Goal: Task Accomplishment & Management: Complete application form

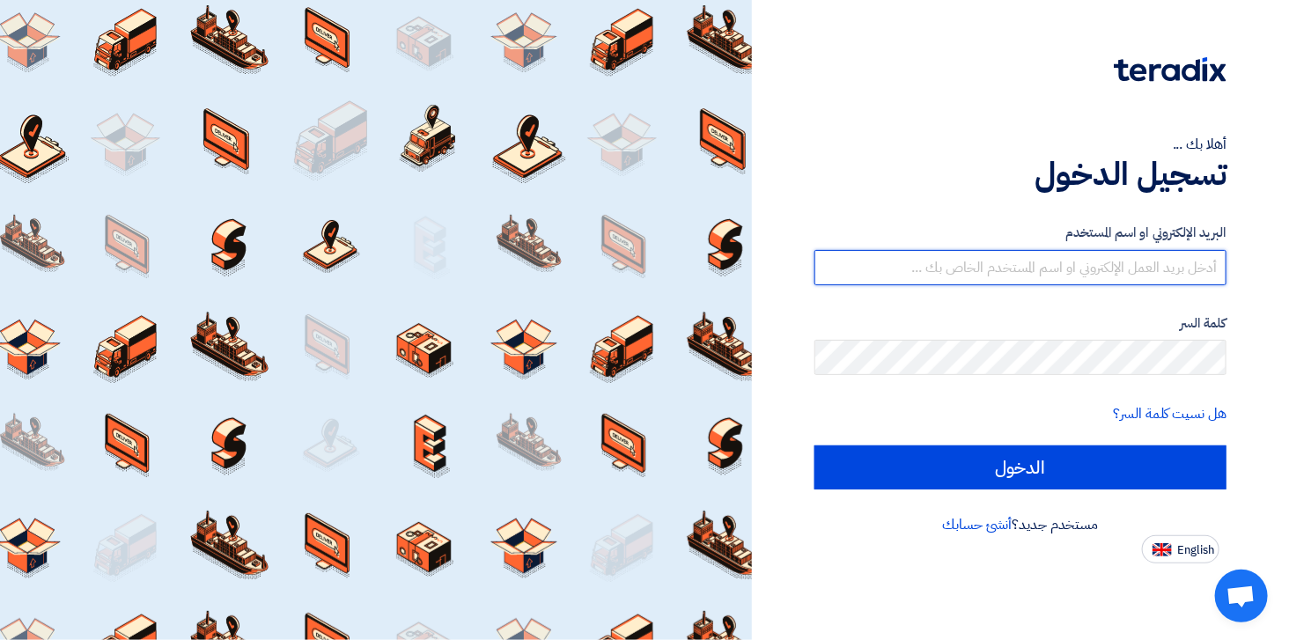
type input "[EMAIL_ADDRESS][DOMAIN_NAME]"
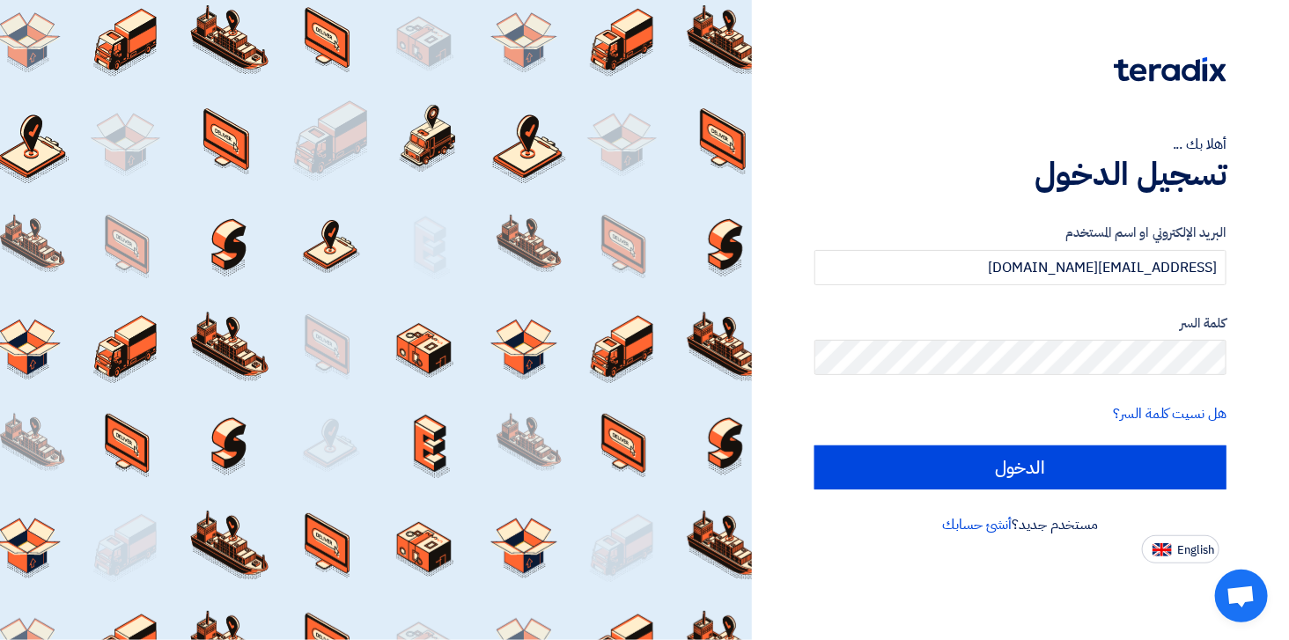
click at [1074, 442] on form "البريد الإلكتروني او اسم [PERSON_NAME] [PERSON_NAME][EMAIL_ADDRESS][DOMAIN_NAME…" at bounding box center [1020, 356] width 412 height 267
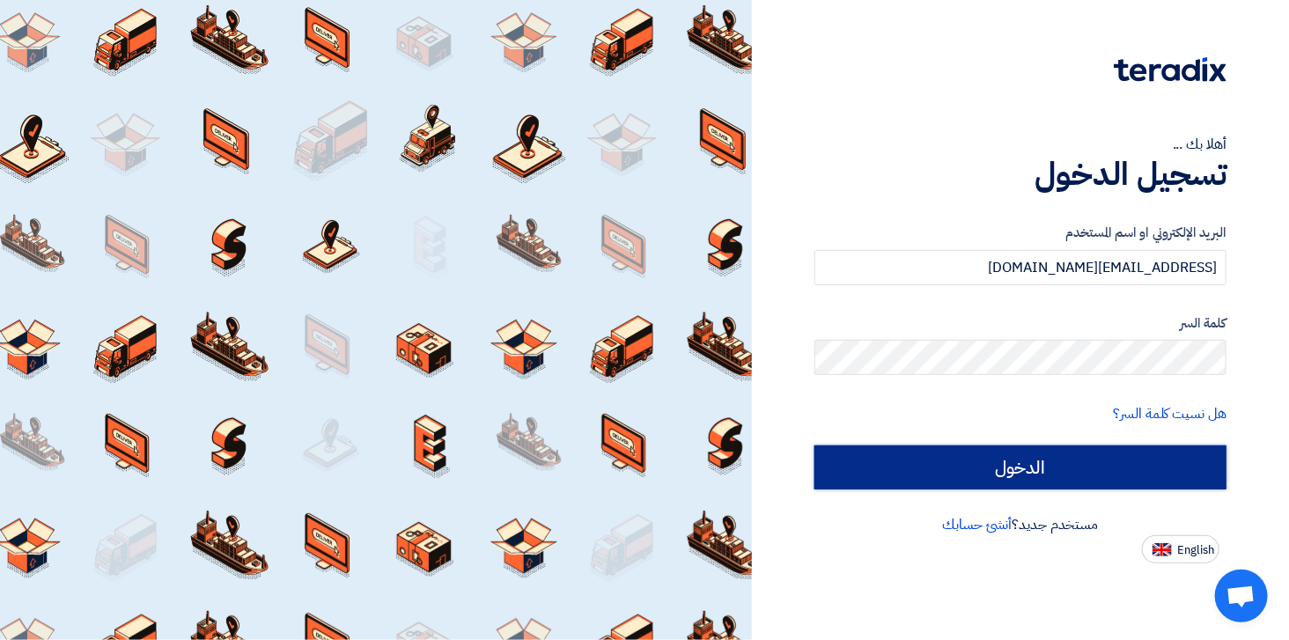
click at [1069, 471] on input "الدخول" at bounding box center [1020, 467] width 412 height 44
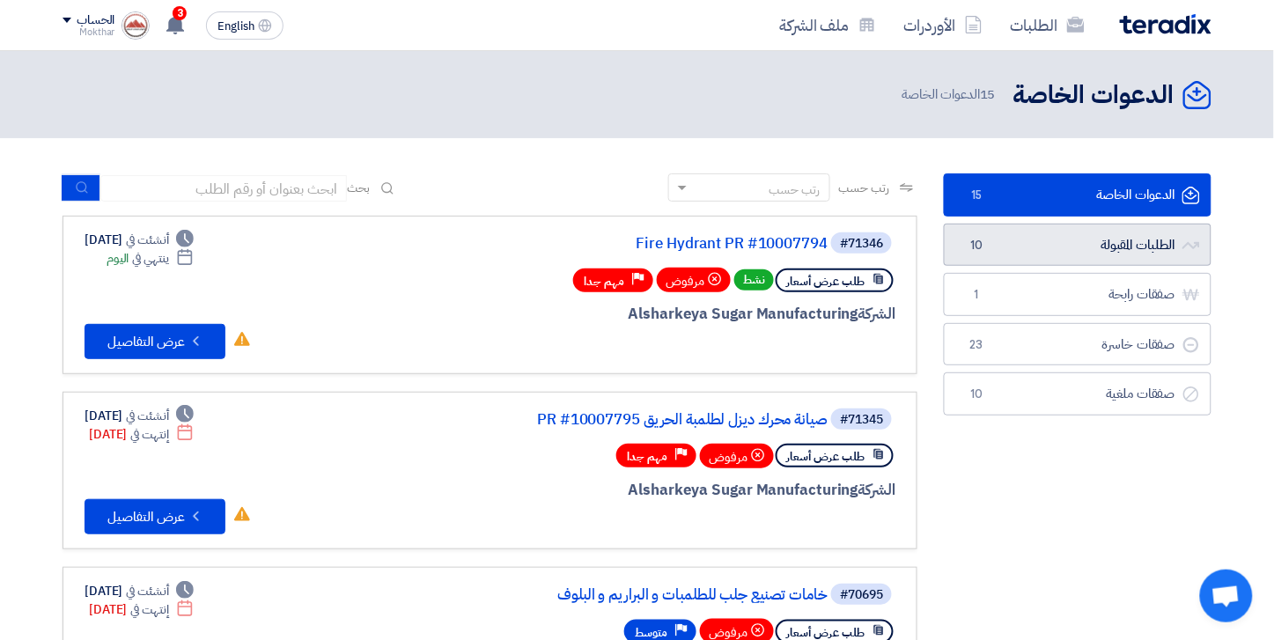
click at [1120, 243] on link "الطلبات المقبولة الطلبات المقبولة 10" at bounding box center [1078, 245] width 268 height 43
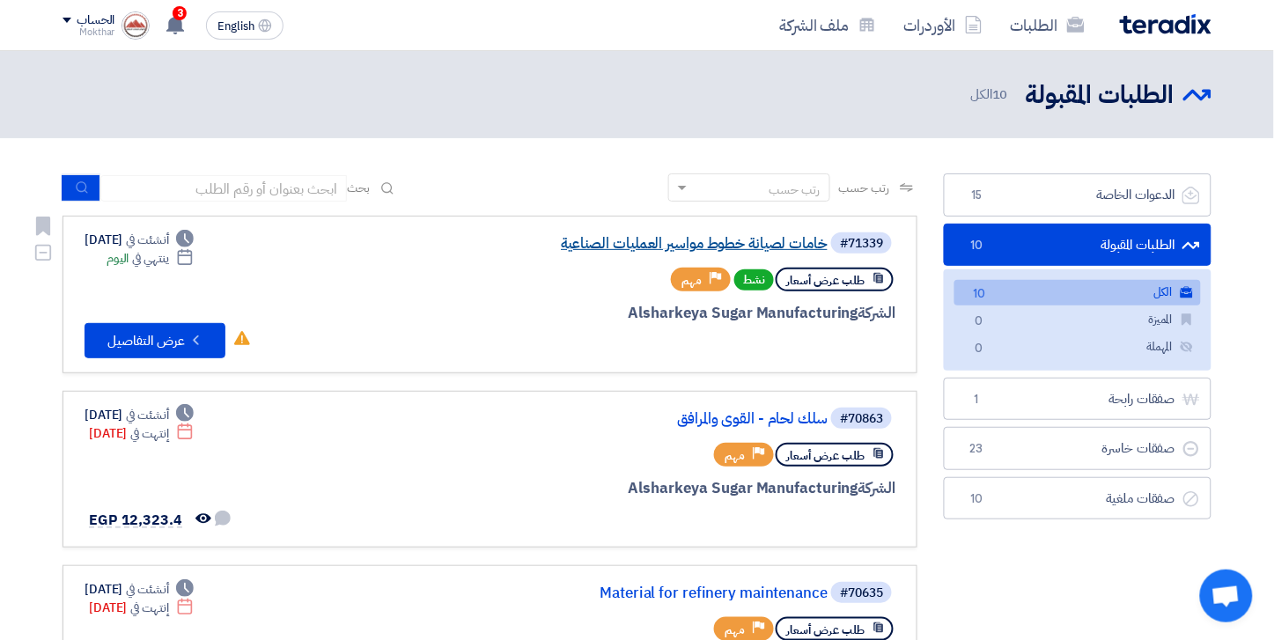
click at [658, 238] on link "خامات لصيانة خطوط مواسير العمليات الصناعية" at bounding box center [651, 244] width 352 height 16
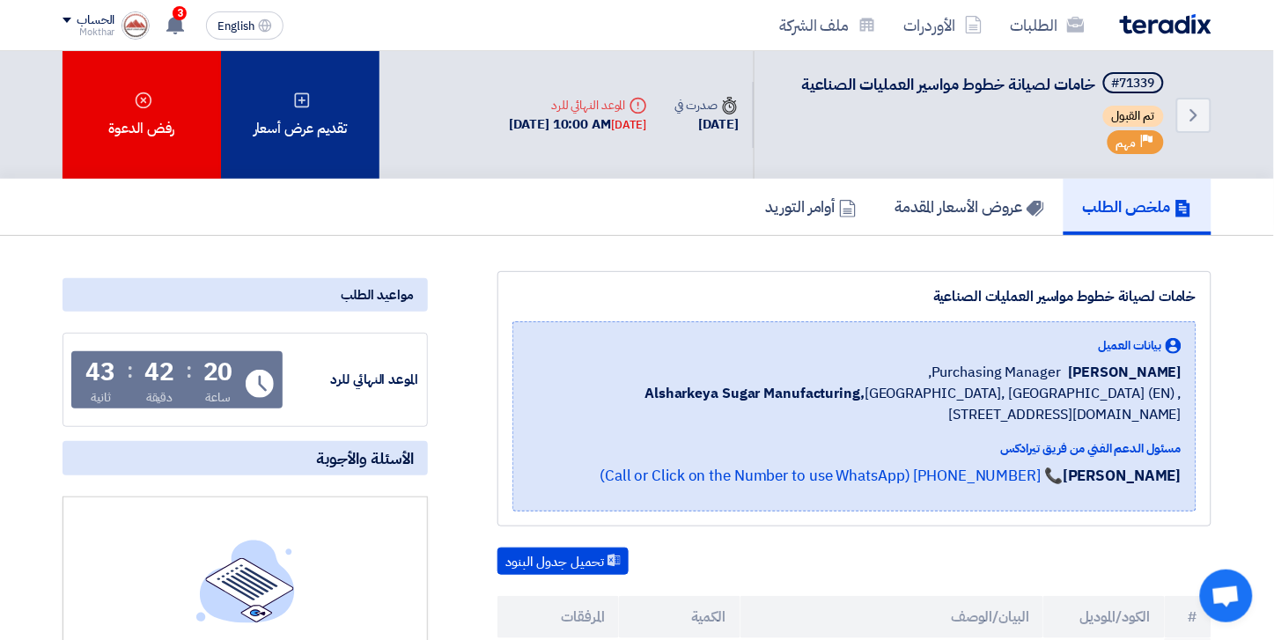
click at [305, 81] on div "تقديم عرض أسعار" at bounding box center [300, 115] width 158 height 128
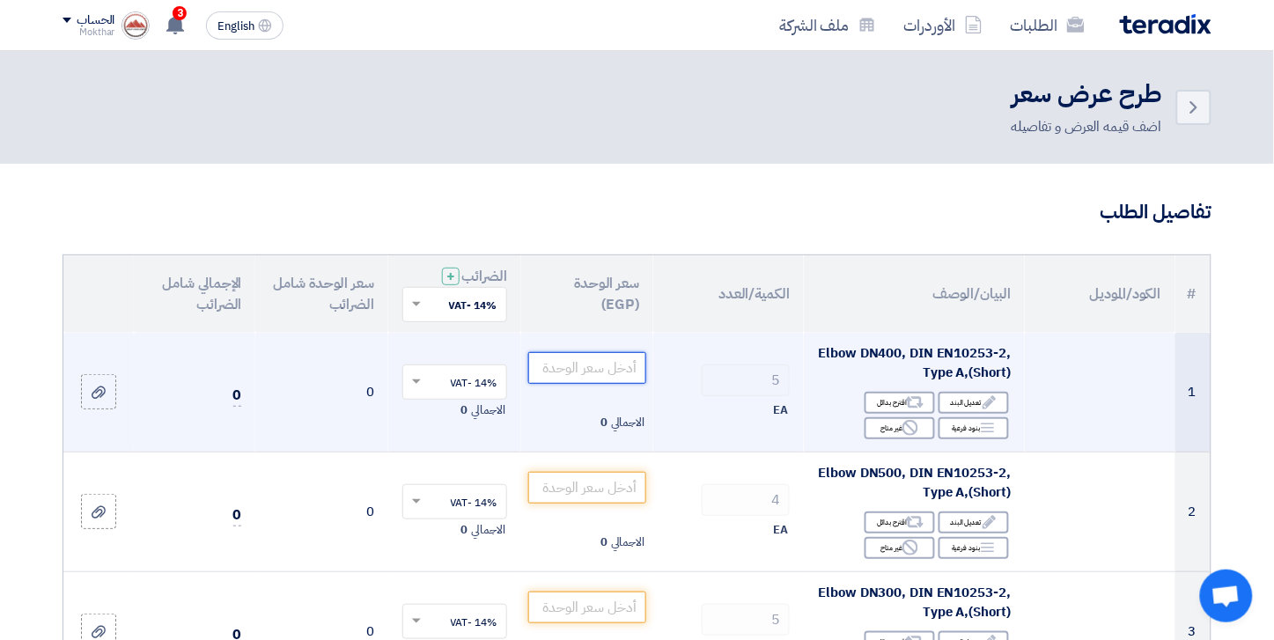
click at [572, 373] on input "number" at bounding box center [587, 368] width 119 height 32
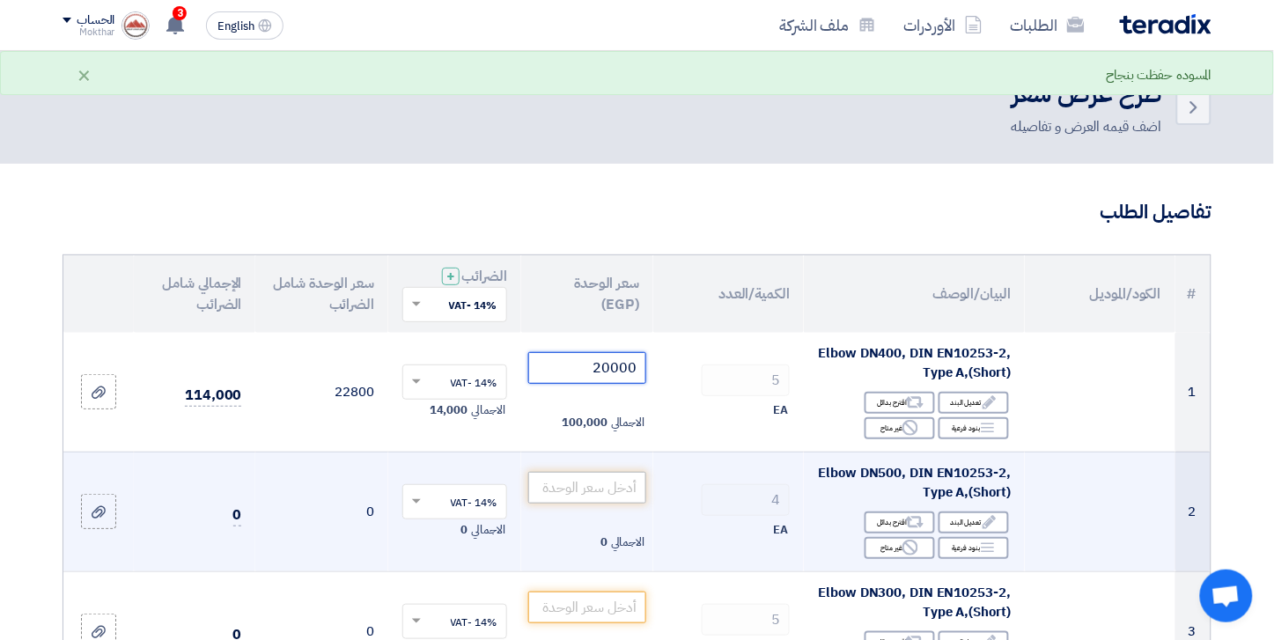
type input "20000"
click at [593, 494] on input "number" at bounding box center [587, 488] width 119 height 32
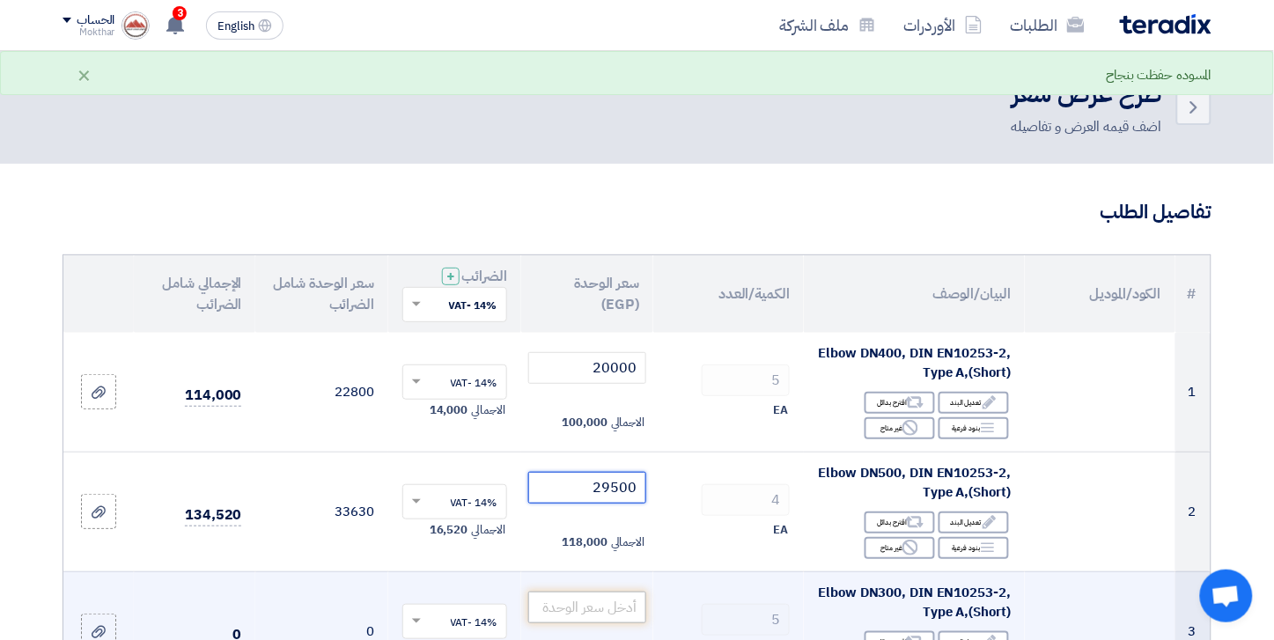
scroll to position [98, 0]
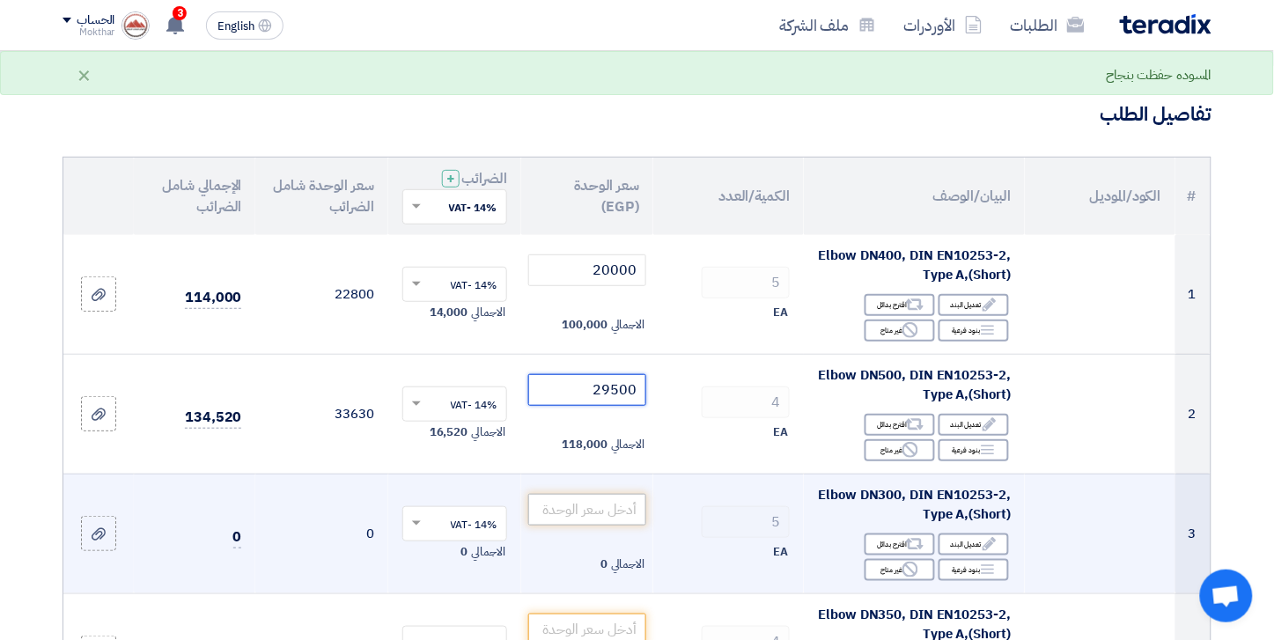
type input "29500"
click at [577, 511] on input "number" at bounding box center [587, 510] width 119 height 32
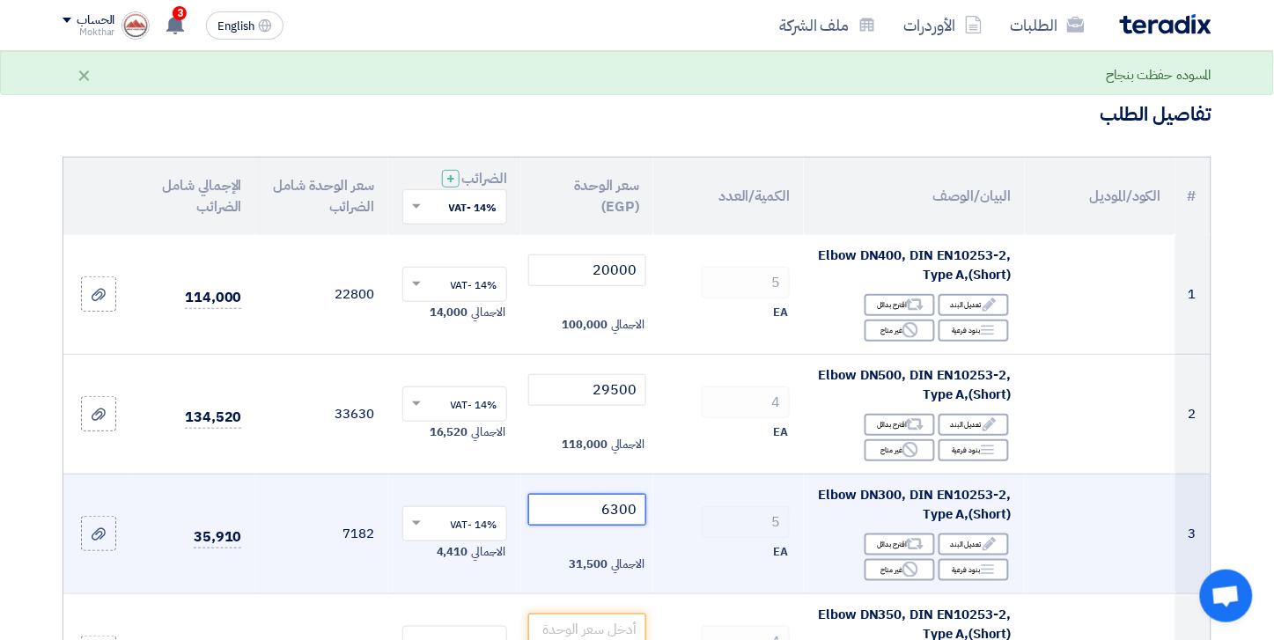
scroll to position [190, 0]
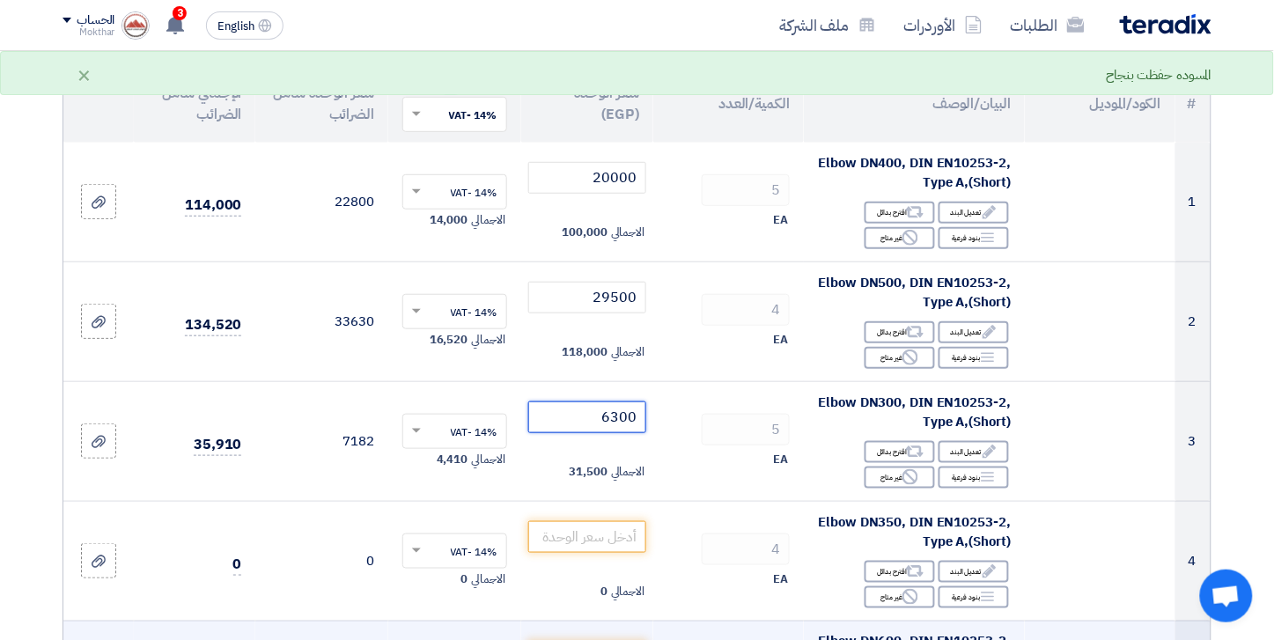
type input "6300"
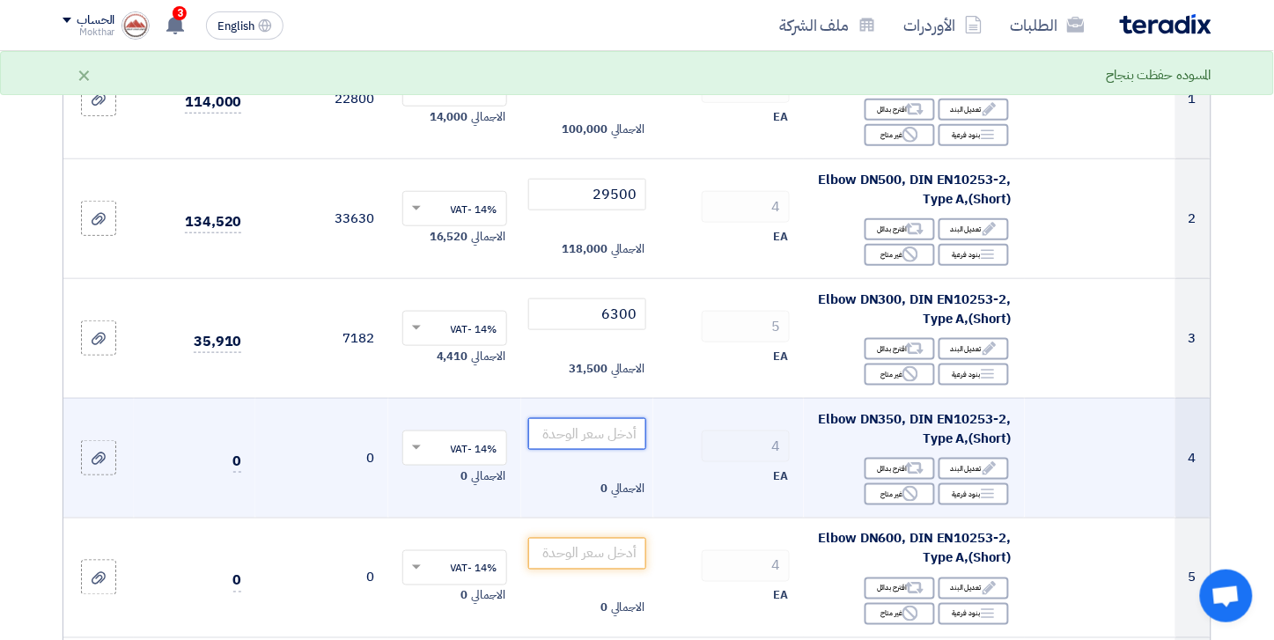
click at [604, 434] on input "number" at bounding box center [587, 434] width 119 height 32
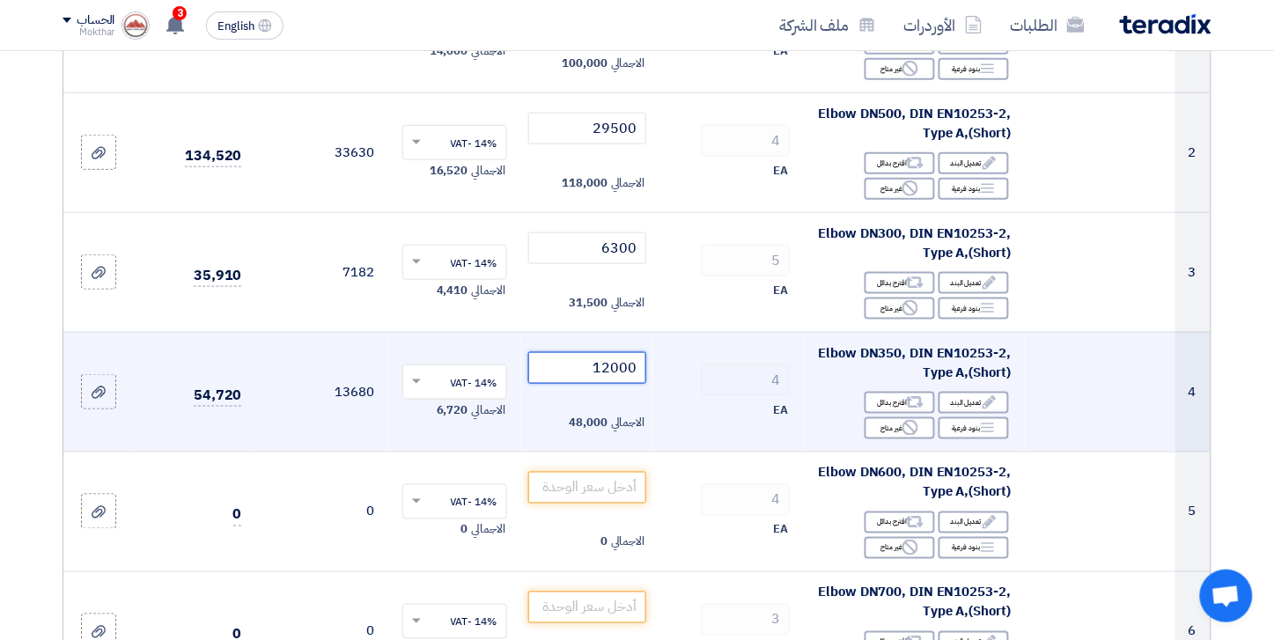
scroll to position [391, 0]
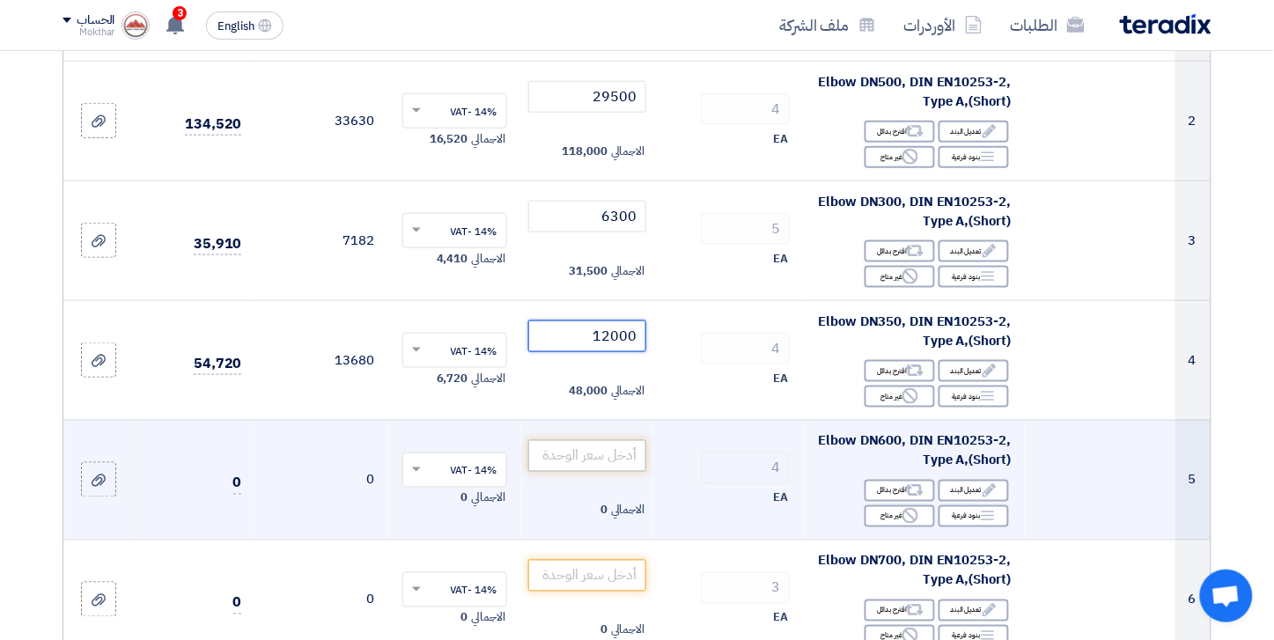
type input "12000"
click at [582, 447] on input "number" at bounding box center [587, 456] width 119 height 32
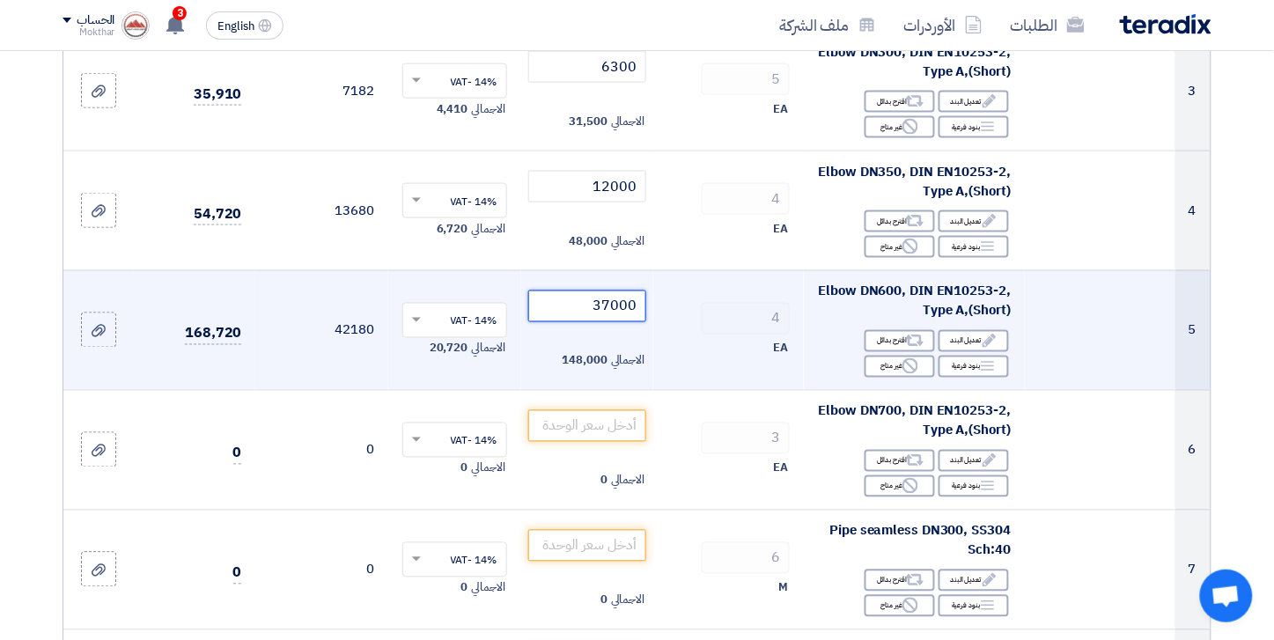
scroll to position [586, 0]
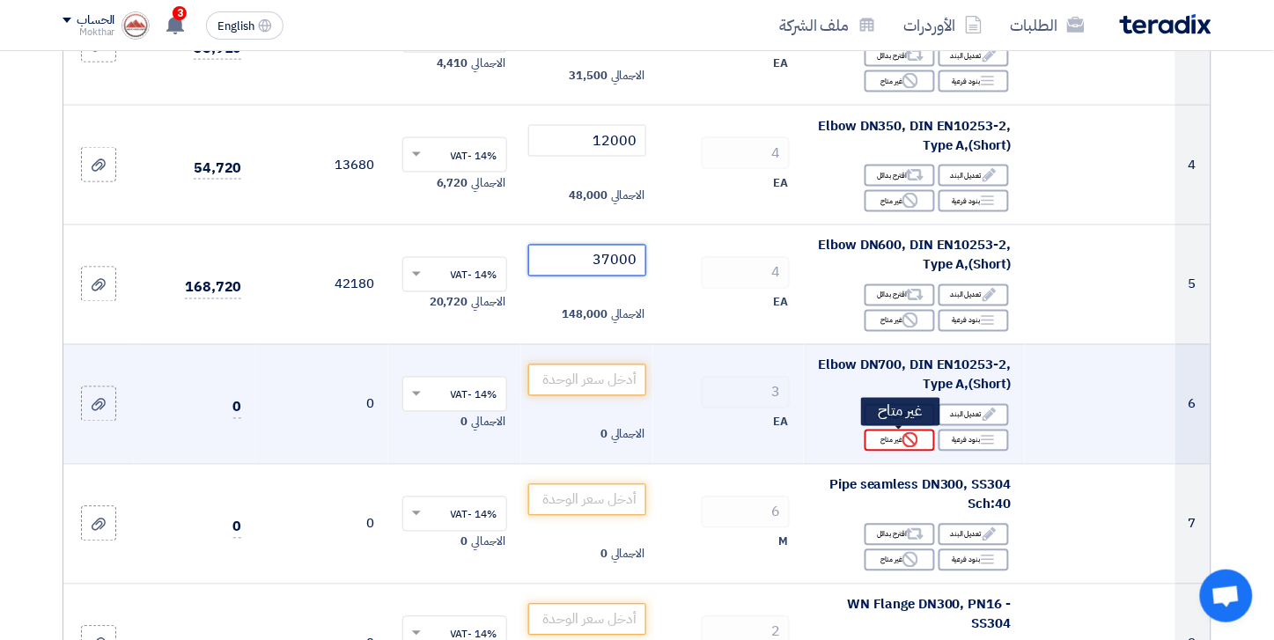
type input "37000"
click at [899, 436] on div "Reject غير متاح" at bounding box center [899, 441] width 70 height 22
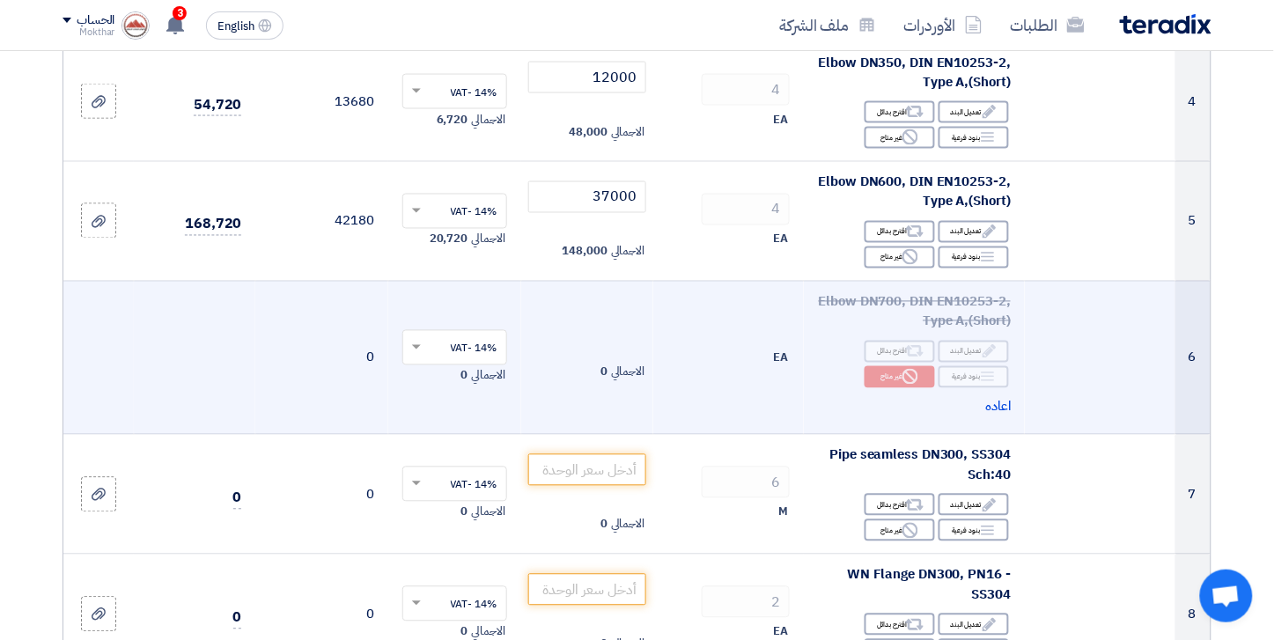
scroll to position [684, 0]
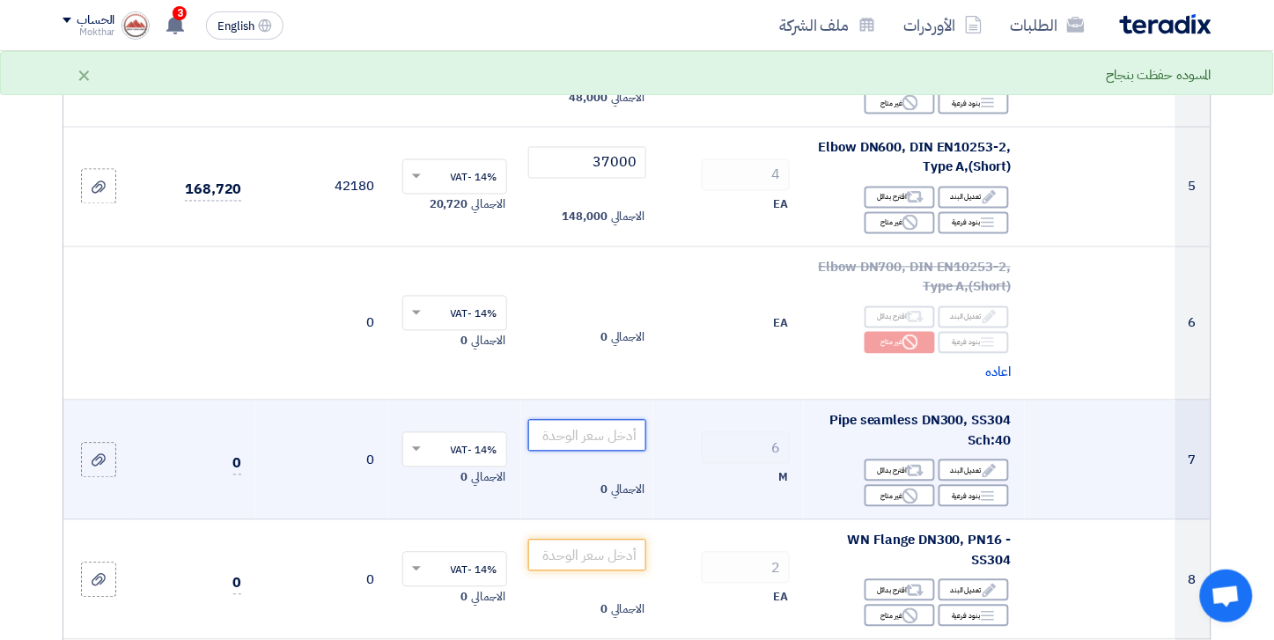
click at [562, 428] on input "number" at bounding box center [587, 436] width 119 height 32
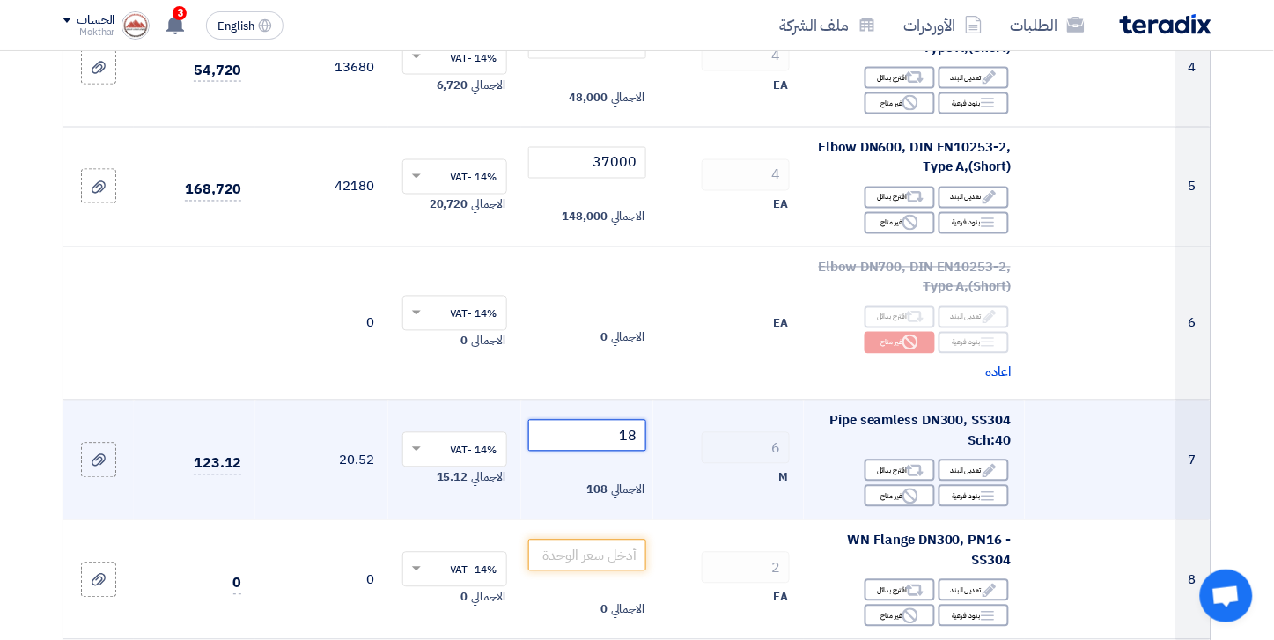
type input "1"
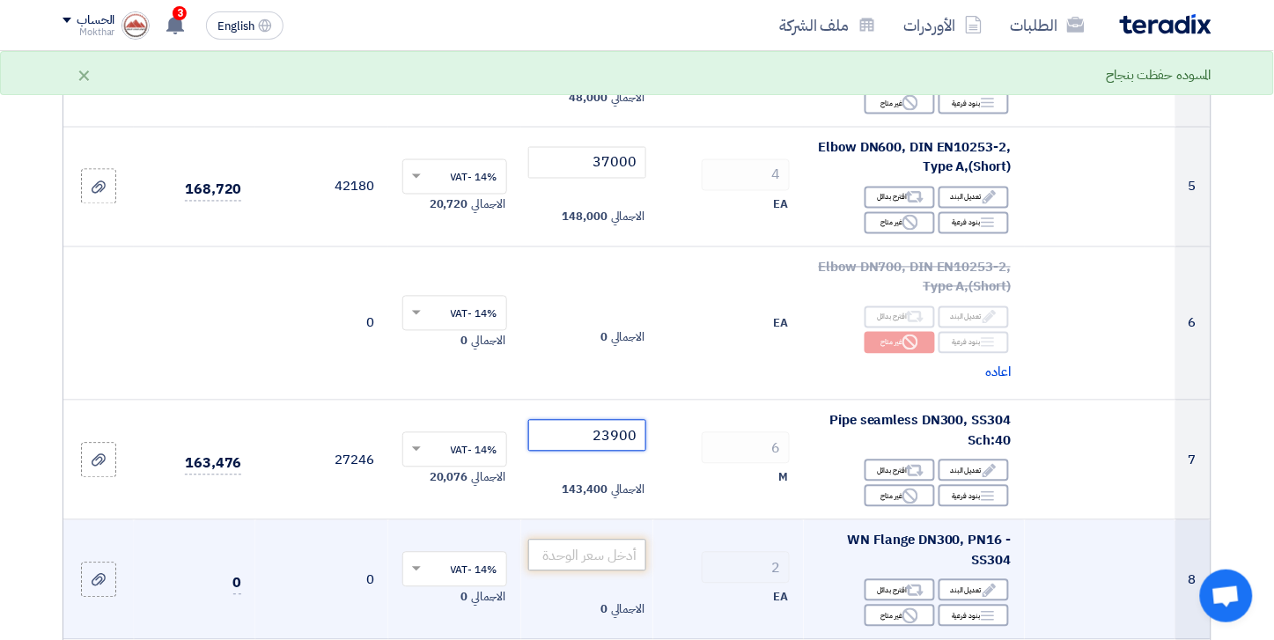
type input "23900"
click at [595, 555] on input "number" at bounding box center [587, 556] width 119 height 32
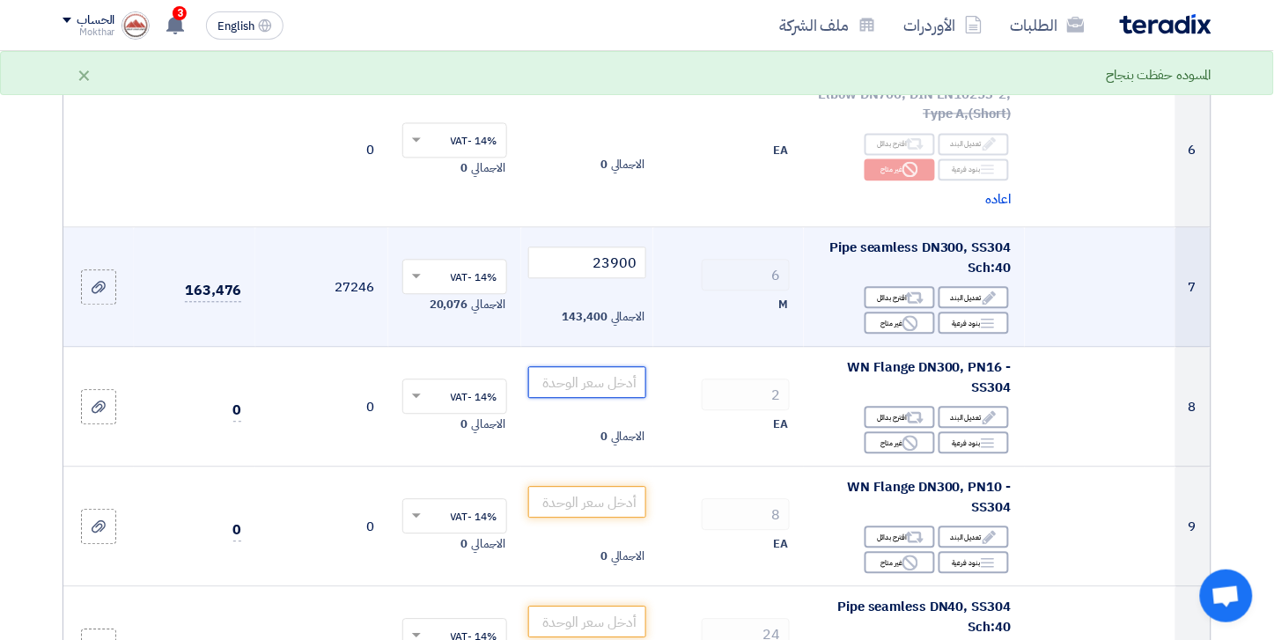
scroll to position [880, 0]
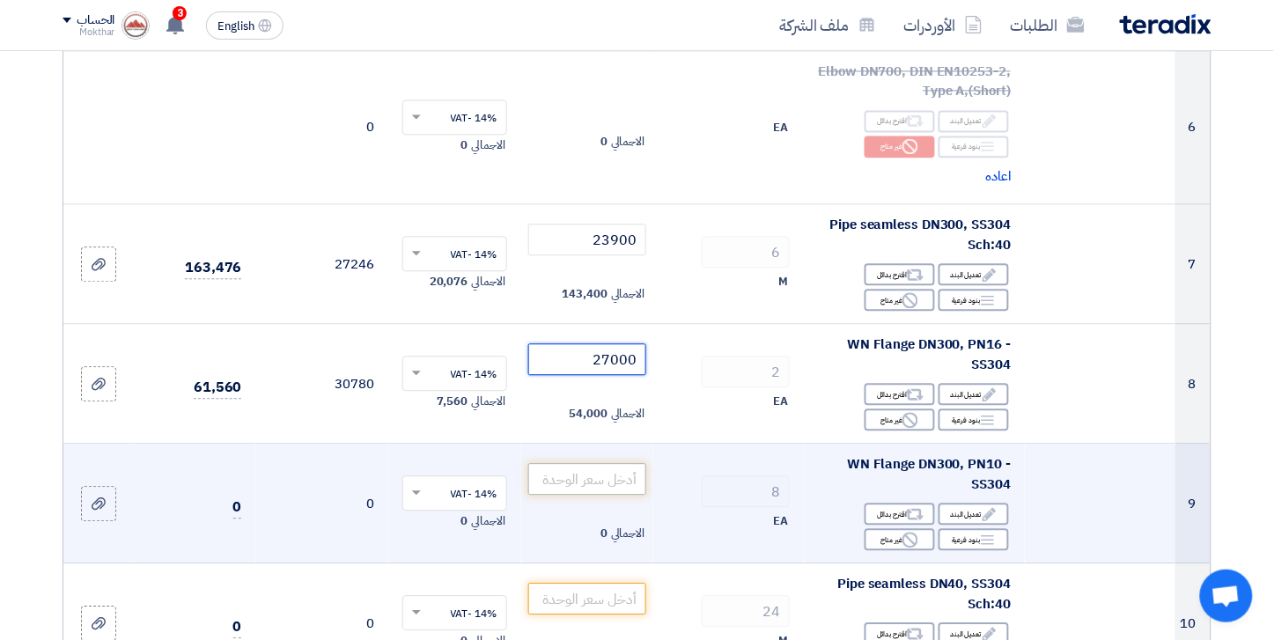
type input "27000"
click at [608, 473] on input "number" at bounding box center [587, 479] width 119 height 32
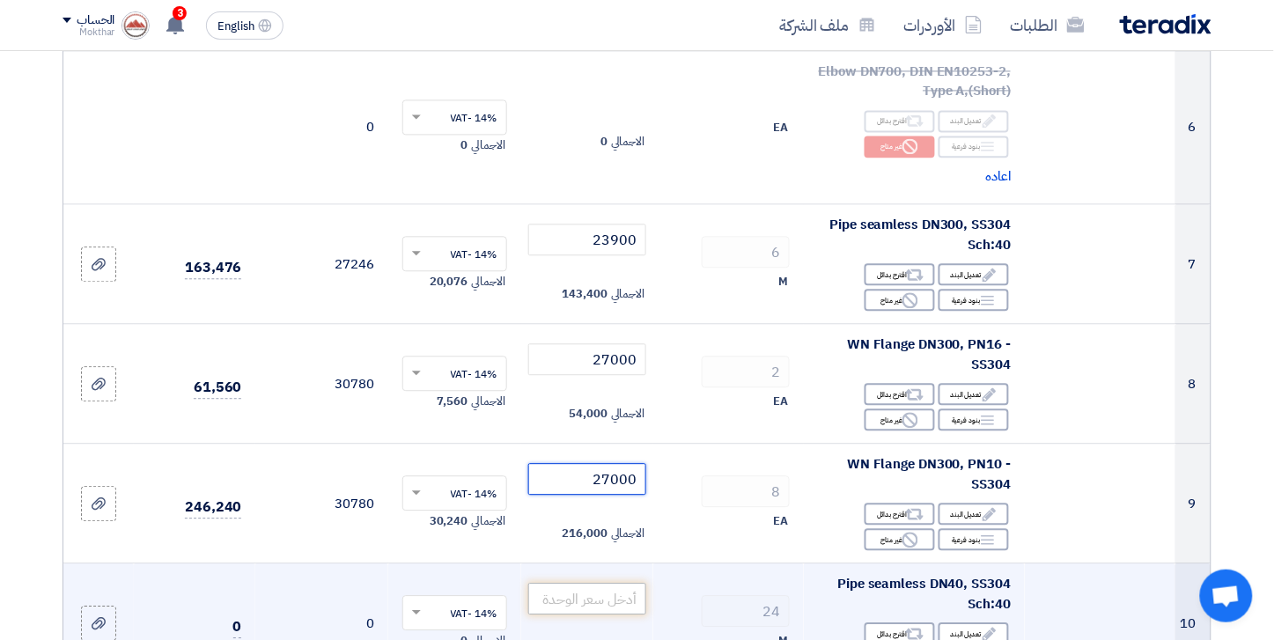
type input "27000"
click at [594, 602] on input "number" at bounding box center [587, 599] width 119 height 32
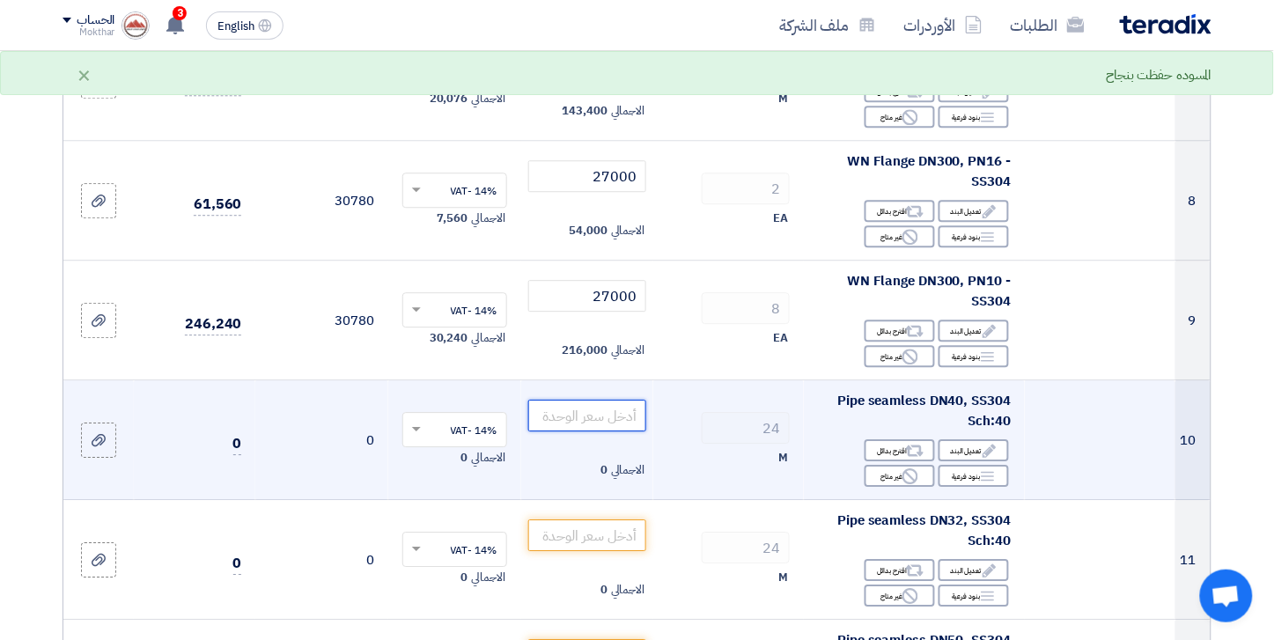
scroll to position [1076, 0]
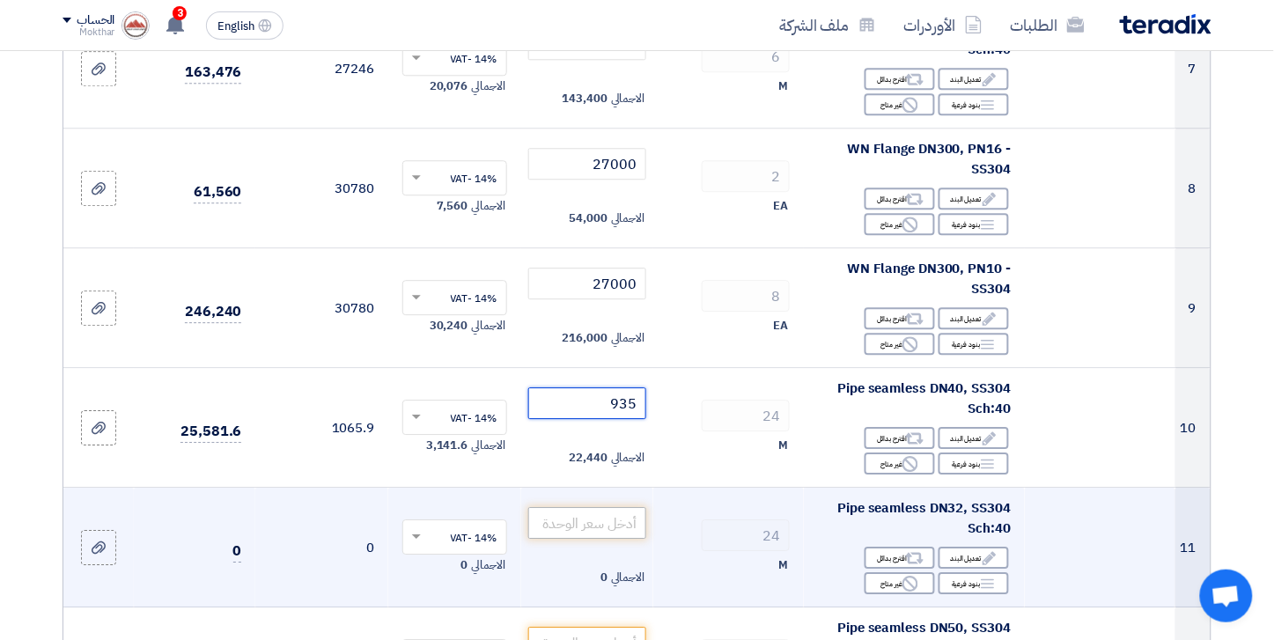
type input "935"
click at [634, 529] on input "number" at bounding box center [587, 523] width 119 height 32
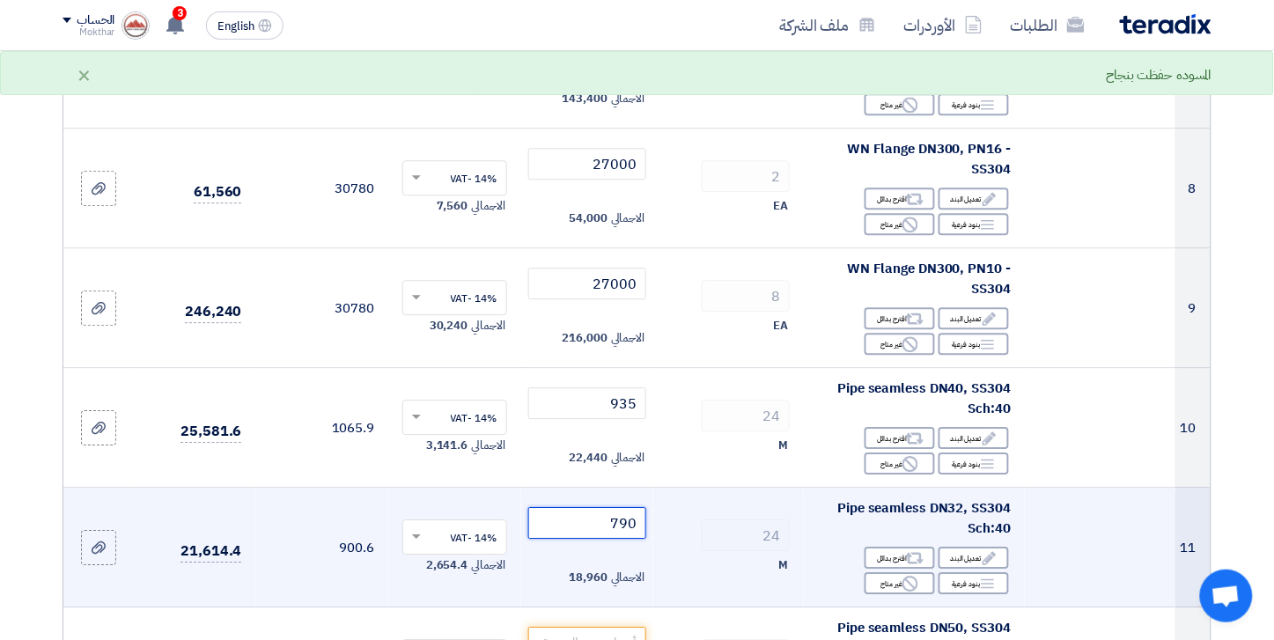
scroll to position [1173, 0]
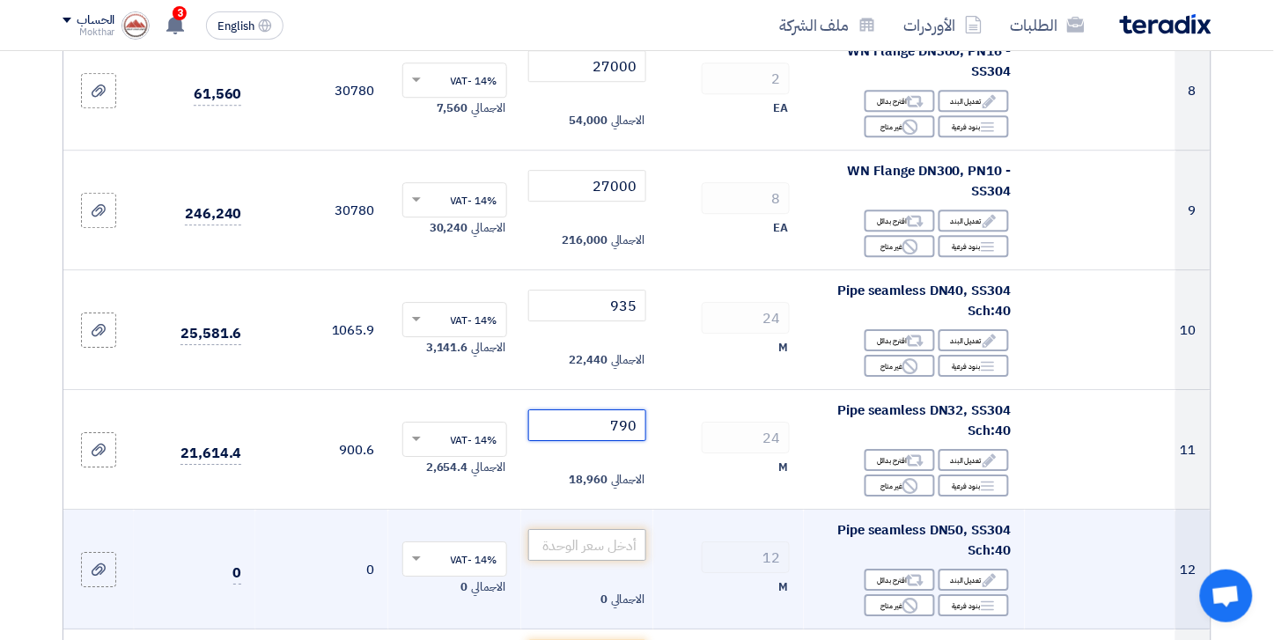
type input "790"
click at [627, 555] on input "number" at bounding box center [587, 545] width 119 height 32
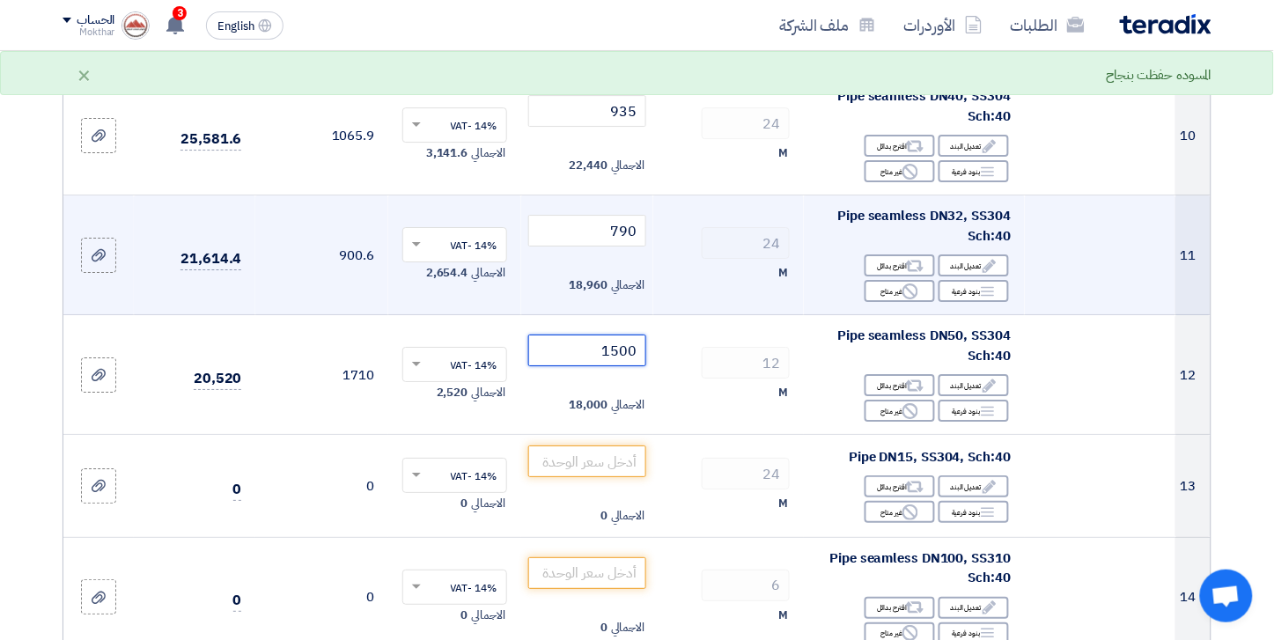
scroll to position [1369, 0]
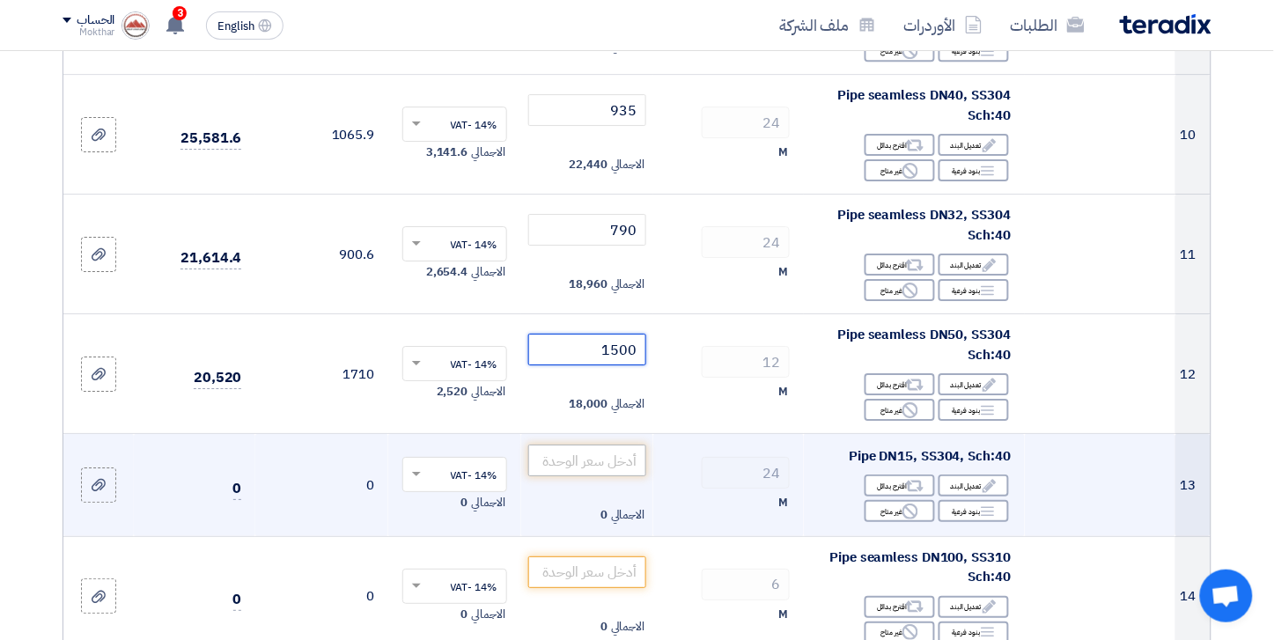
type input "1500"
click at [635, 473] on input "number" at bounding box center [587, 461] width 119 height 32
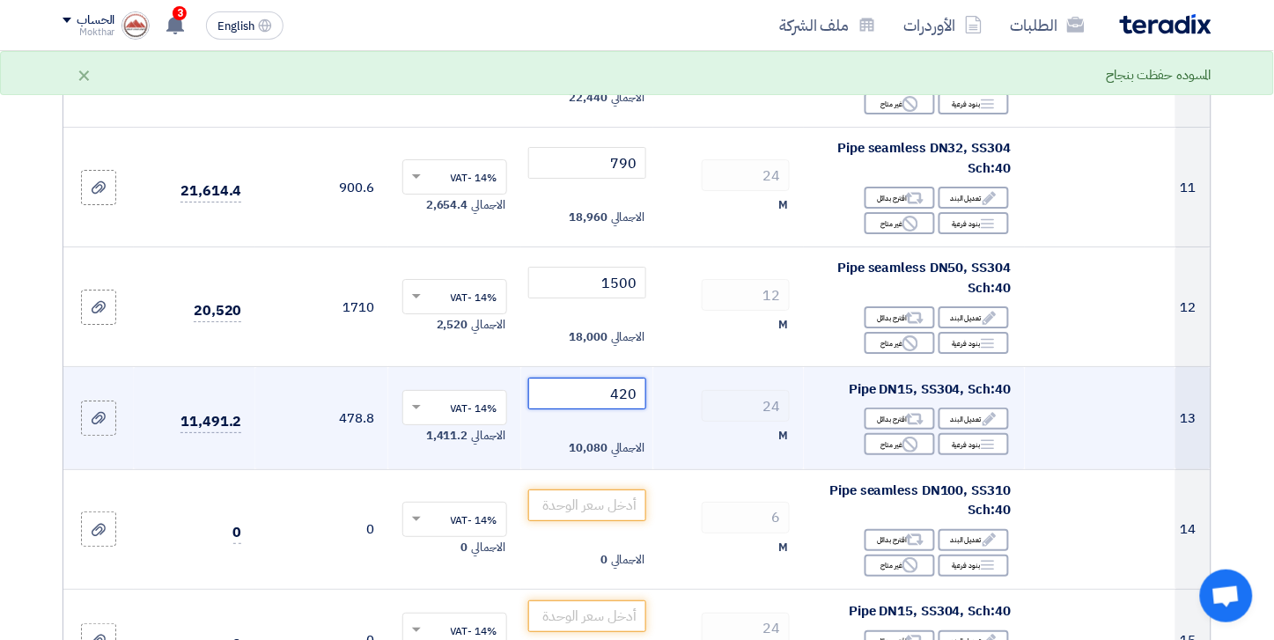
scroll to position [1467, 0]
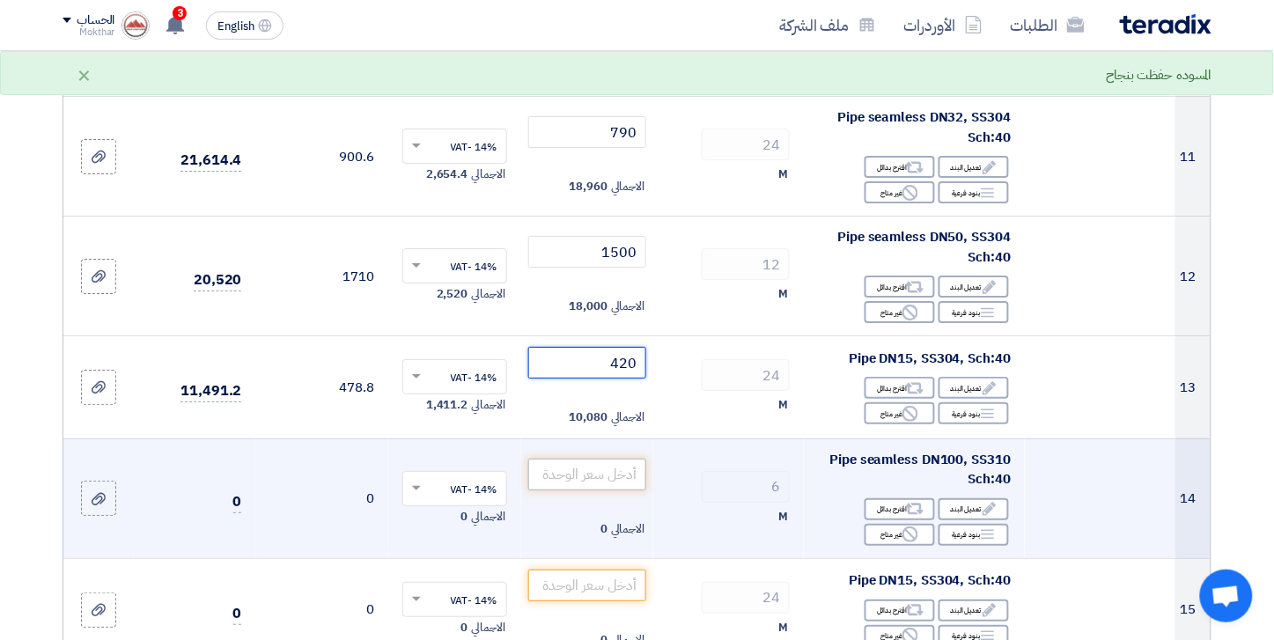
type input "420"
click at [614, 481] on input "number" at bounding box center [587, 475] width 119 height 32
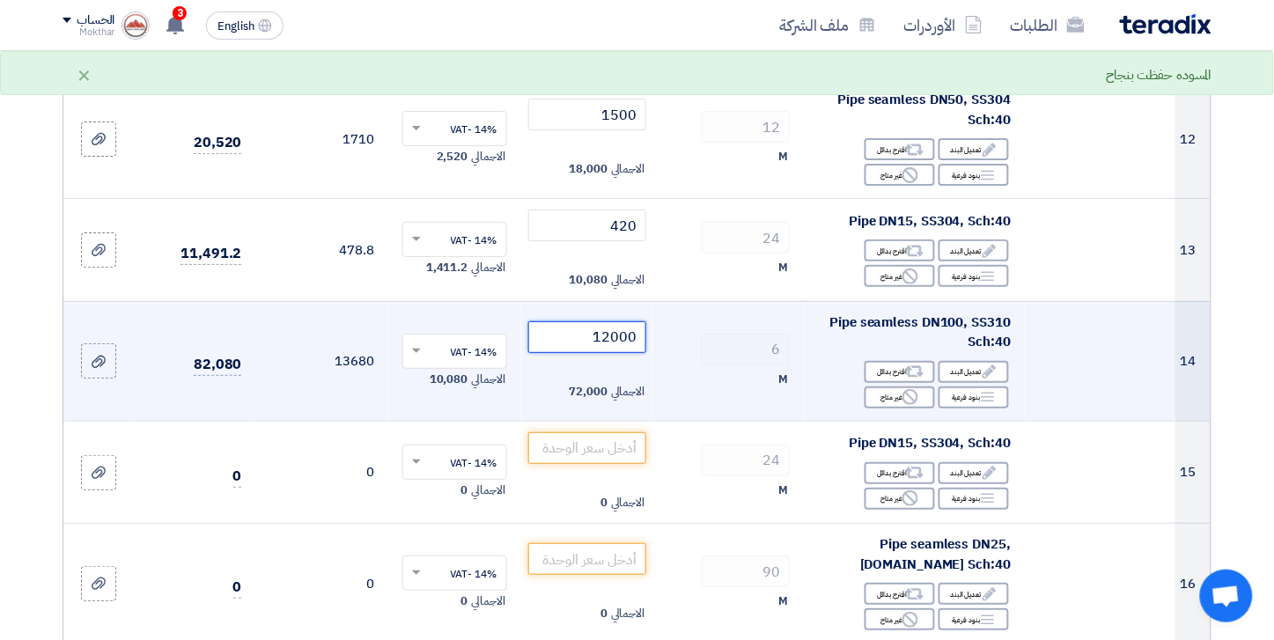
scroll to position [1662, 0]
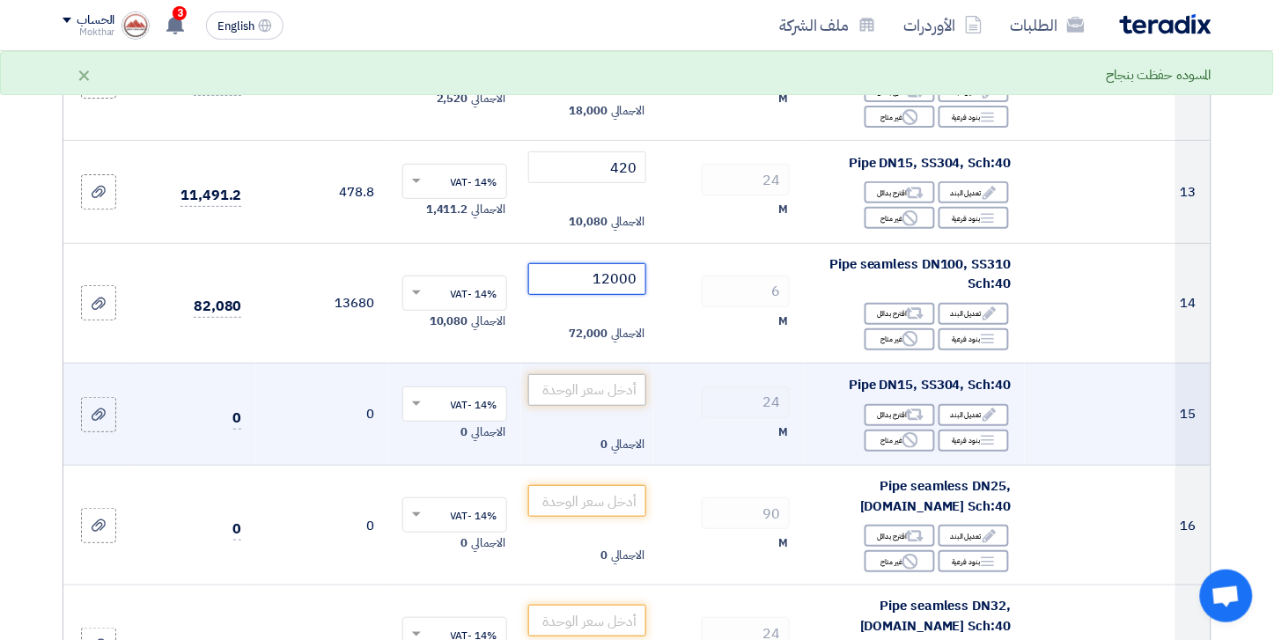
type input "12000"
click at [629, 381] on input "number" at bounding box center [587, 390] width 119 height 32
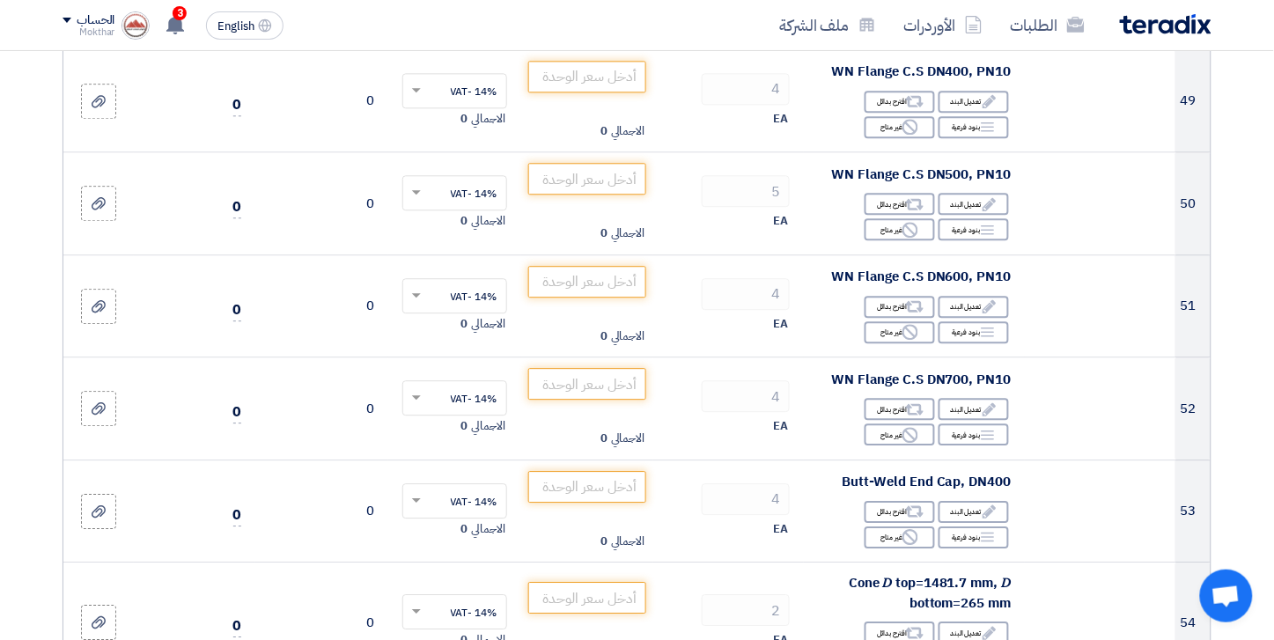
scroll to position [5966, 0]
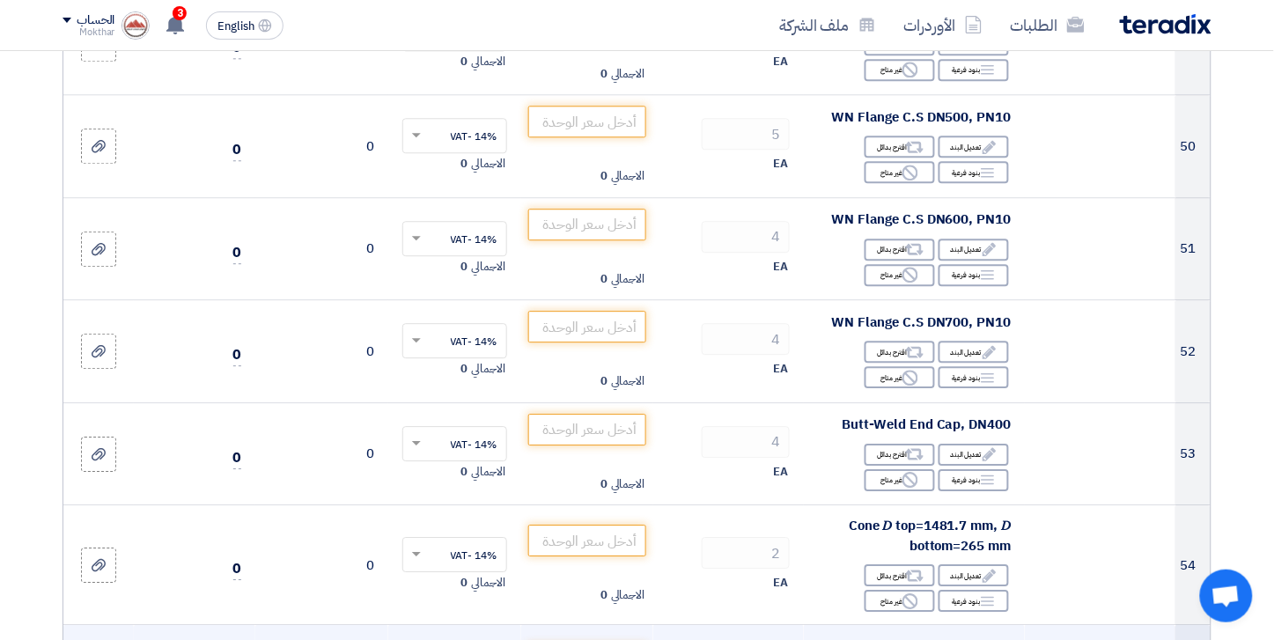
type input "420"
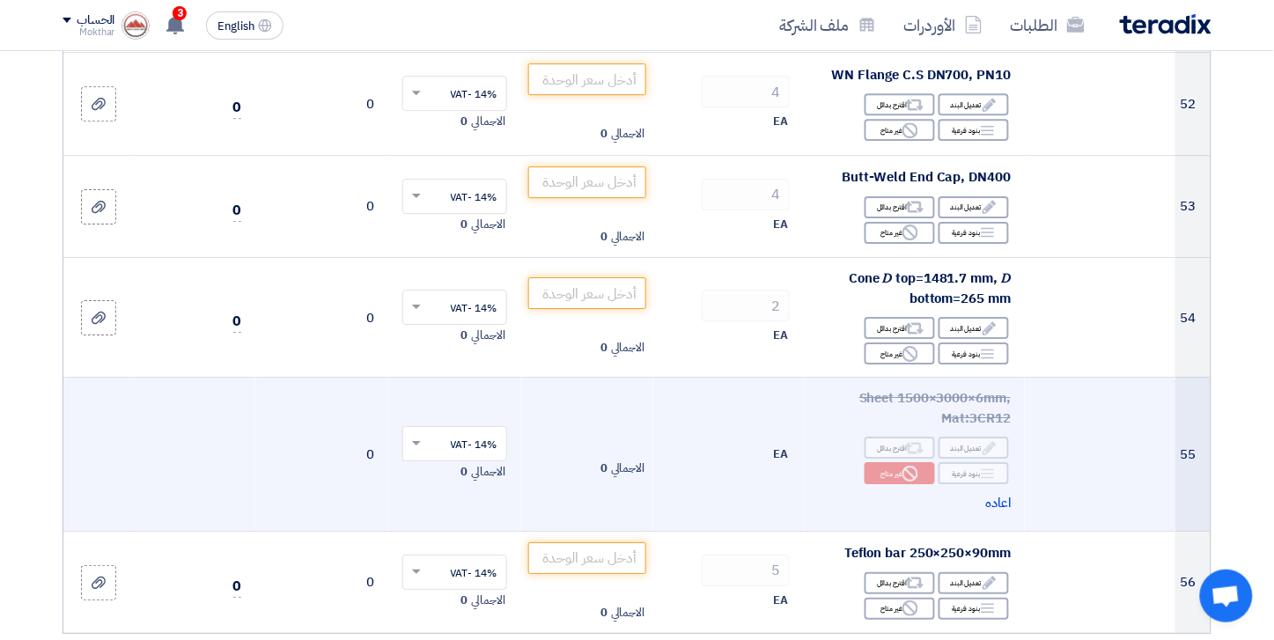
scroll to position [6260, 0]
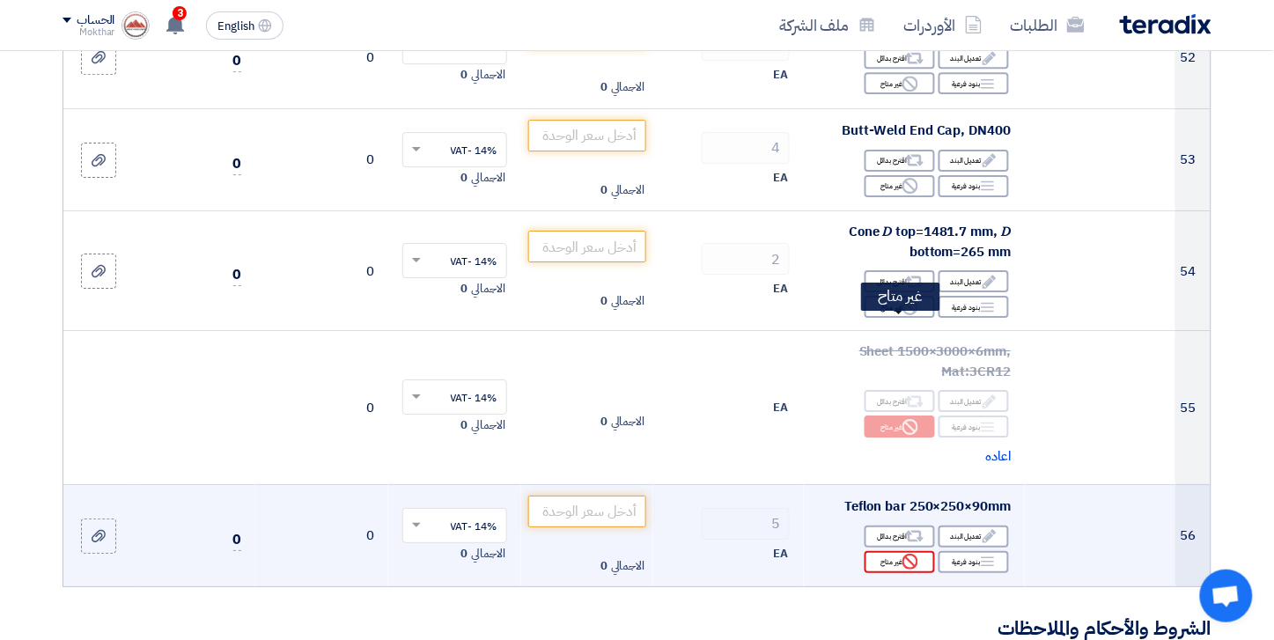
click at [913, 554] on use at bounding box center [910, 562] width 16 height 16
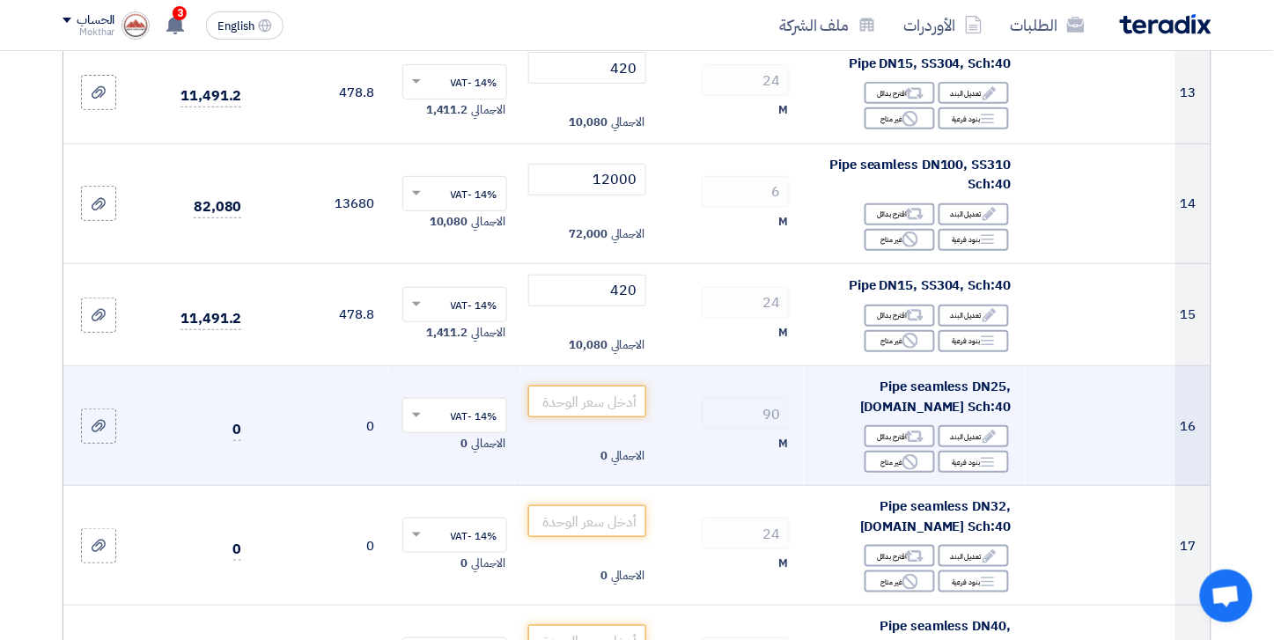
scroll to position [1761, 0]
click at [597, 393] on input "number" at bounding box center [587, 402] width 119 height 32
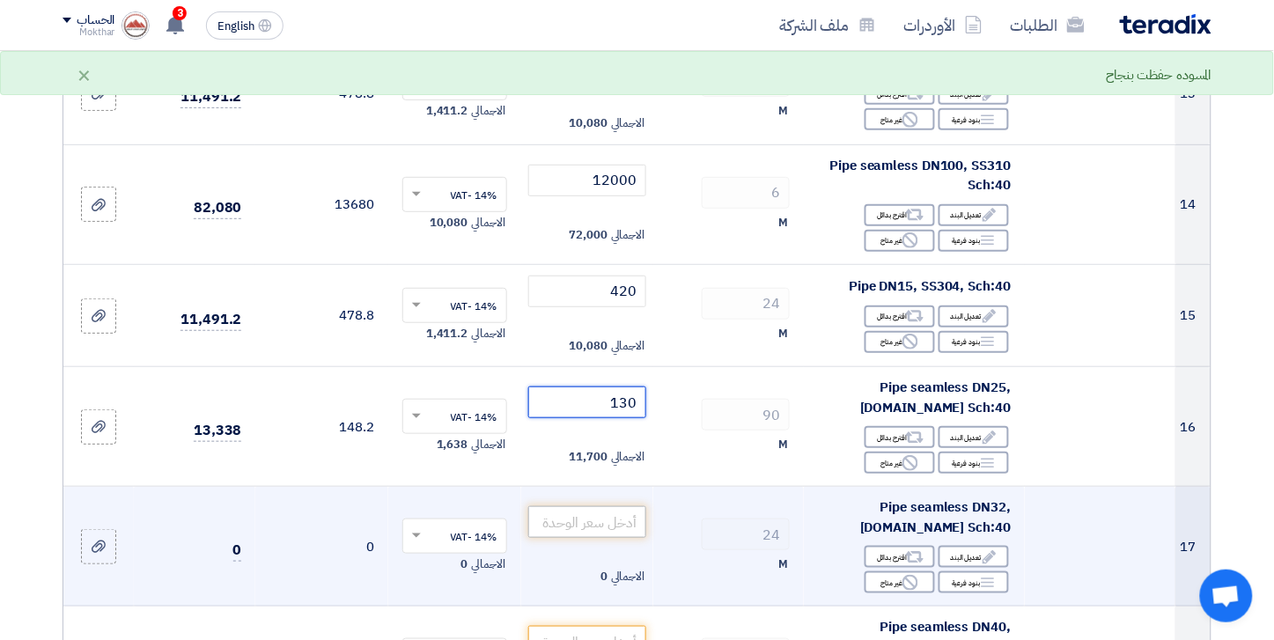
type input "130"
click at [604, 533] on input "number" at bounding box center [587, 522] width 119 height 32
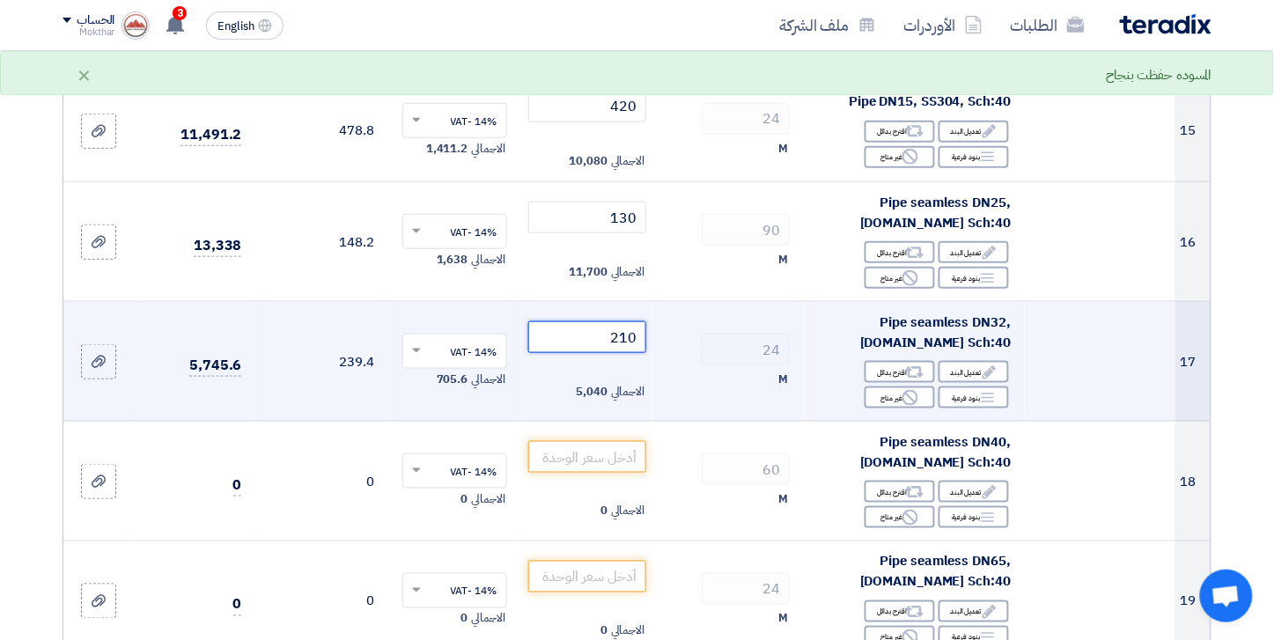
scroll to position [1956, 0]
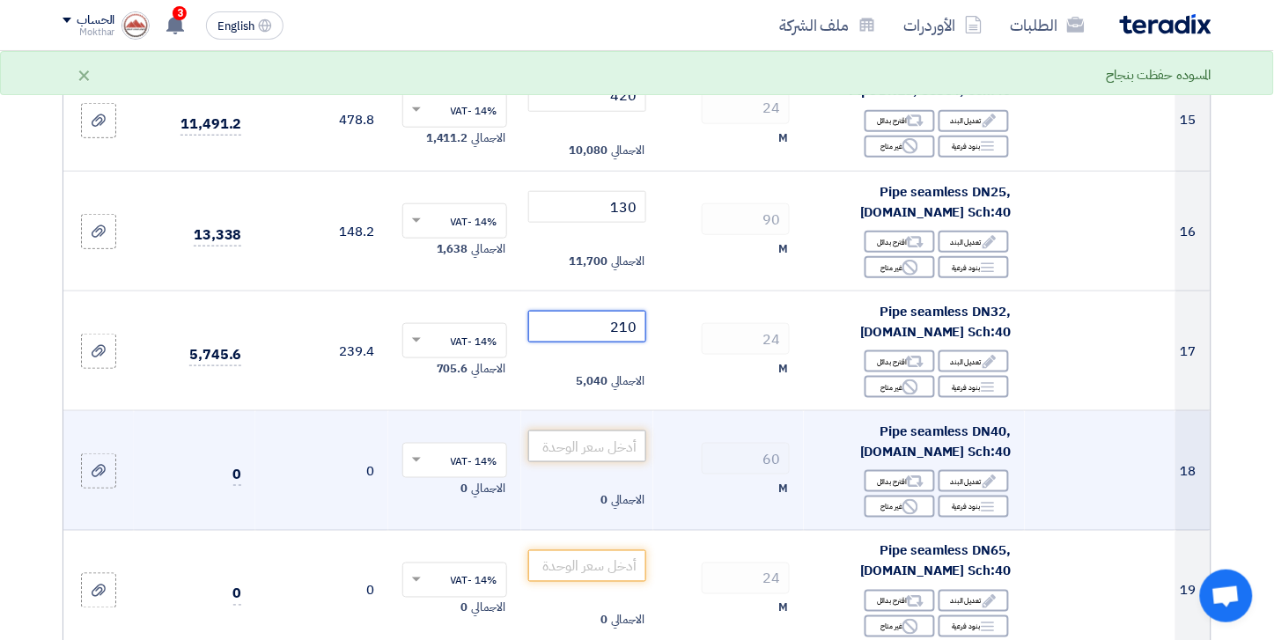
type input "210"
click at [603, 445] on input "number" at bounding box center [587, 446] width 119 height 32
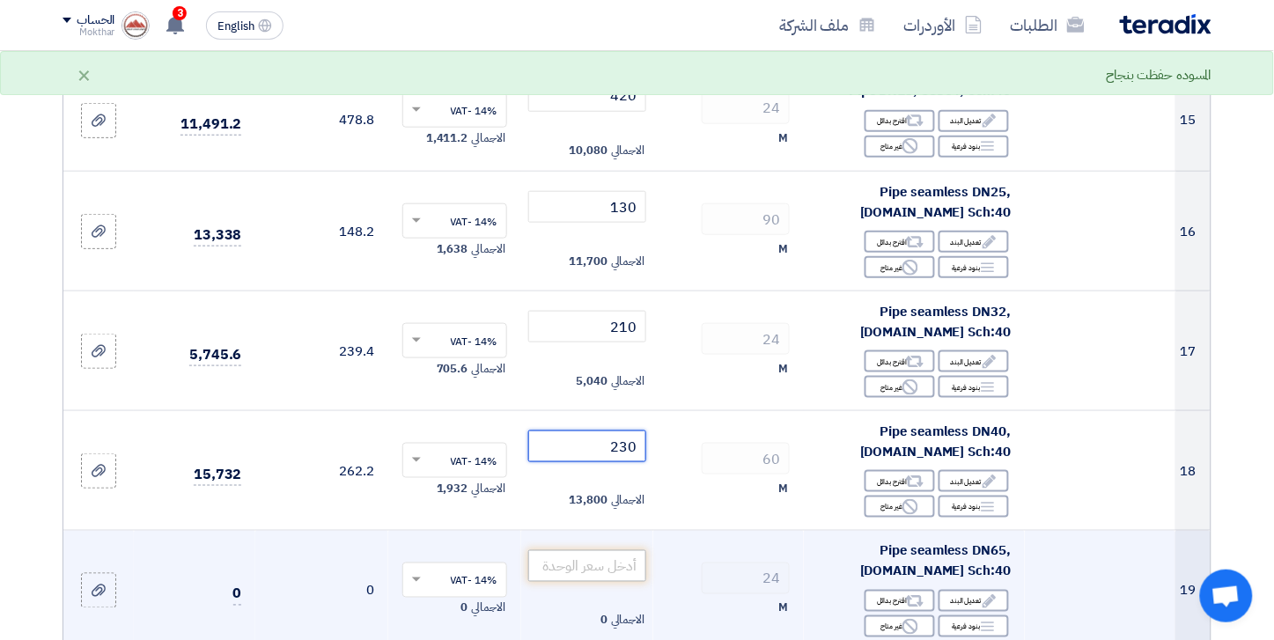
type input "230"
click at [636, 559] on input "number" at bounding box center [587, 566] width 119 height 32
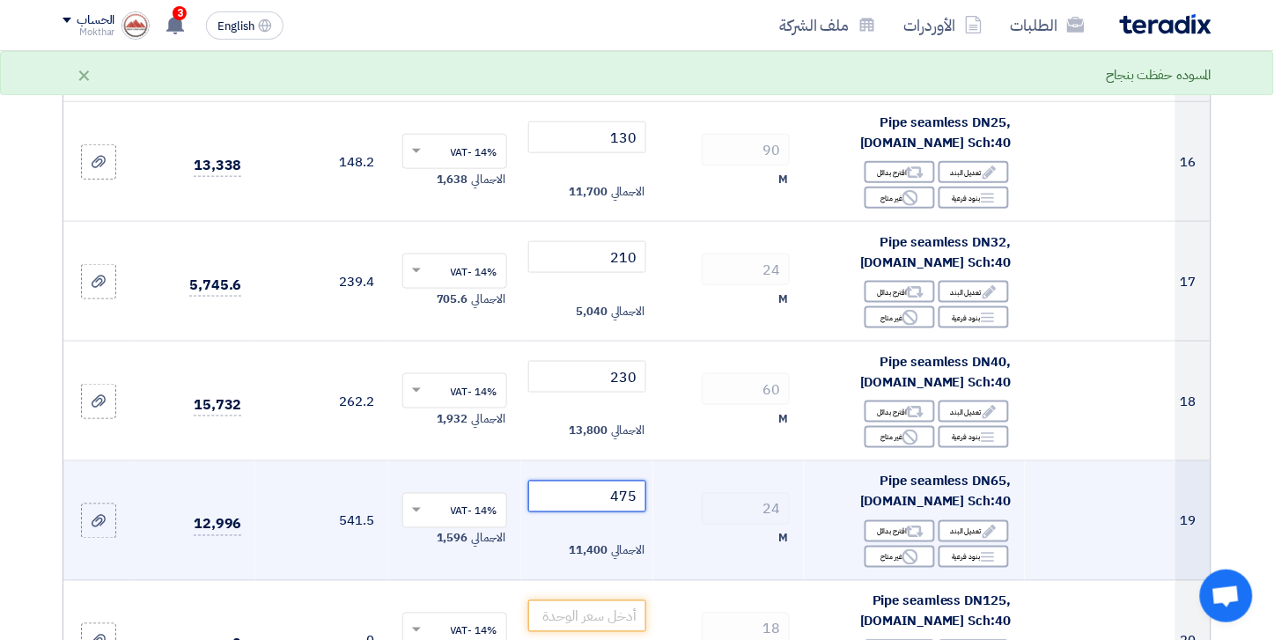
scroll to position [2151, 0]
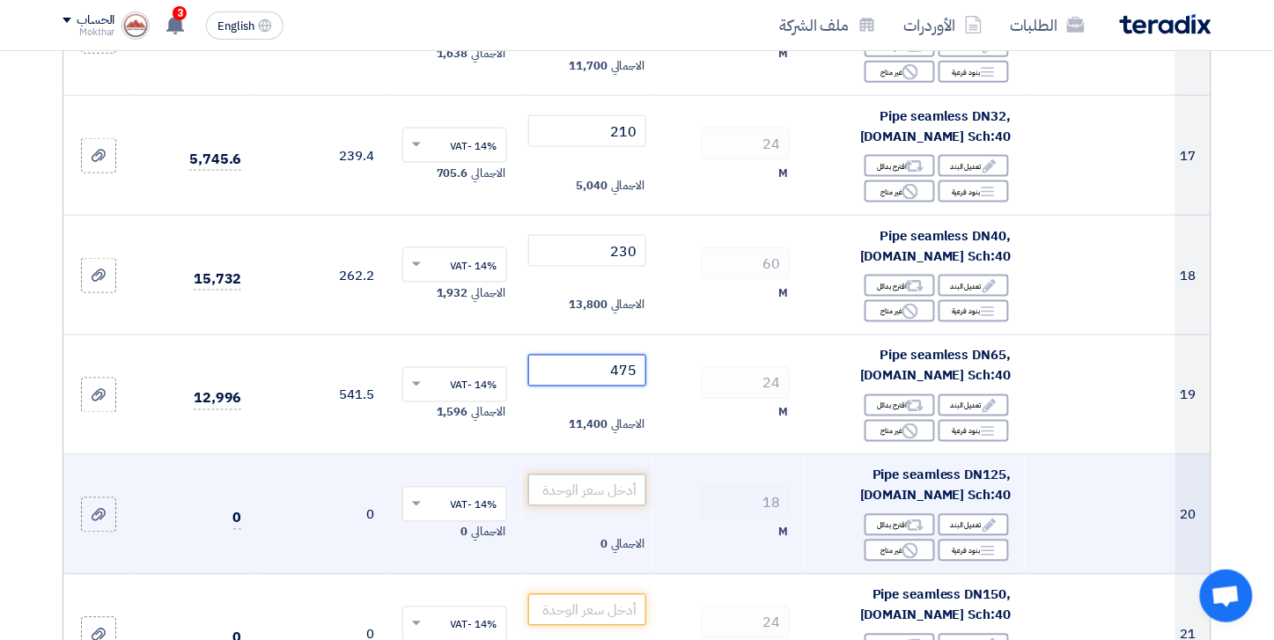
type input "475"
click at [617, 491] on input "number" at bounding box center [587, 490] width 119 height 32
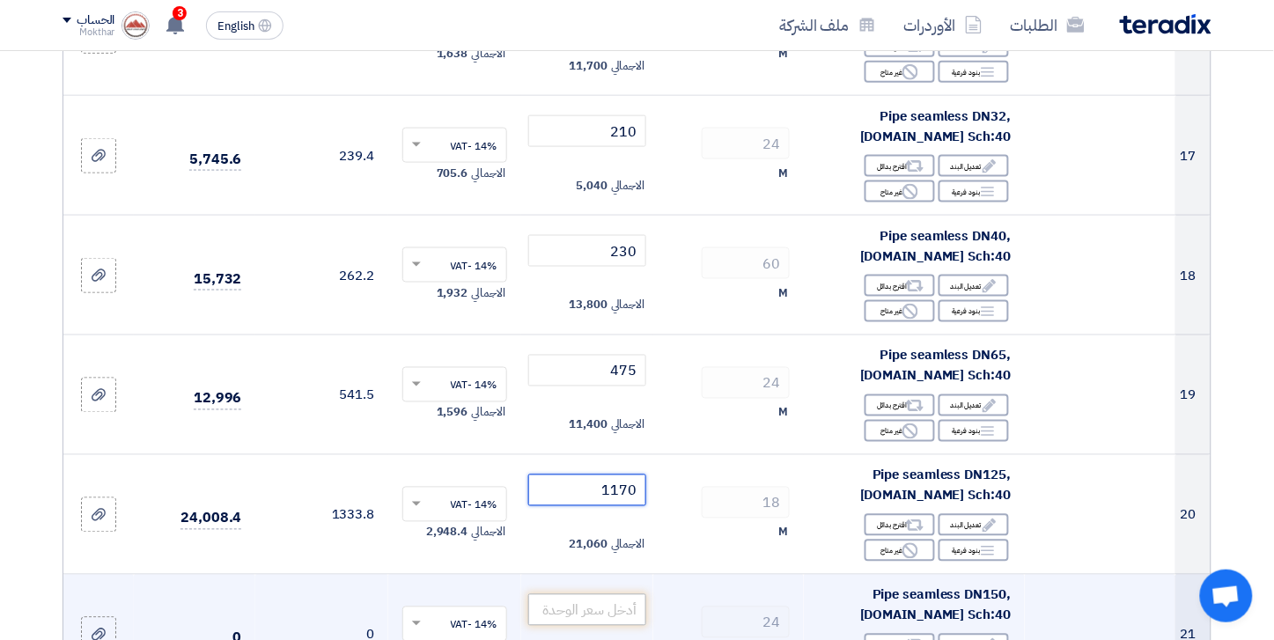
type input "1170"
click at [604, 613] on input "number" at bounding box center [587, 610] width 119 height 32
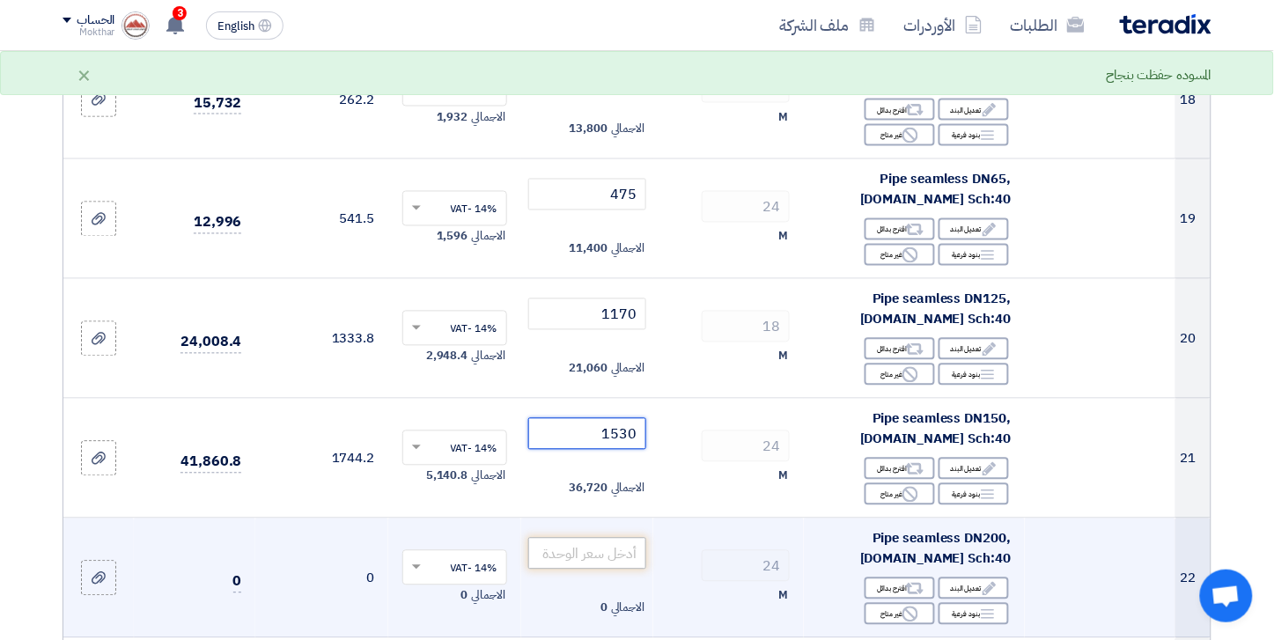
scroll to position [2347, 0]
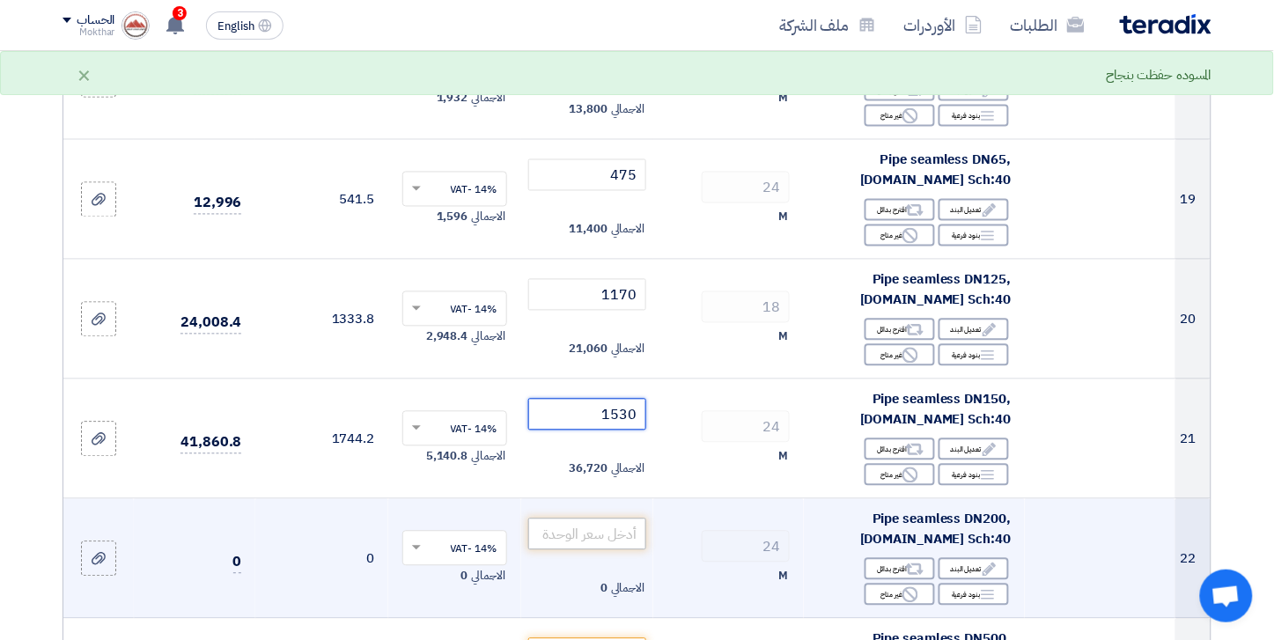
type input "1530"
click at [610, 535] on input "number" at bounding box center [587, 534] width 119 height 32
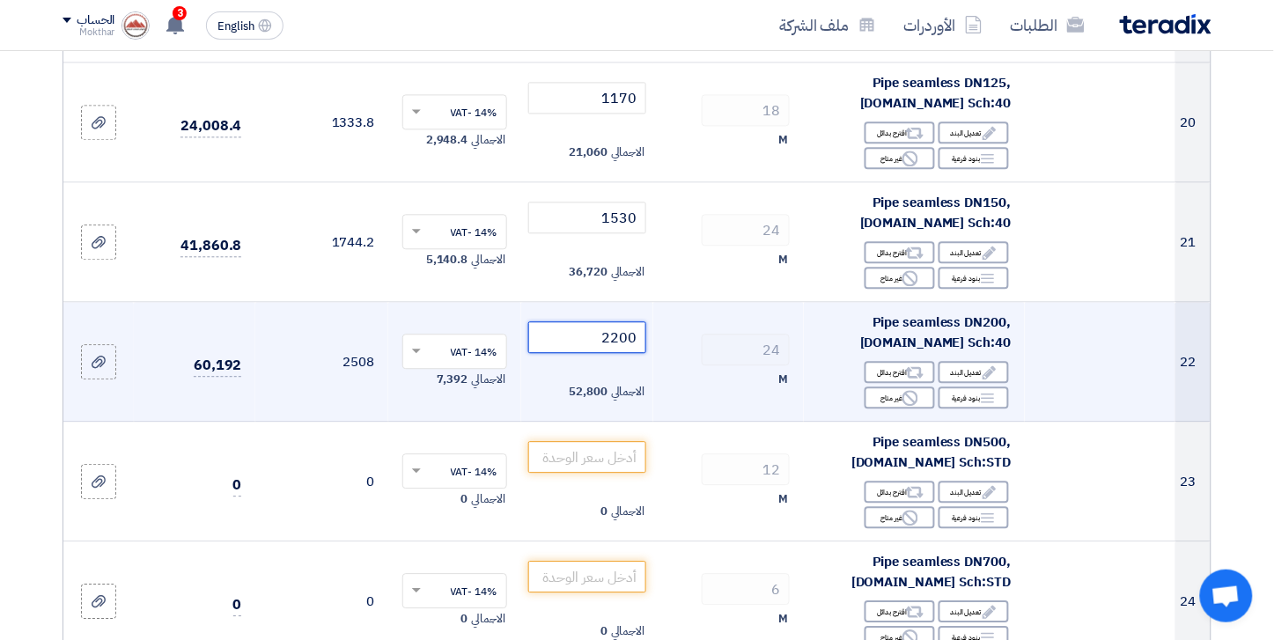
scroll to position [2641, 0]
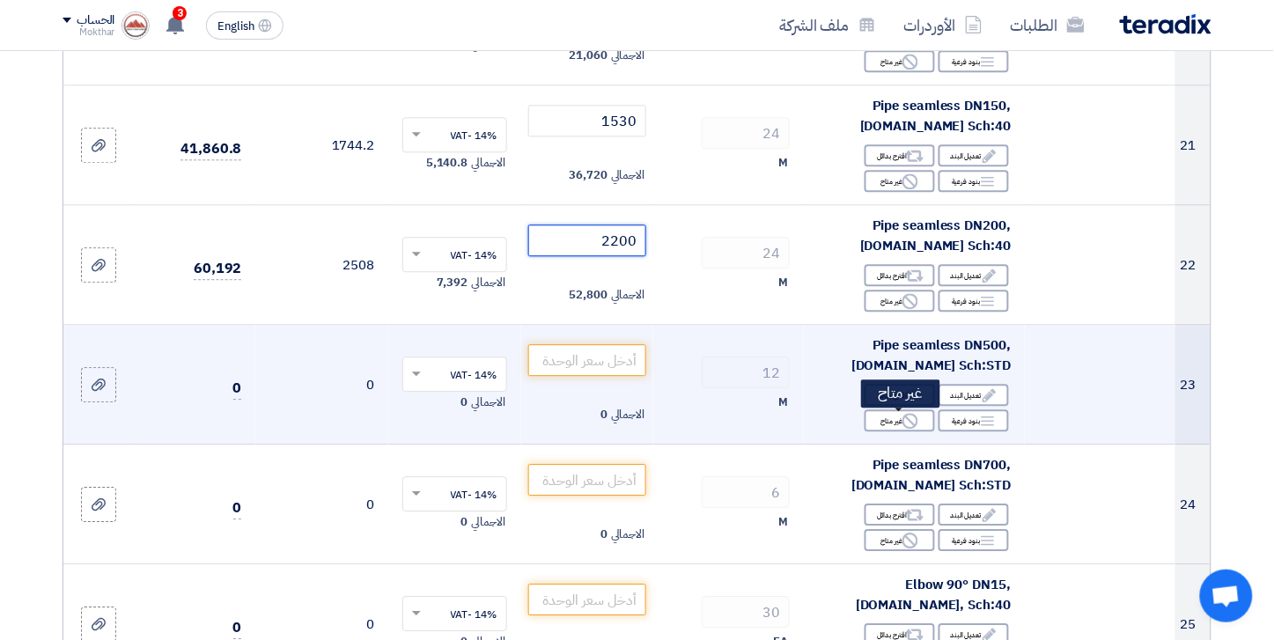
type input "2200"
click at [916, 427] on use at bounding box center [910, 421] width 16 height 16
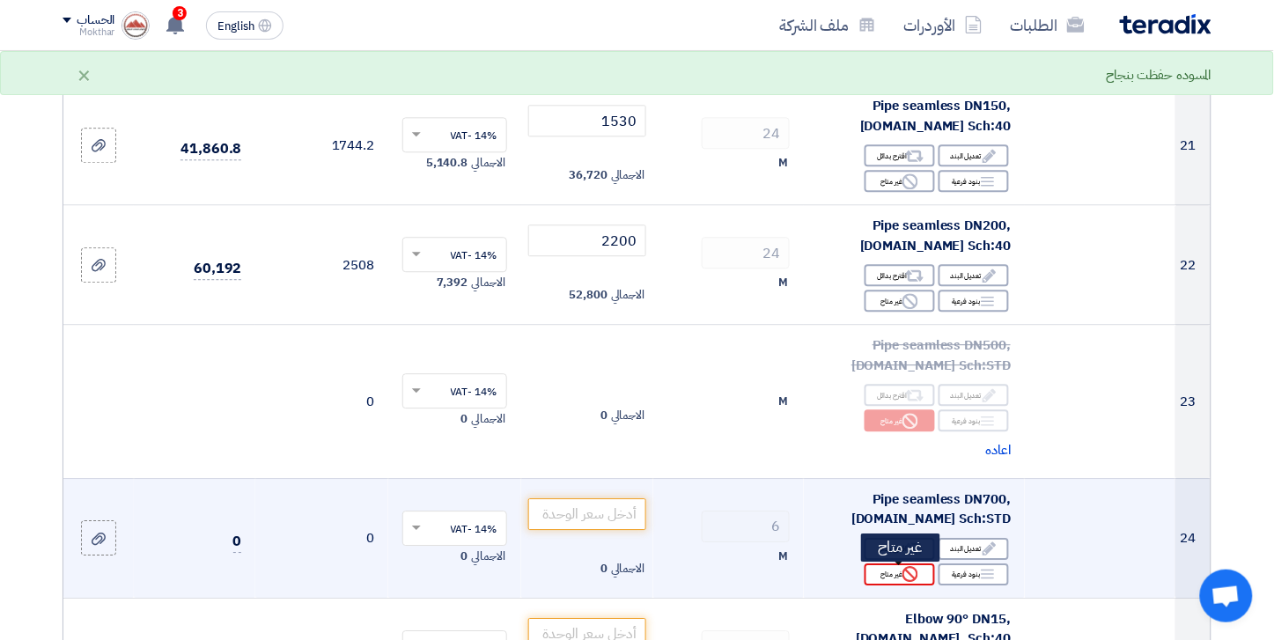
click at [902, 584] on div "Reject غير متاح" at bounding box center [899, 574] width 70 height 22
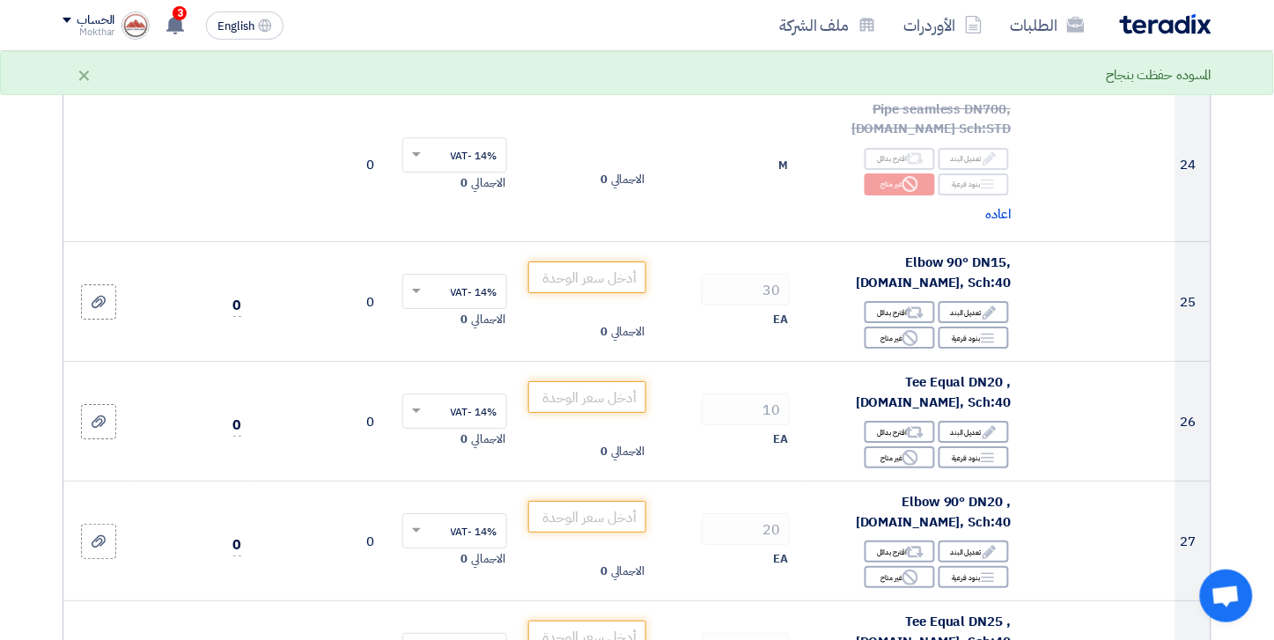
scroll to position [3032, 0]
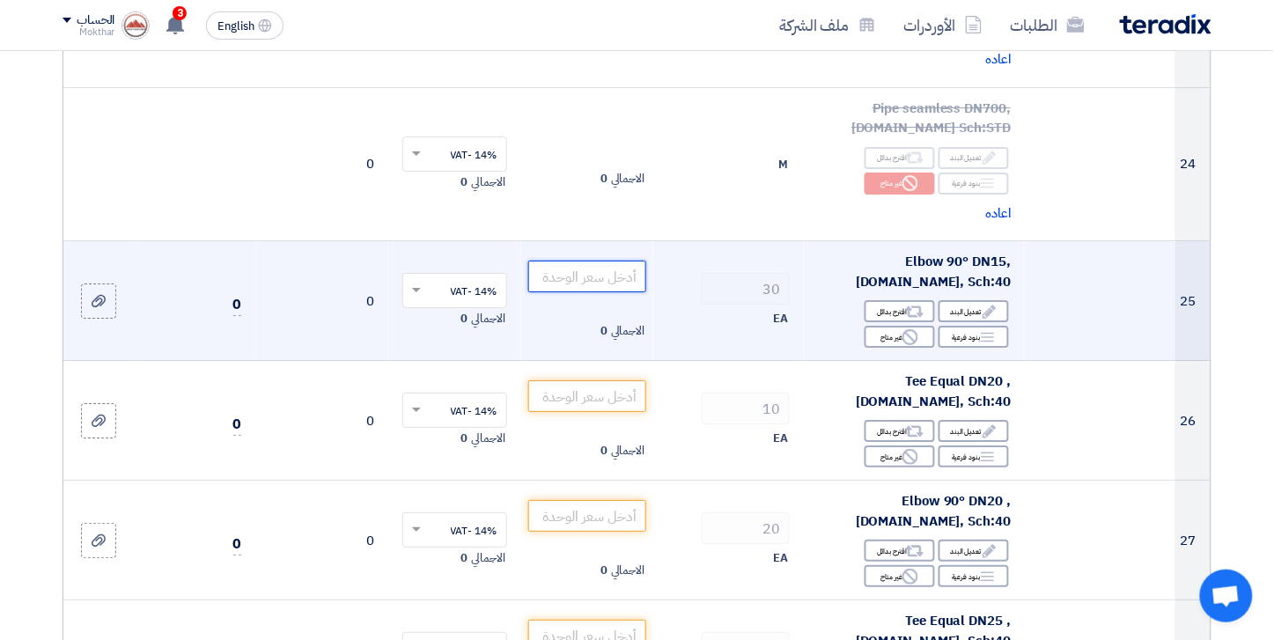
click at [592, 268] on input "number" at bounding box center [587, 277] width 119 height 32
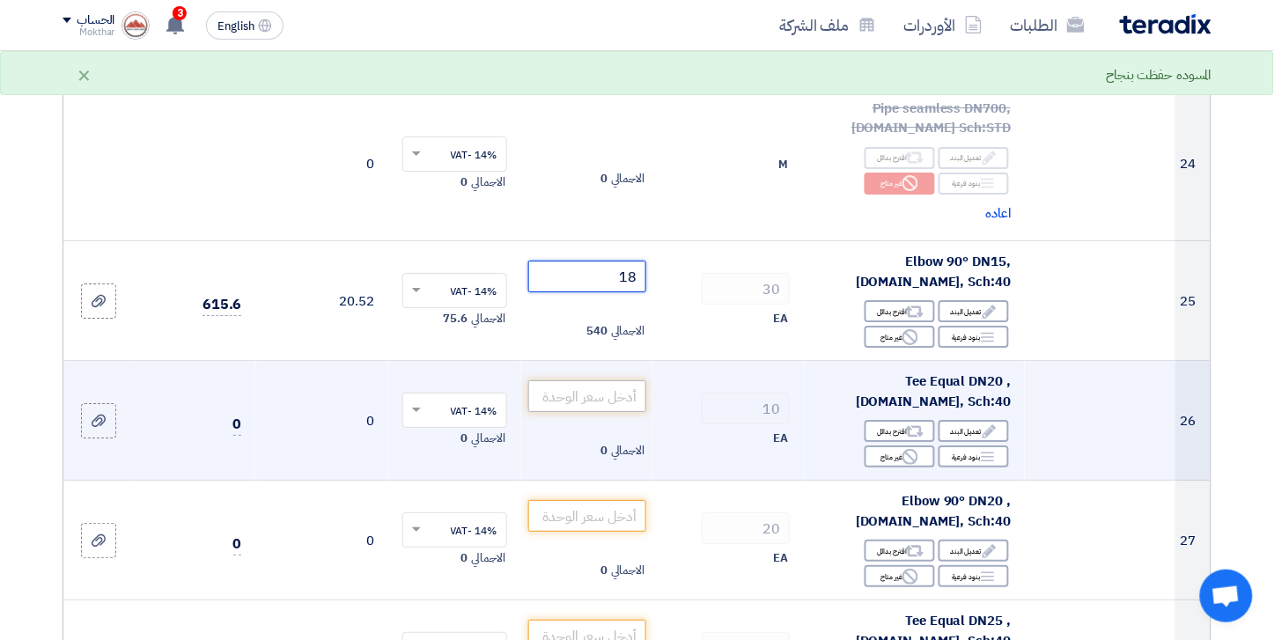
type input "18"
click at [570, 380] on input "number" at bounding box center [587, 396] width 119 height 32
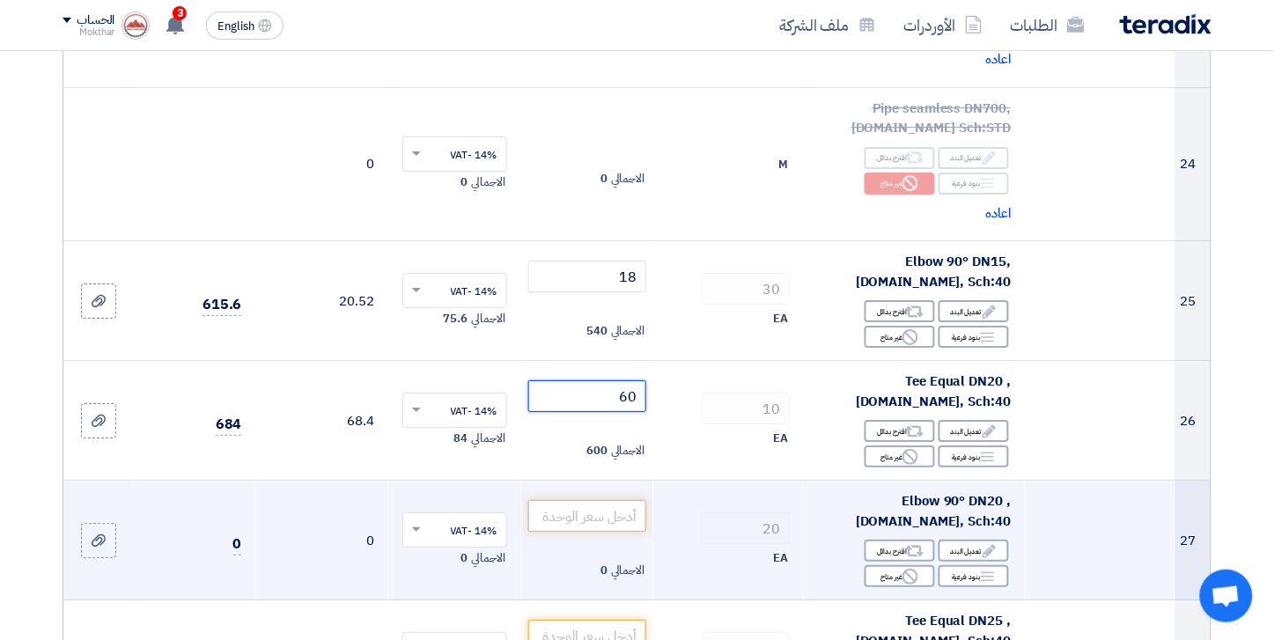
type input "60"
click at [597, 500] on input "number" at bounding box center [587, 516] width 119 height 32
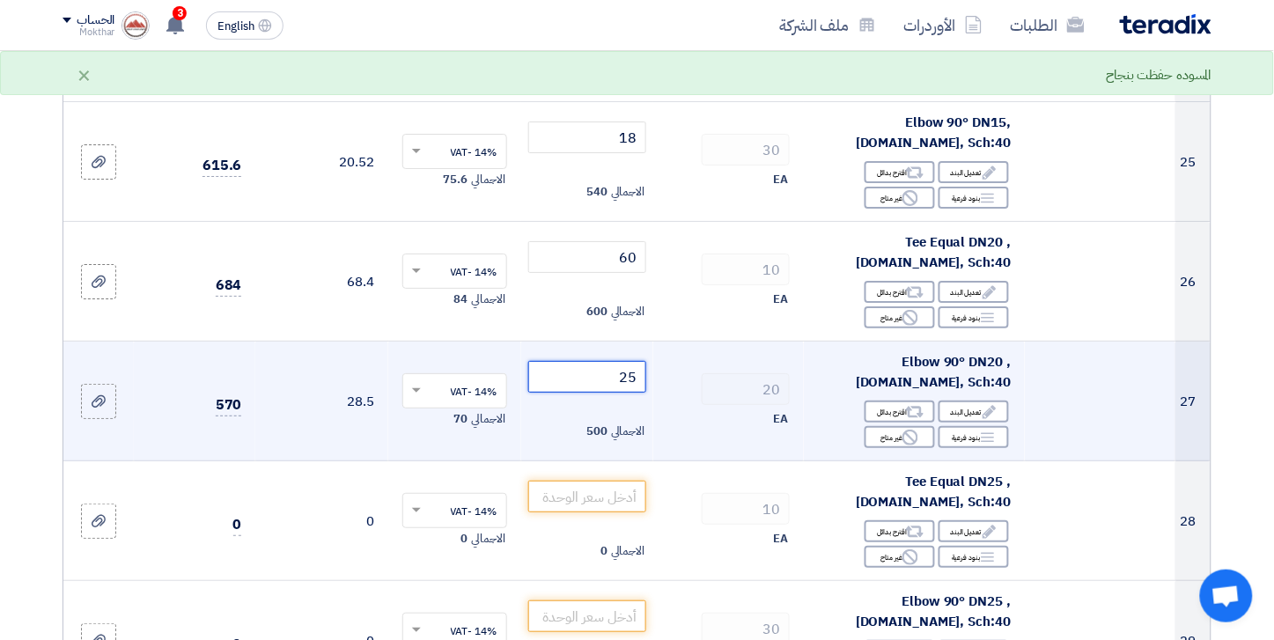
scroll to position [3227, 0]
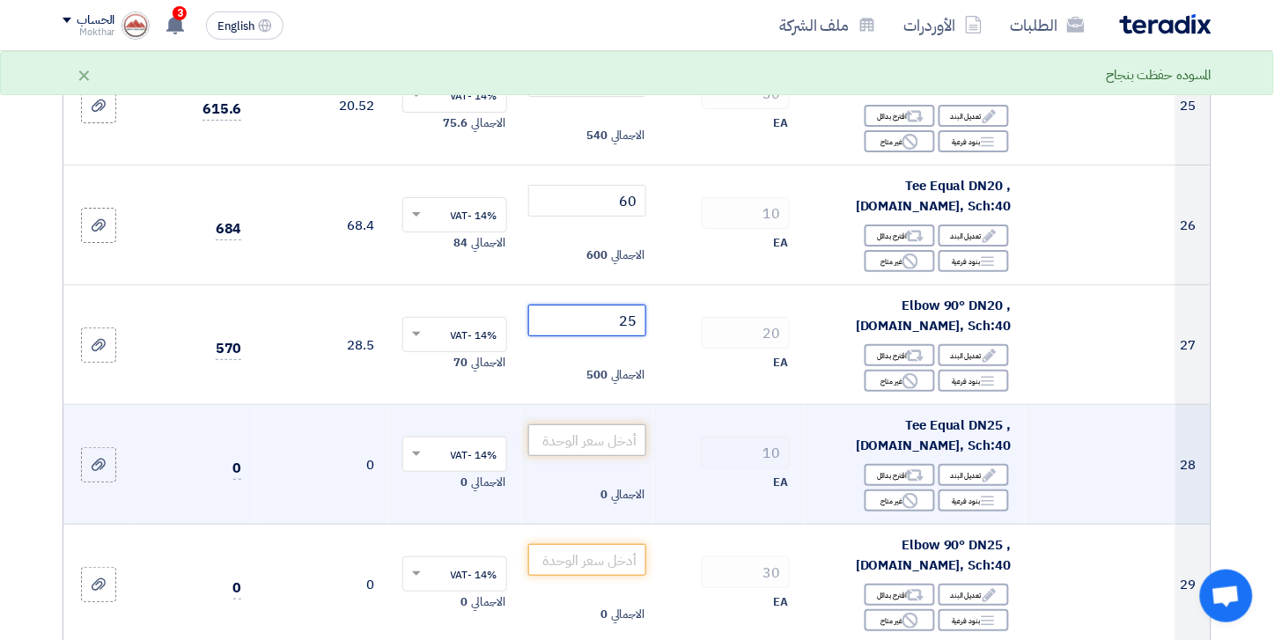
type input "25"
click at [613, 424] on input "number" at bounding box center [587, 440] width 119 height 32
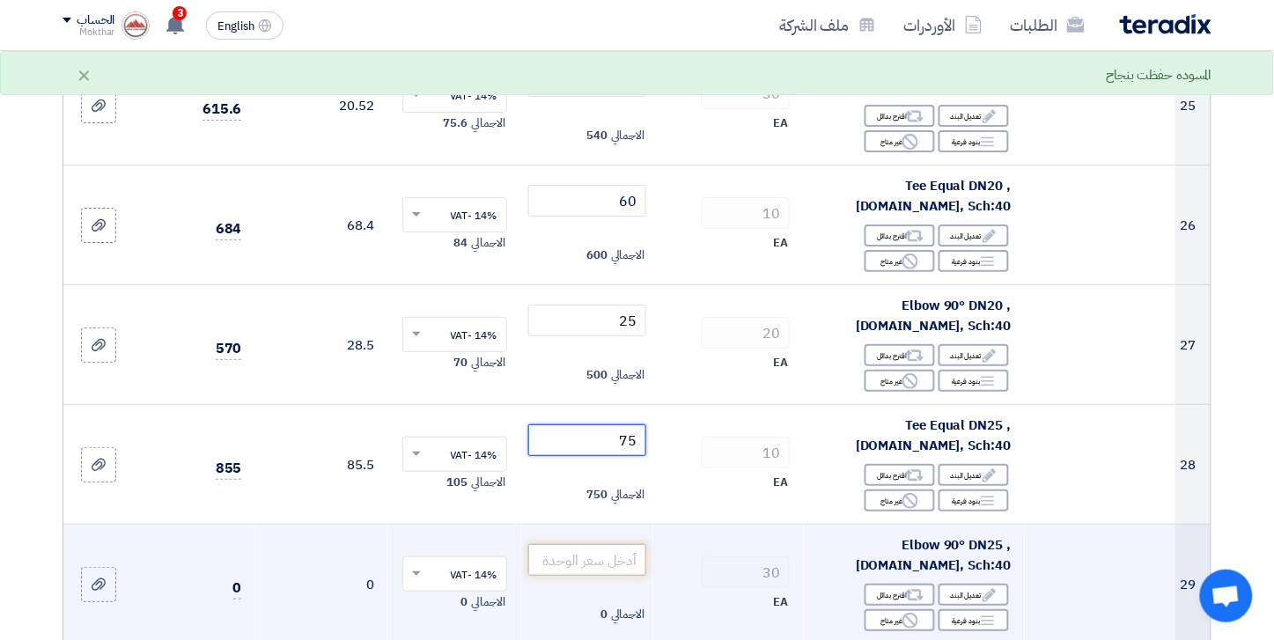
type input "75"
click at [604, 544] on input "number" at bounding box center [587, 560] width 119 height 32
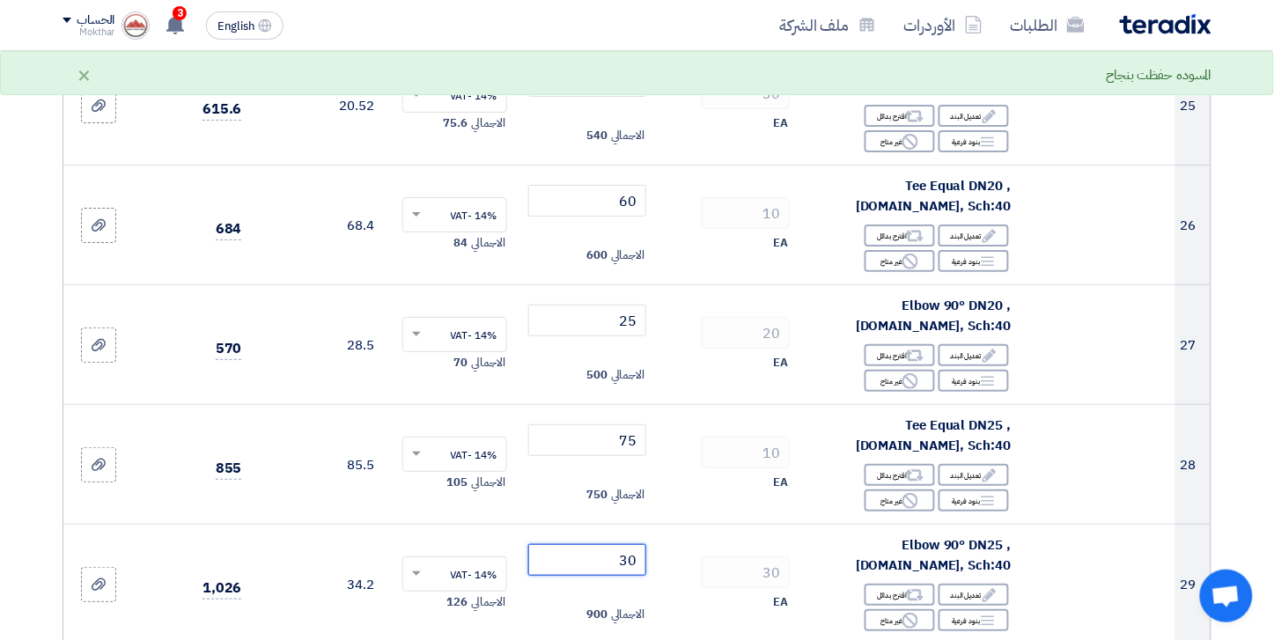
type input "30"
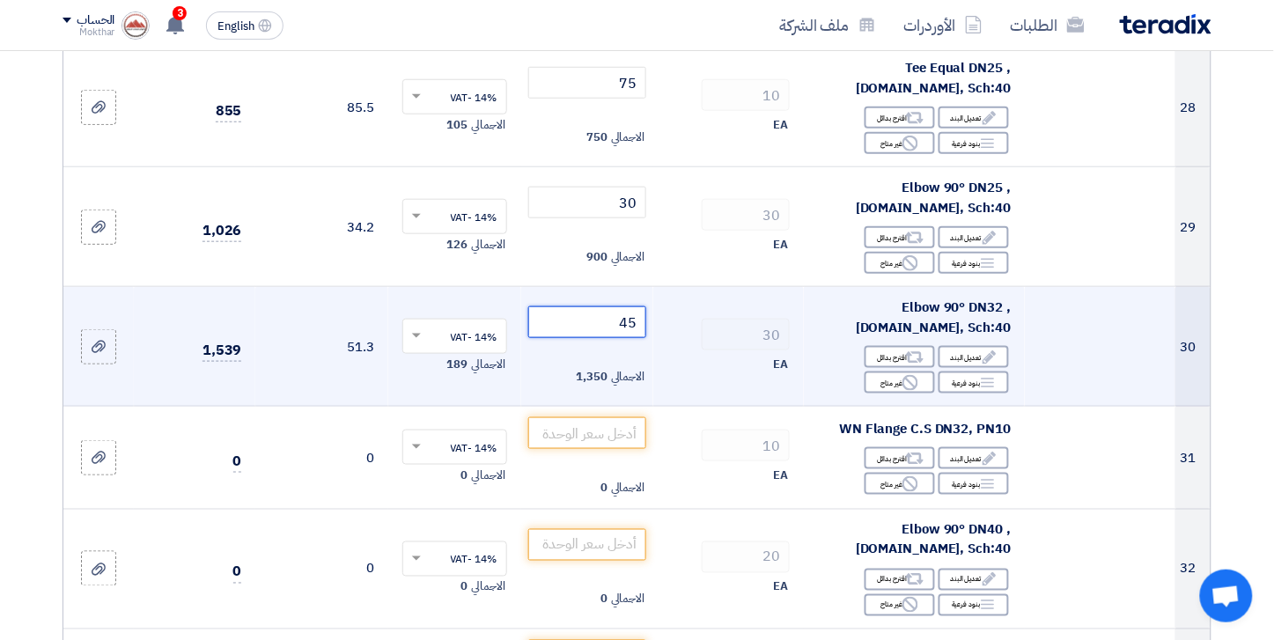
scroll to position [3619, 0]
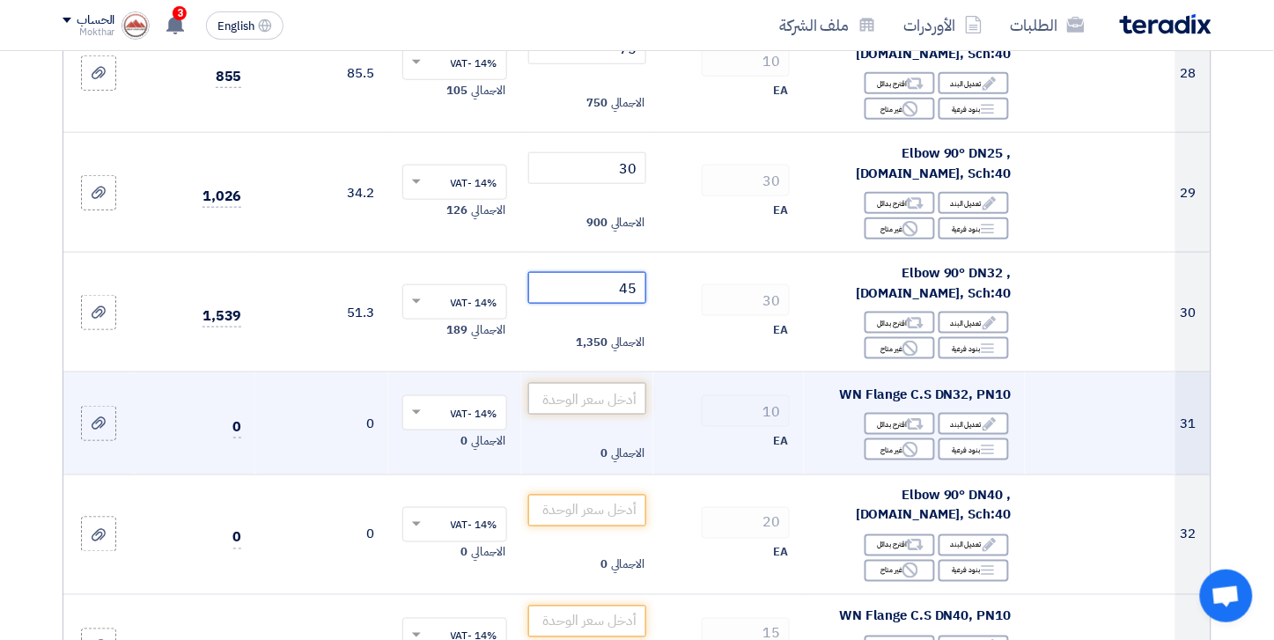
type input "45"
click at [610, 383] on input "number" at bounding box center [587, 399] width 119 height 32
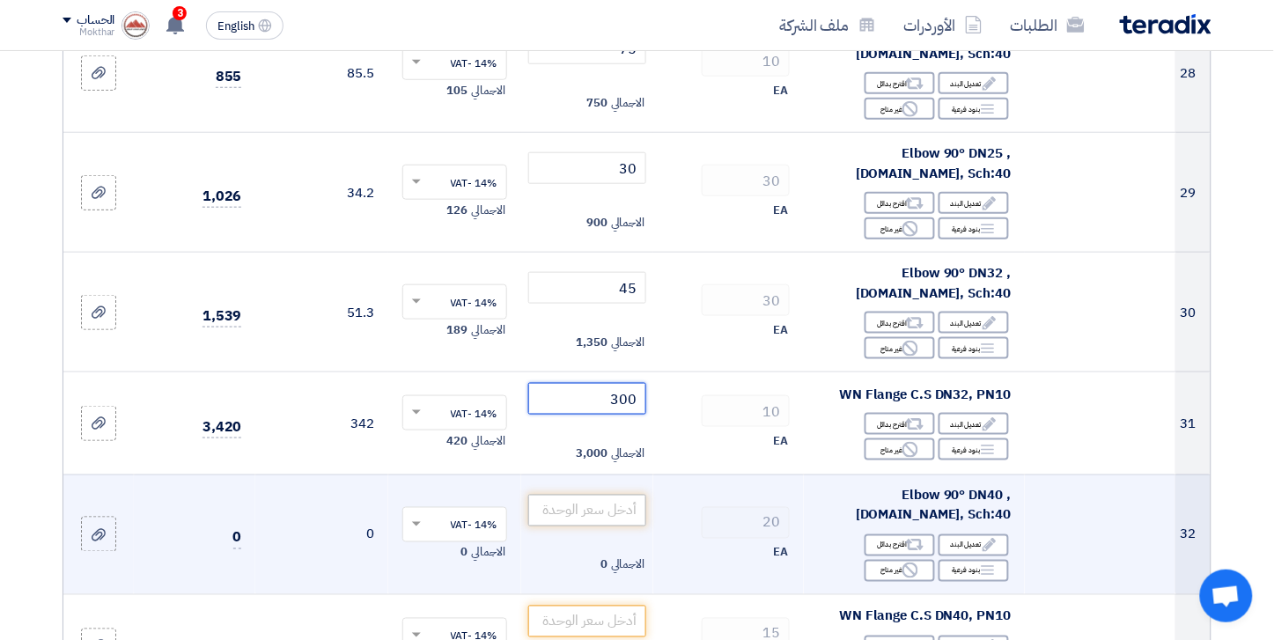
type input "300"
click at [604, 495] on input "number" at bounding box center [587, 511] width 119 height 32
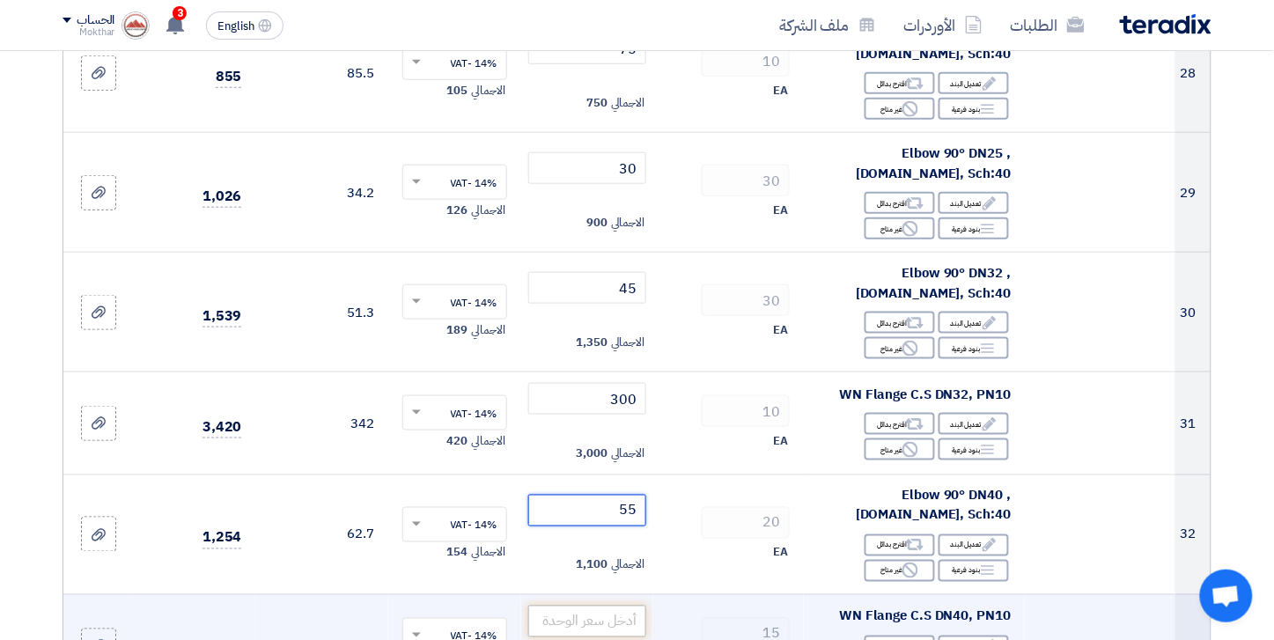
type input "55"
click at [635, 606] on input "number" at bounding box center [587, 622] width 119 height 32
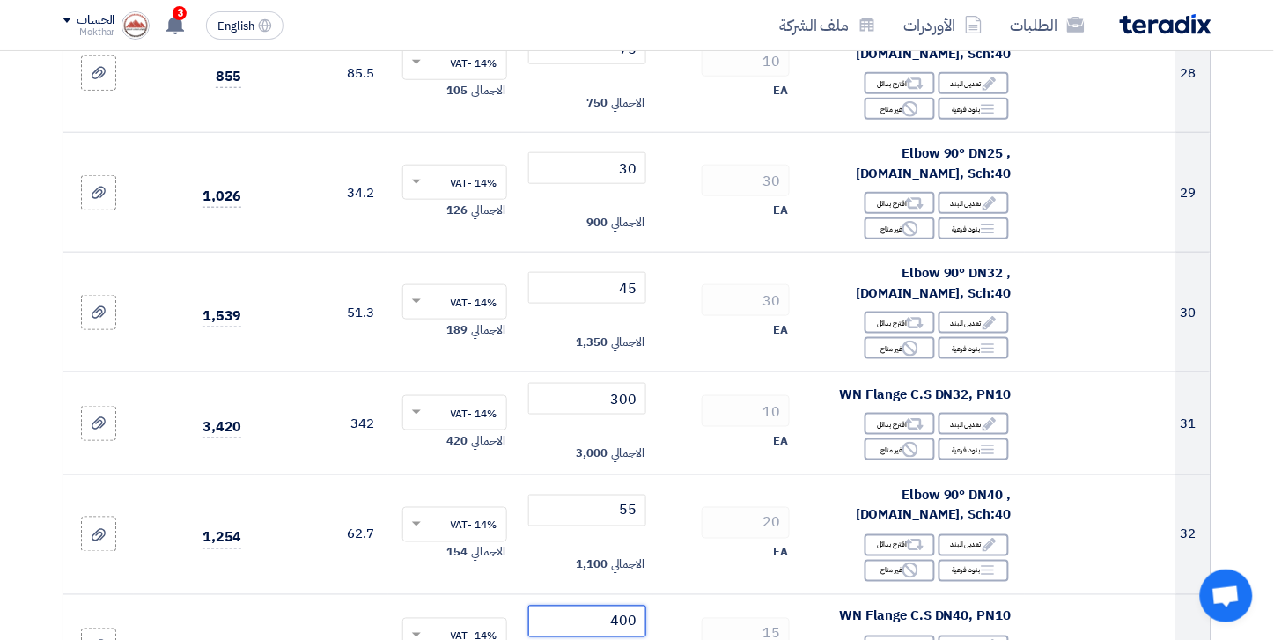
type input "400"
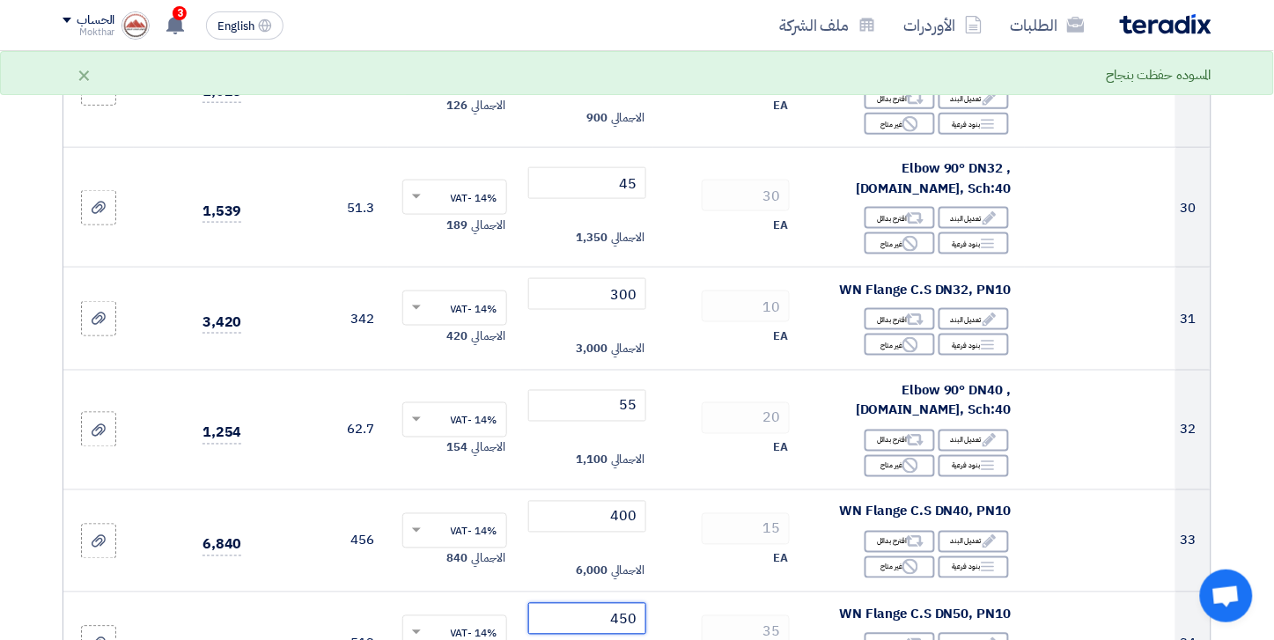
scroll to position [3814, 0]
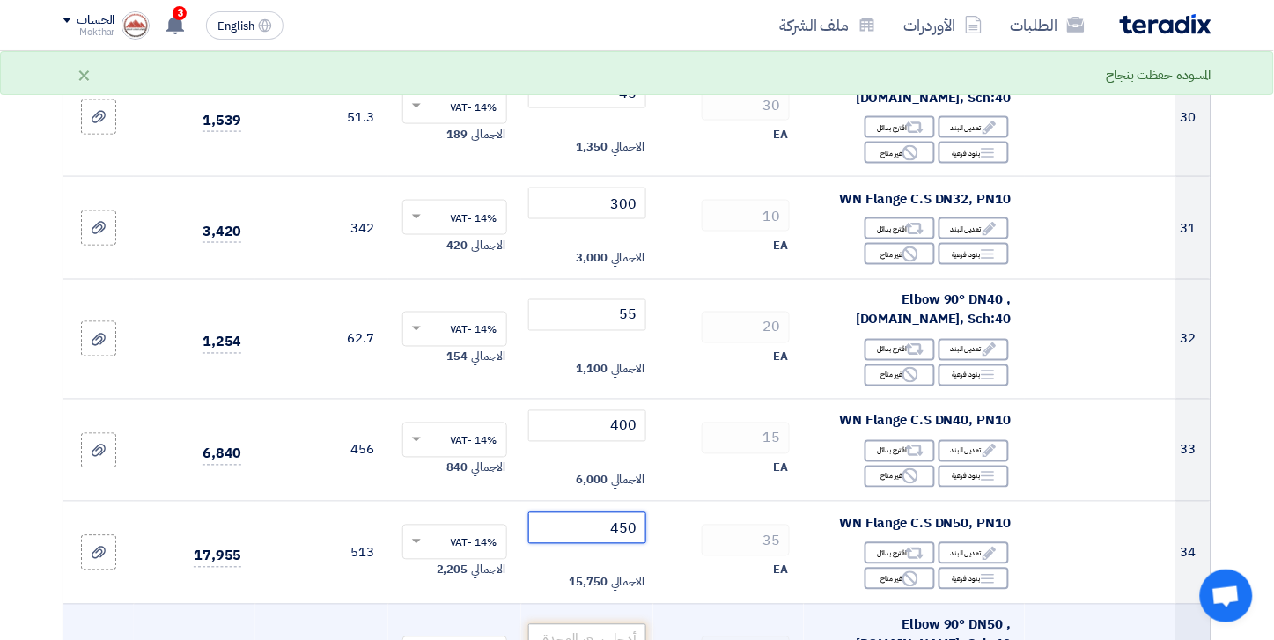
type input "450"
click at [606, 624] on input "number" at bounding box center [587, 640] width 119 height 32
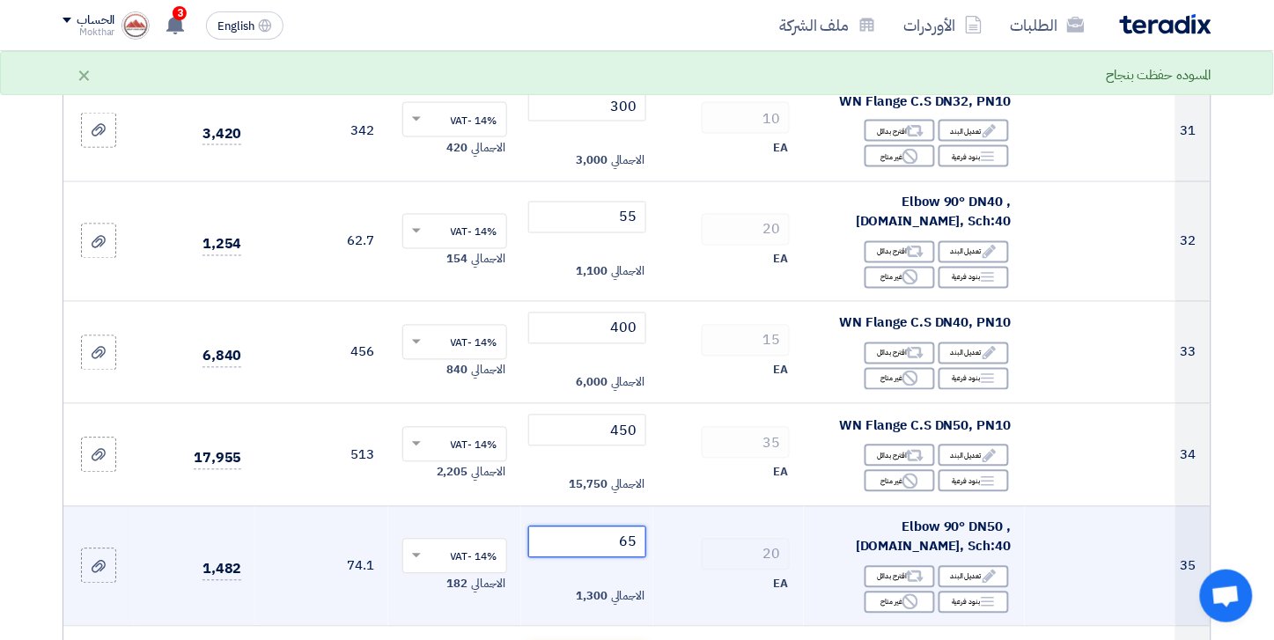
scroll to position [4010, 0]
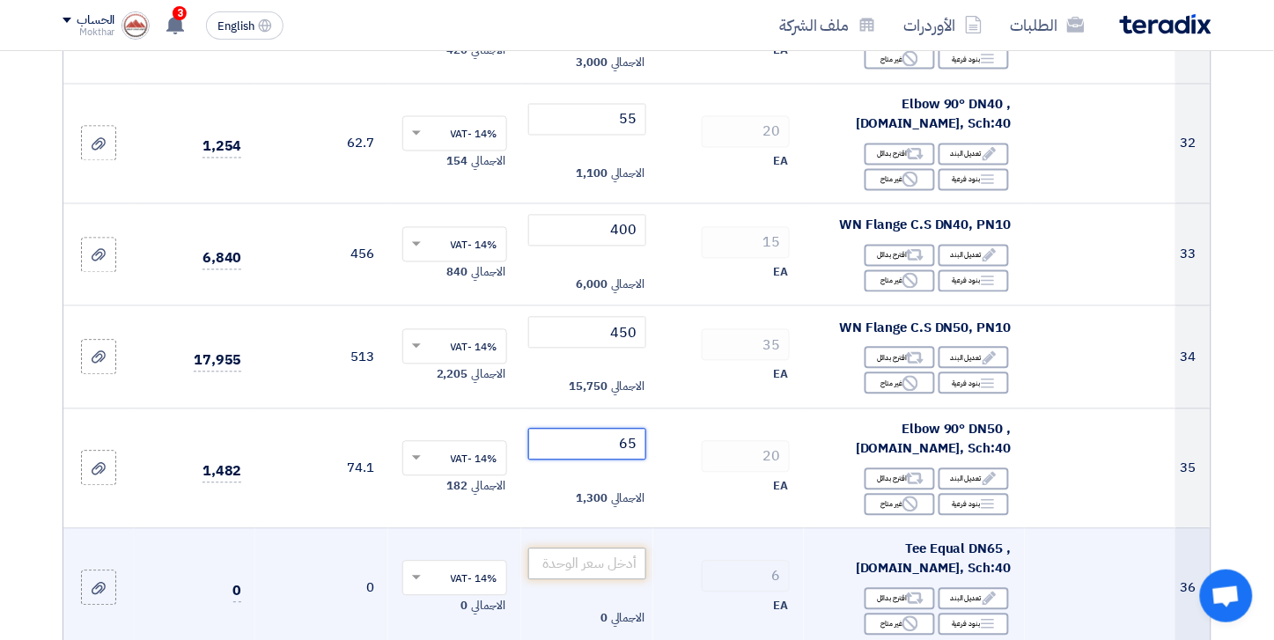
type input "65"
click at [621, 548] on input "number" at bounding box center [587, 564] width 119 height 32
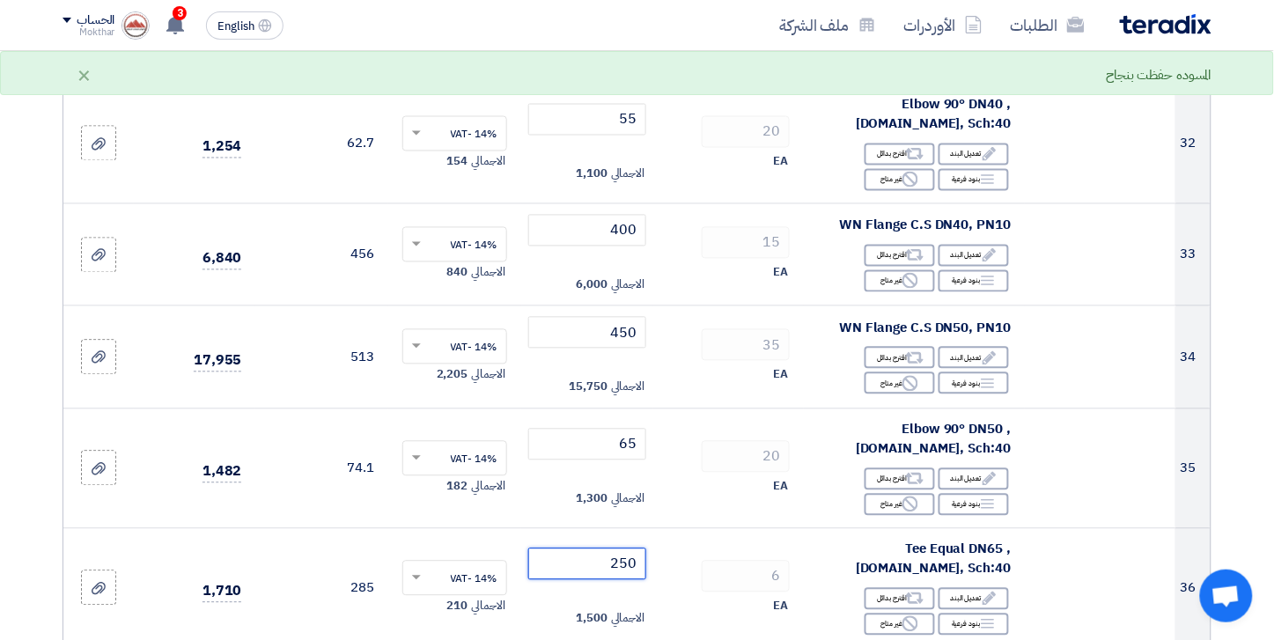
type input "250"
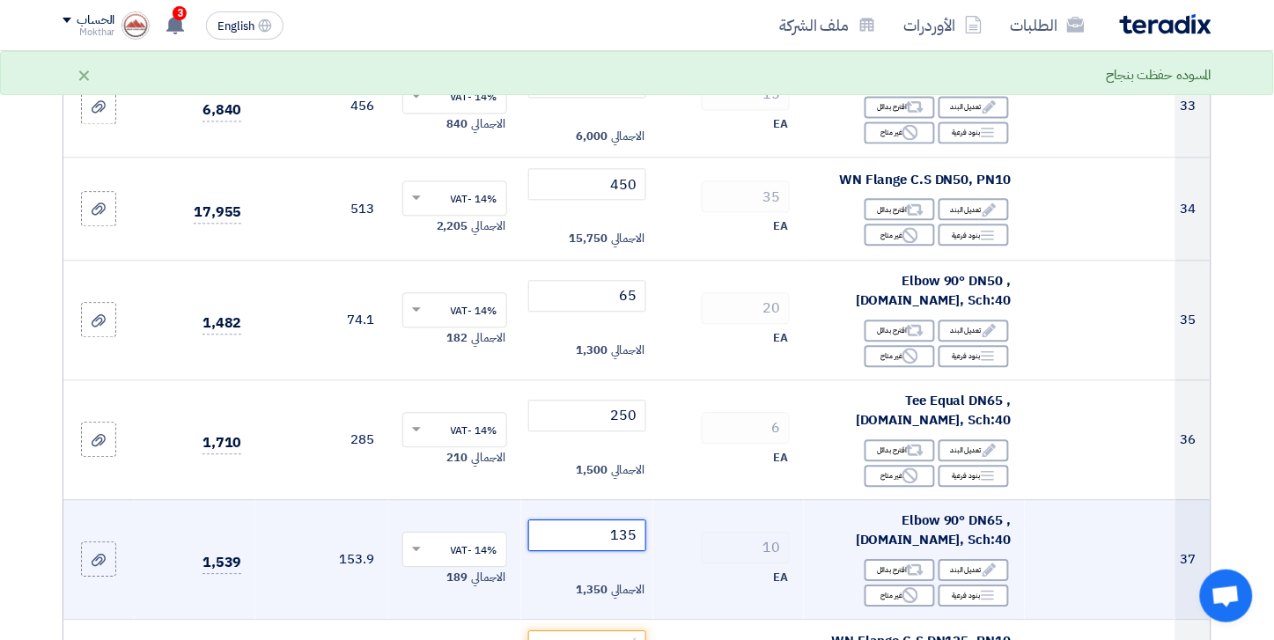
scroll to position [4205, 0]
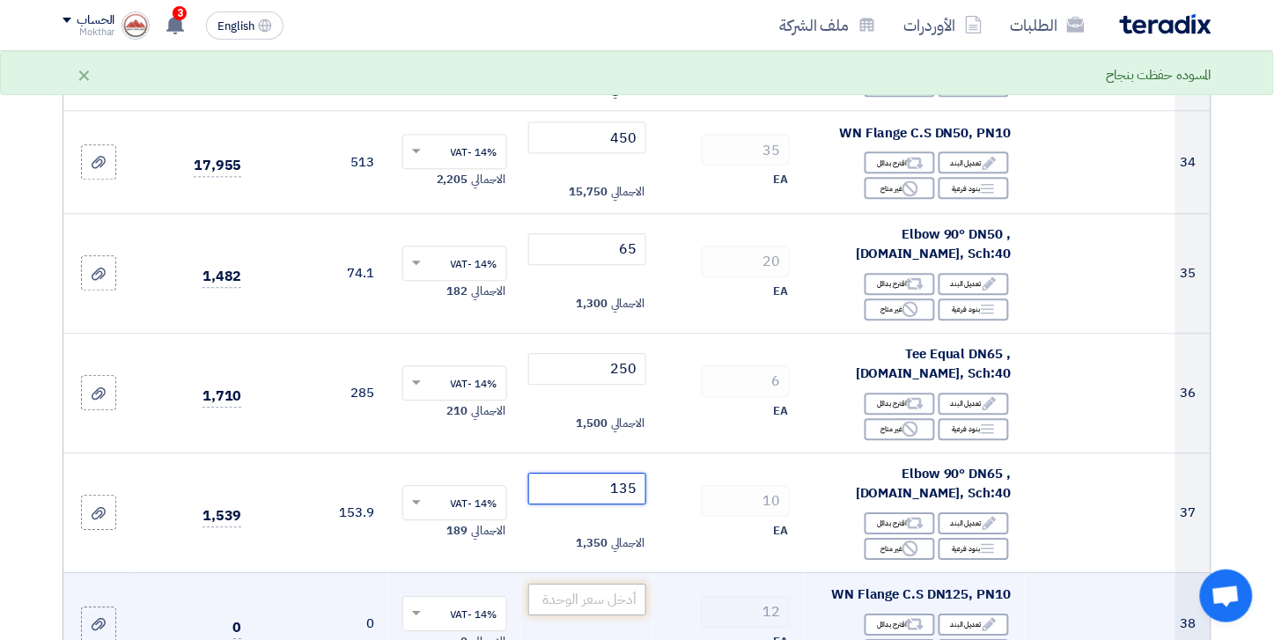
type input "135"
click at [610, 584] on input "number" at bounding box center [587, 600] width 119 height 32
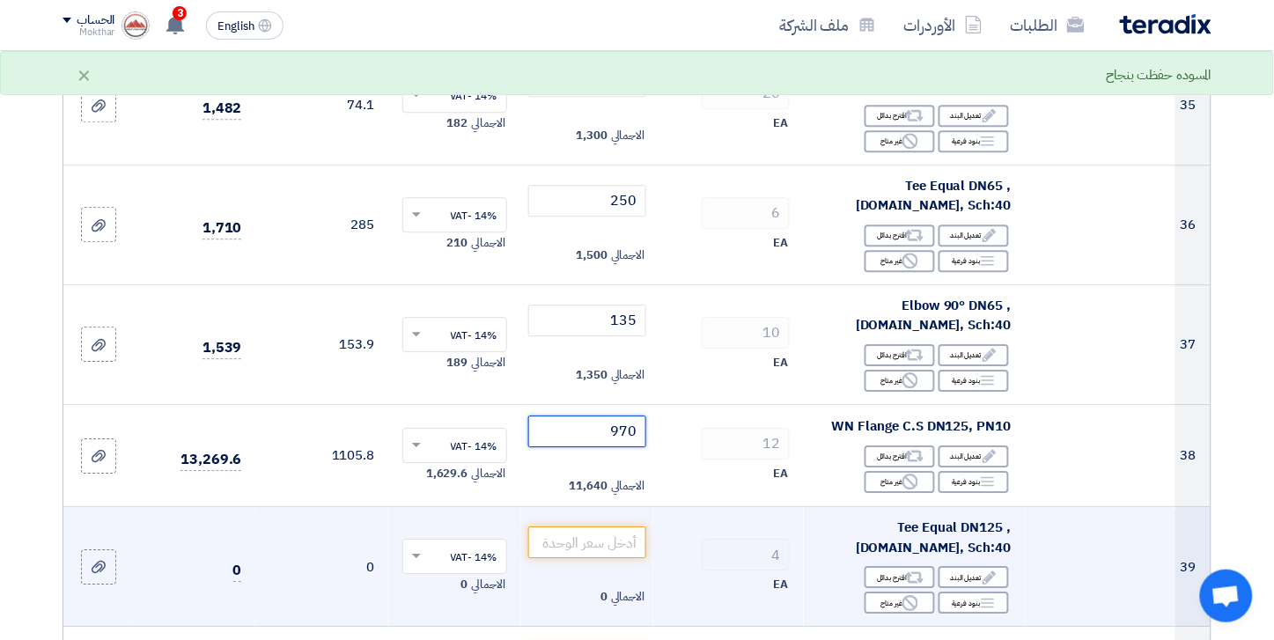
scroll to position [4401, 0]
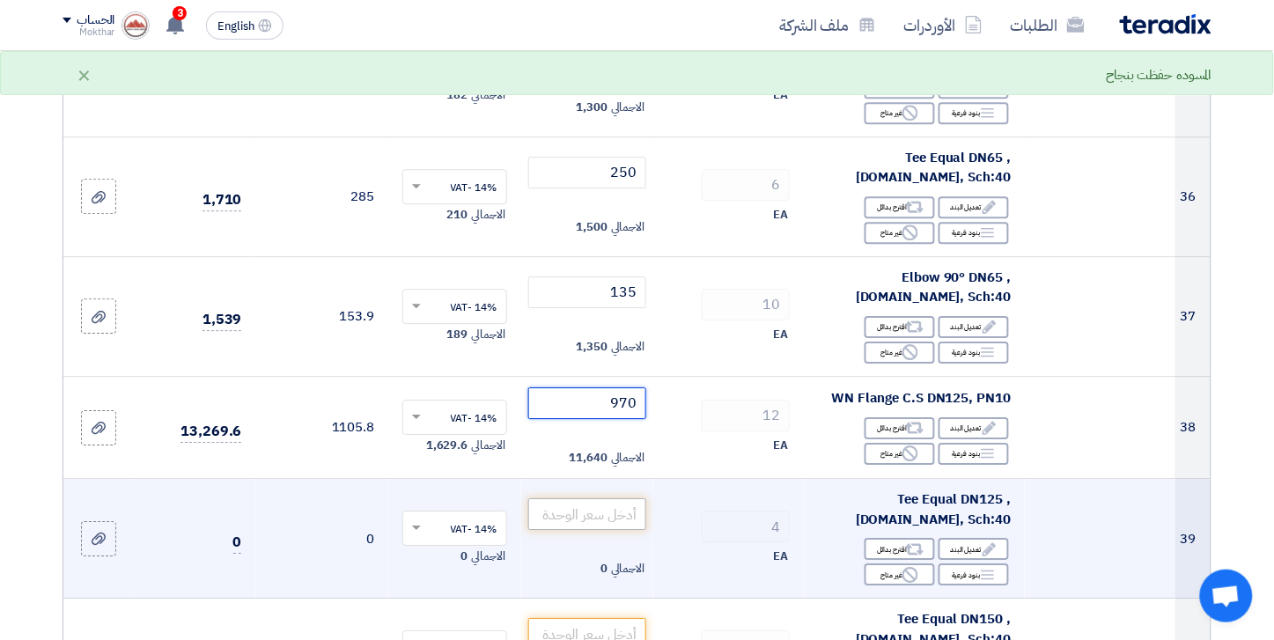
type input "970"
click at [565, 498] on input "number" at bounding box center [587, 514] width 119 height 32
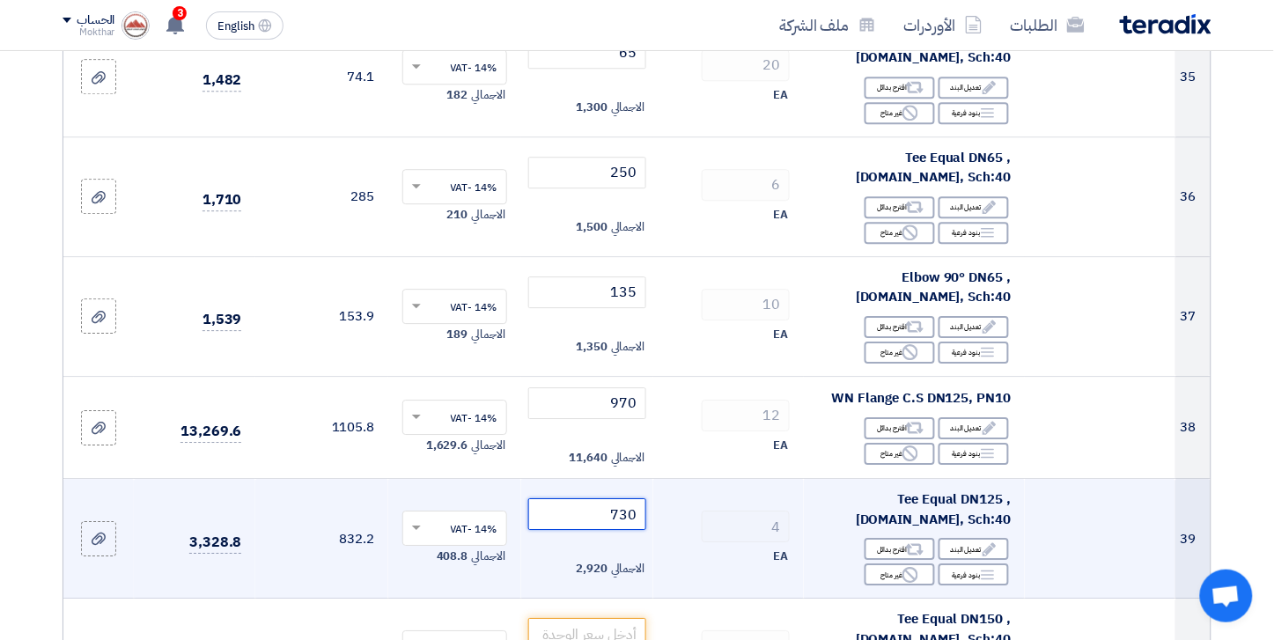
scroll to position [4597, 0]
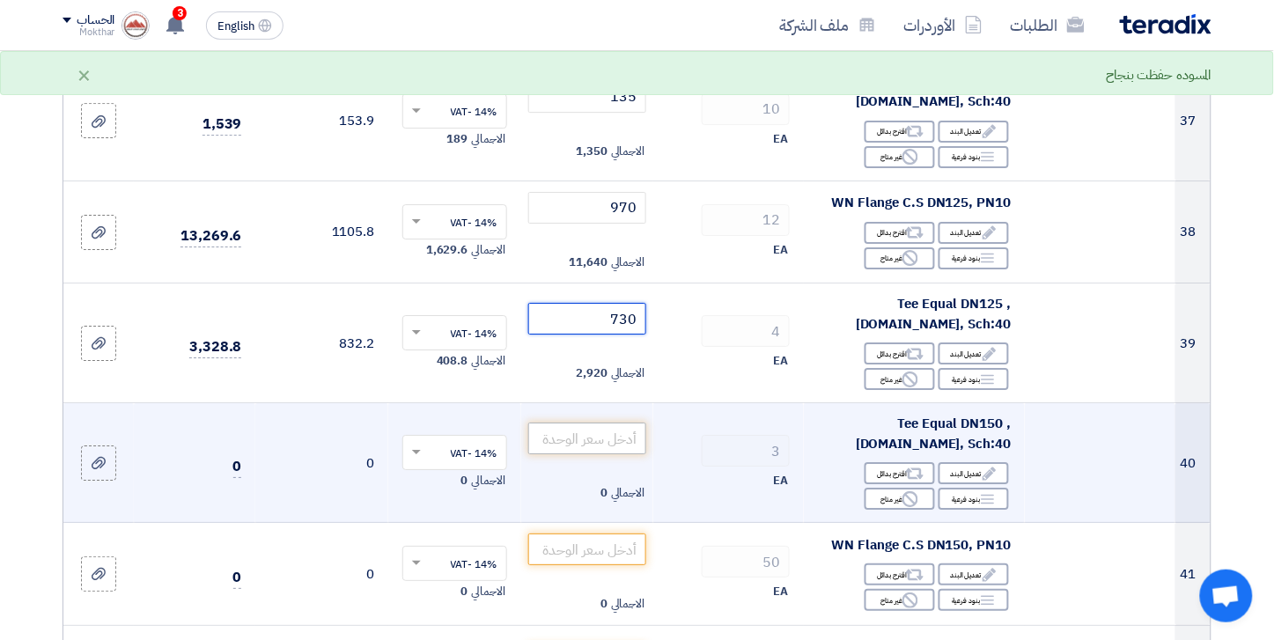
type input "730"
click at [599, 423] on input "number" at bounding box center [587, 439] width 119 height 32
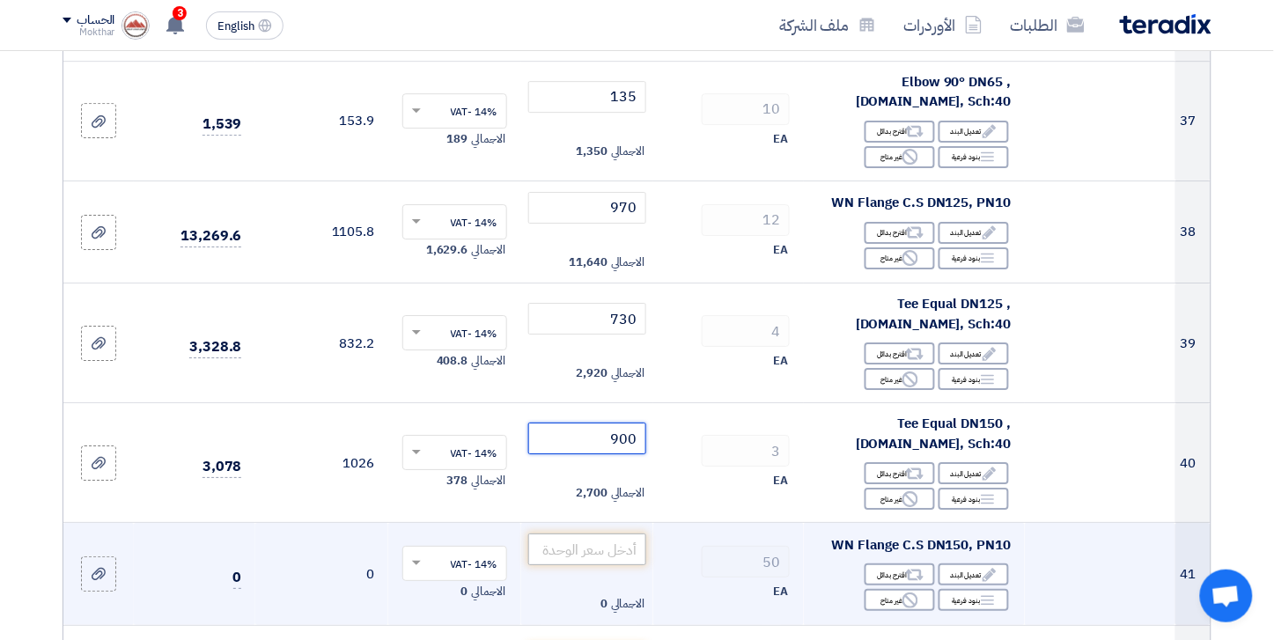
type input "900"
click at [628, 533] on input "number" at bounding box center [587, 549] width 119 height 32
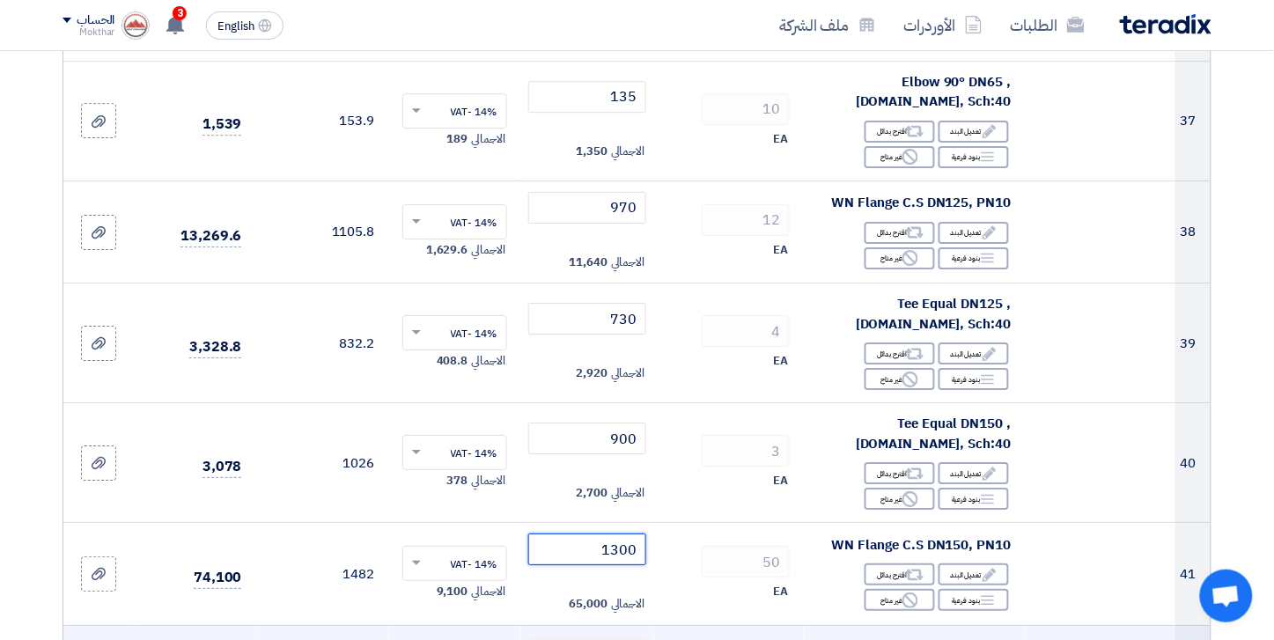
type input "1300"
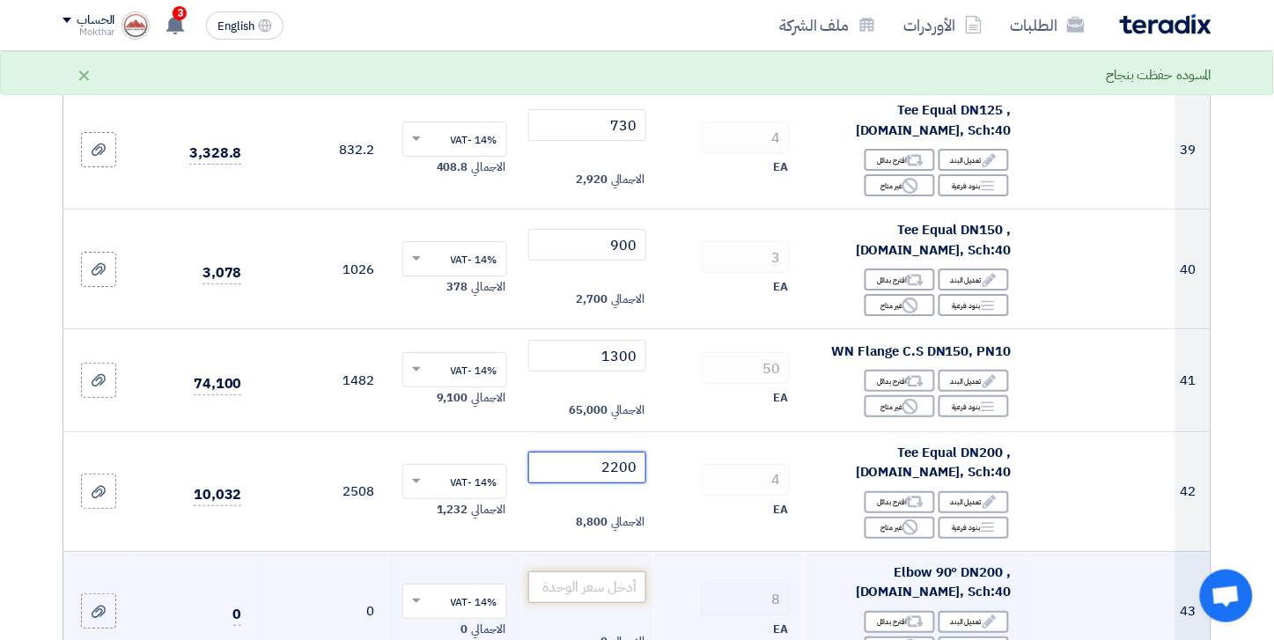
scroll to position [4792, 0]
type input "2200"
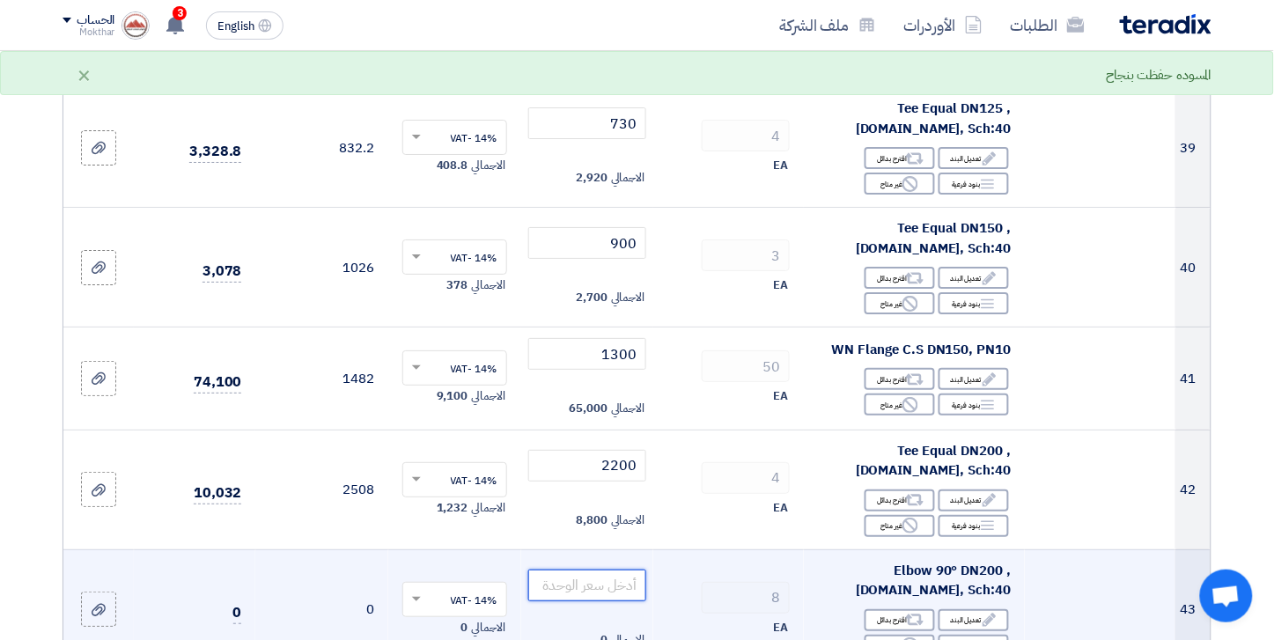
click at [603, 570] on input "number" at bounding box center [587, 586] width 119 height 32
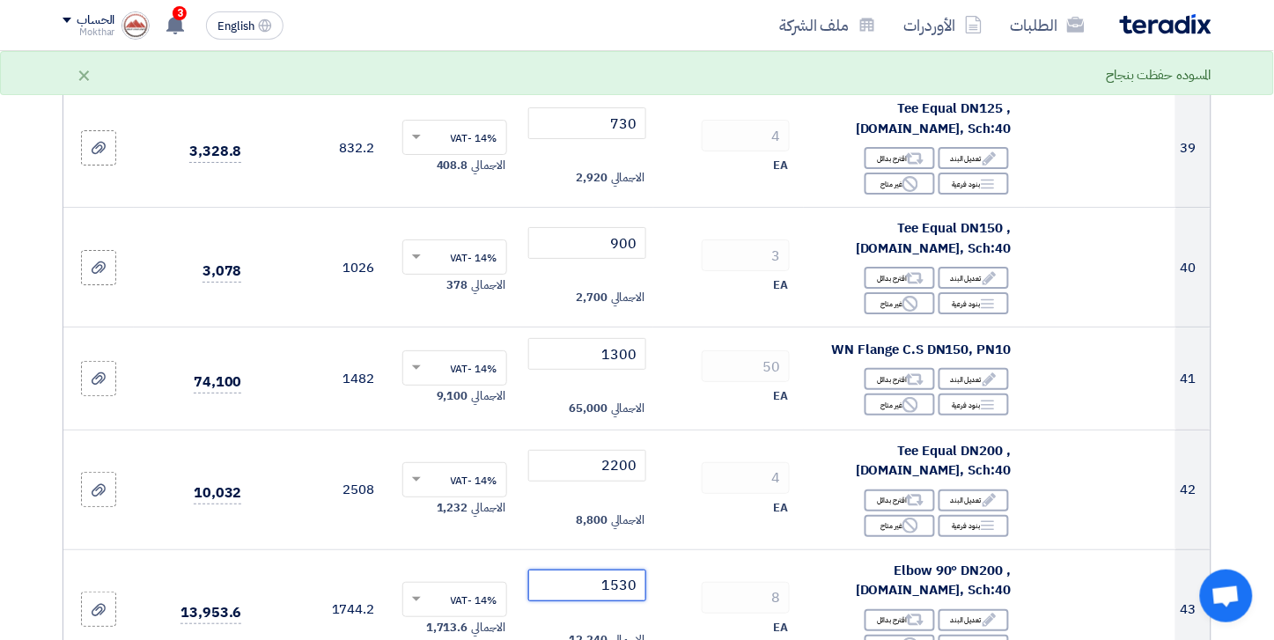
type input "1530"
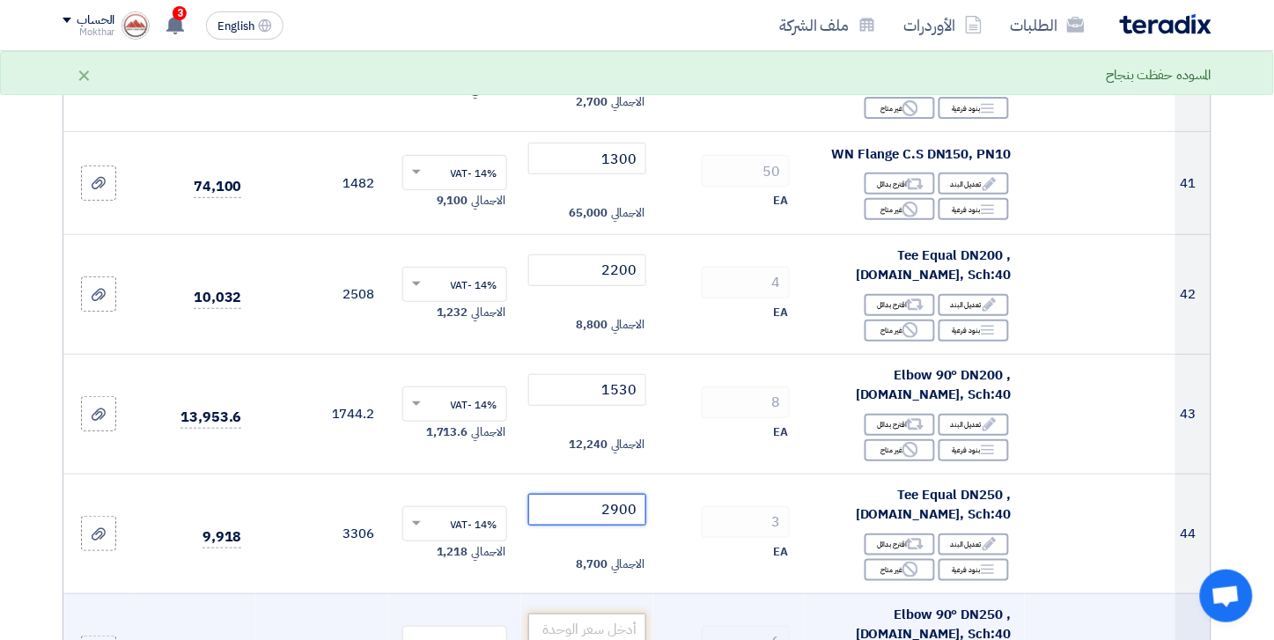
type input "2900"
click at [619, 614] on input "number" at bounding box center [587, 630] width 119 height 32
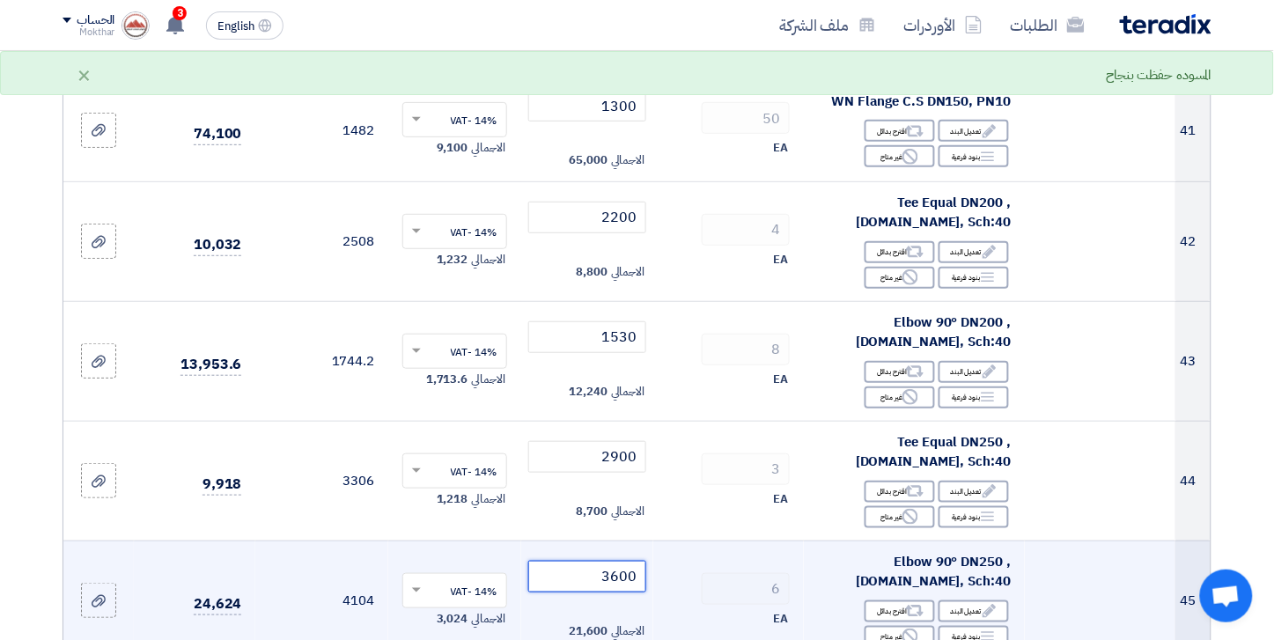
scroll to position [5085, 0]
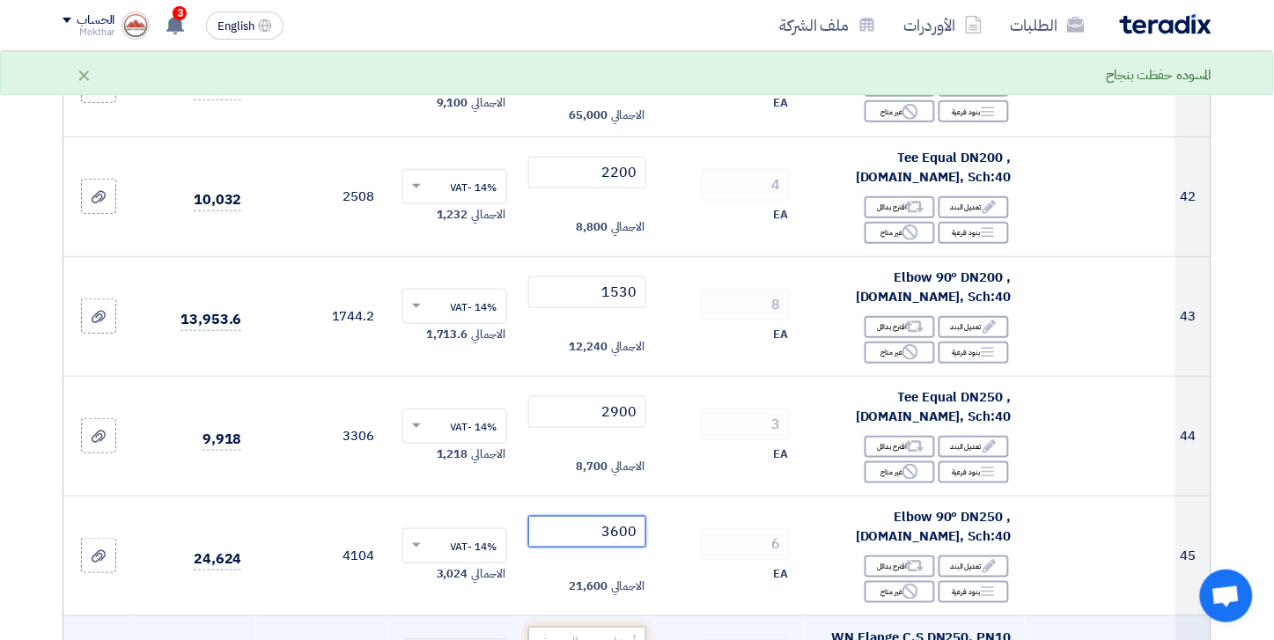
type input "3600"
click at [625, 627] on input "number" at bounding box center [587, 643] width 119 height 32
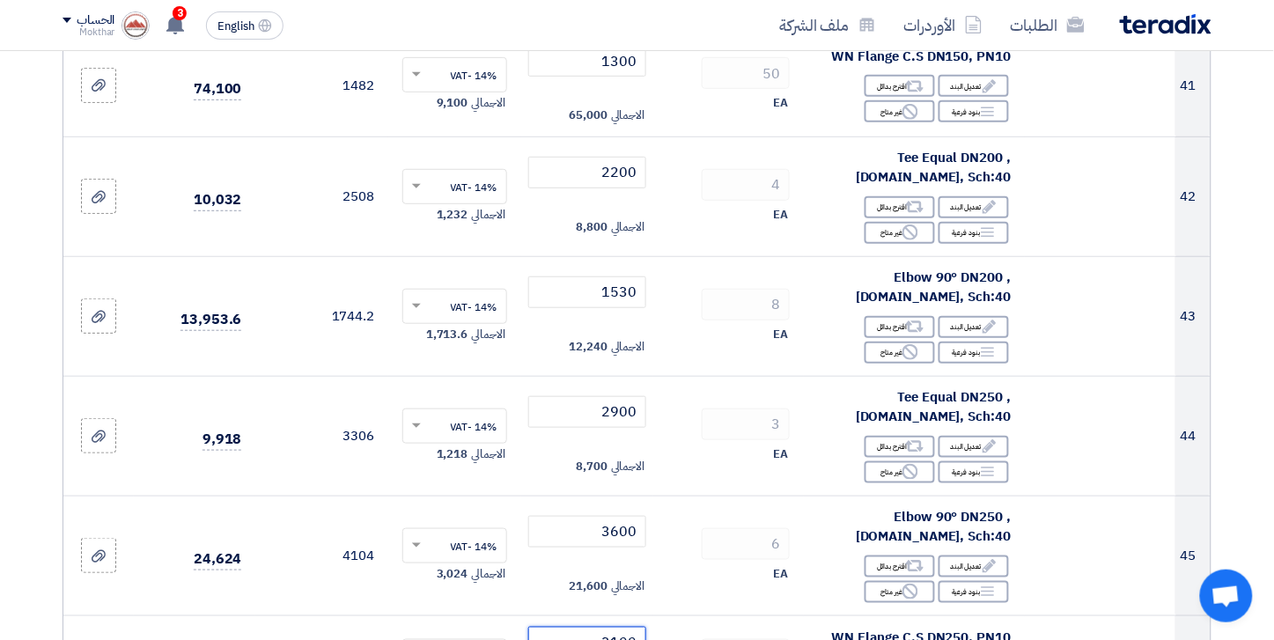
type input "3100"
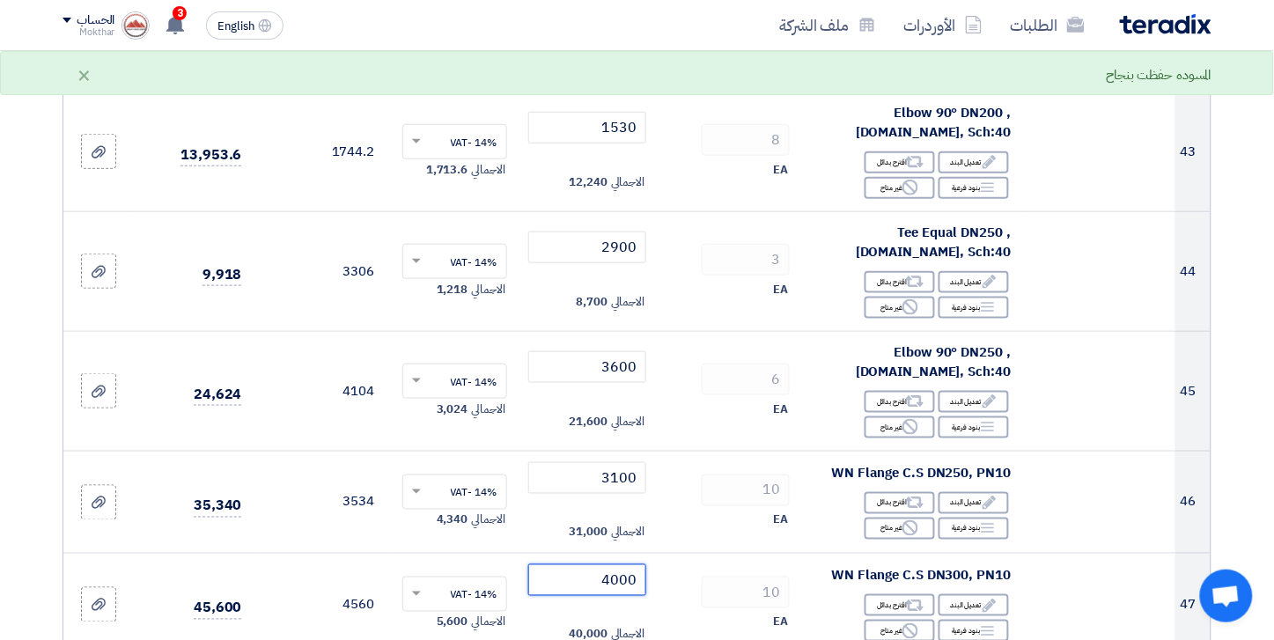
scroll to position [5282, 0]
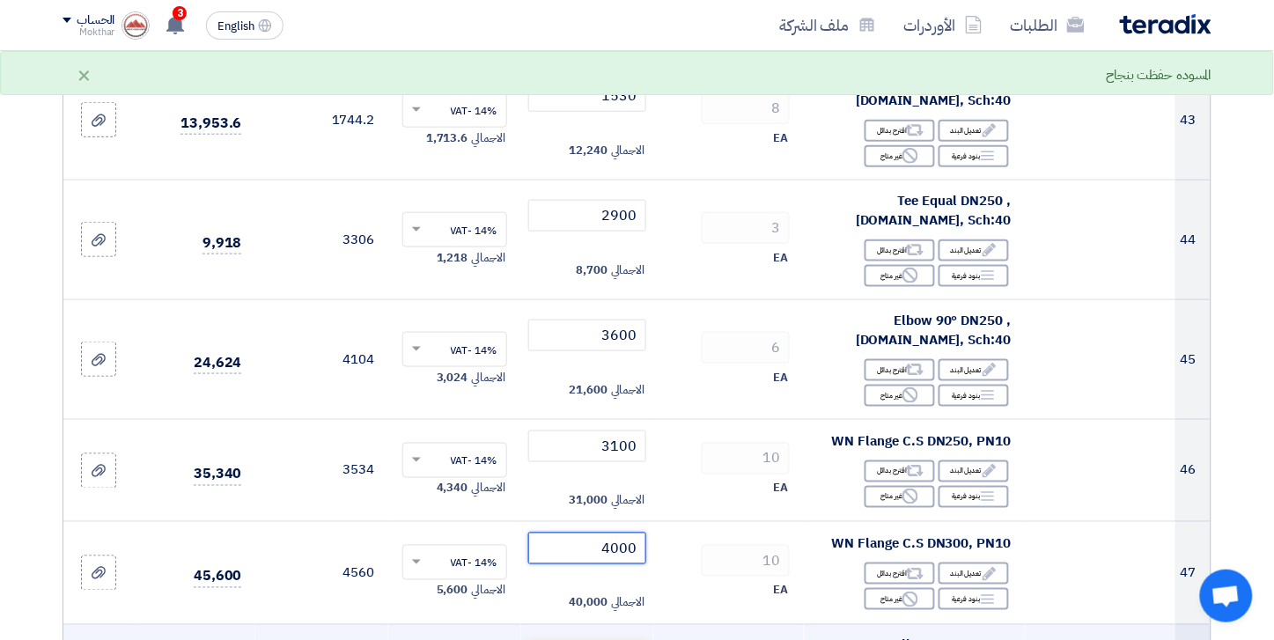
type input "4000"
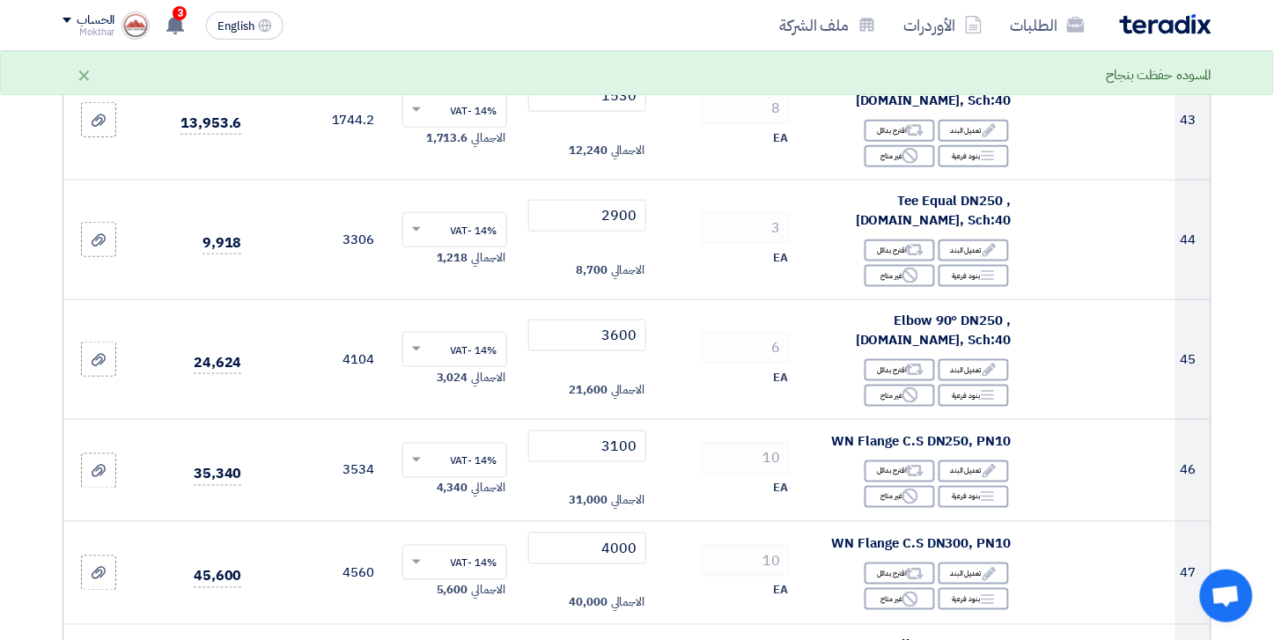
type input "7000"
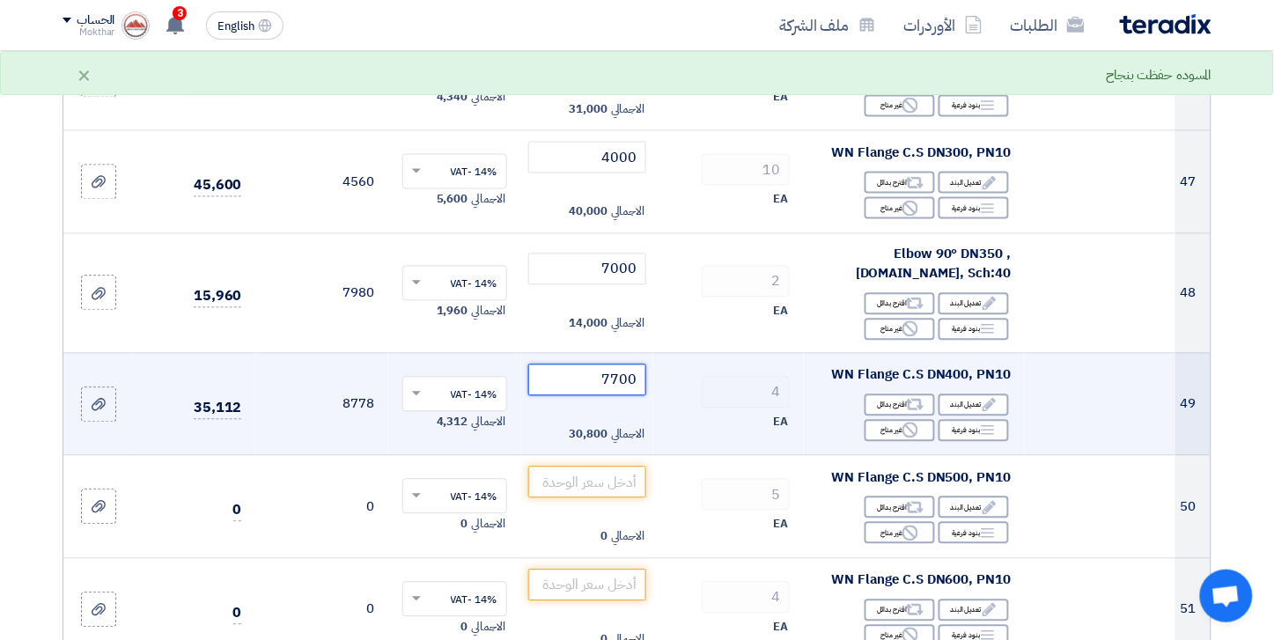
scroll to position [5770, 0]
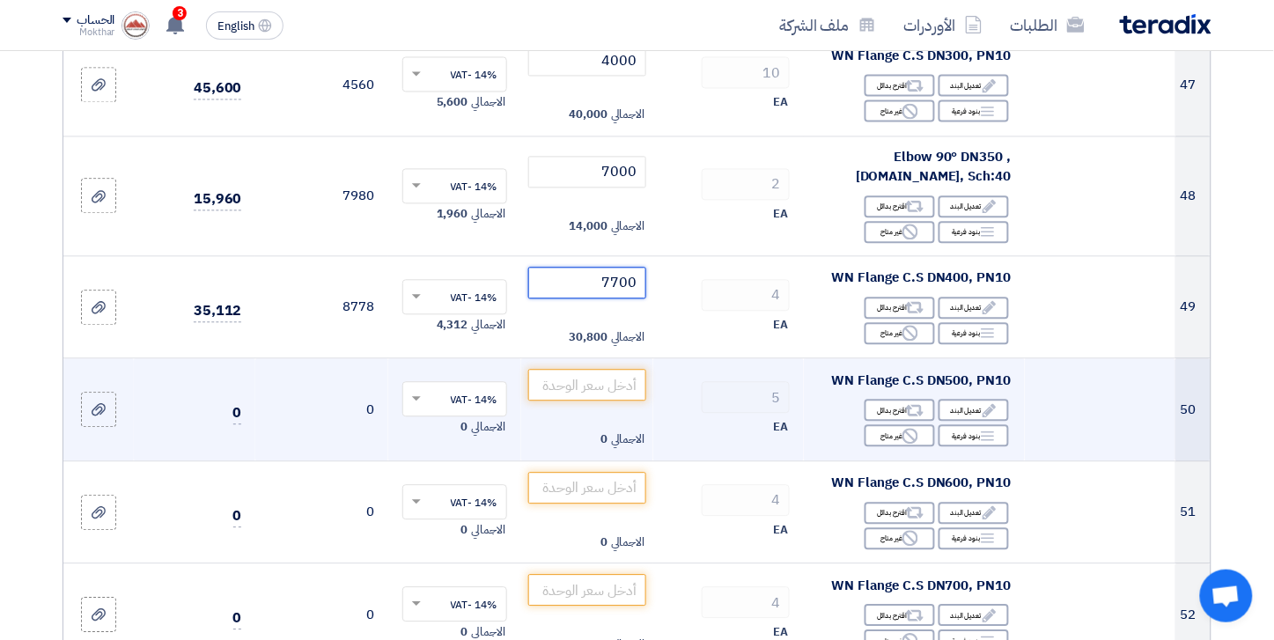
type input "7700"
click at [592, 358] on td "الاجمالي 0" at bounding box center [587, 409] width 133 height 103
click at [592, 369] on input "number" at bounding box center [587, 385] width 119 height 32
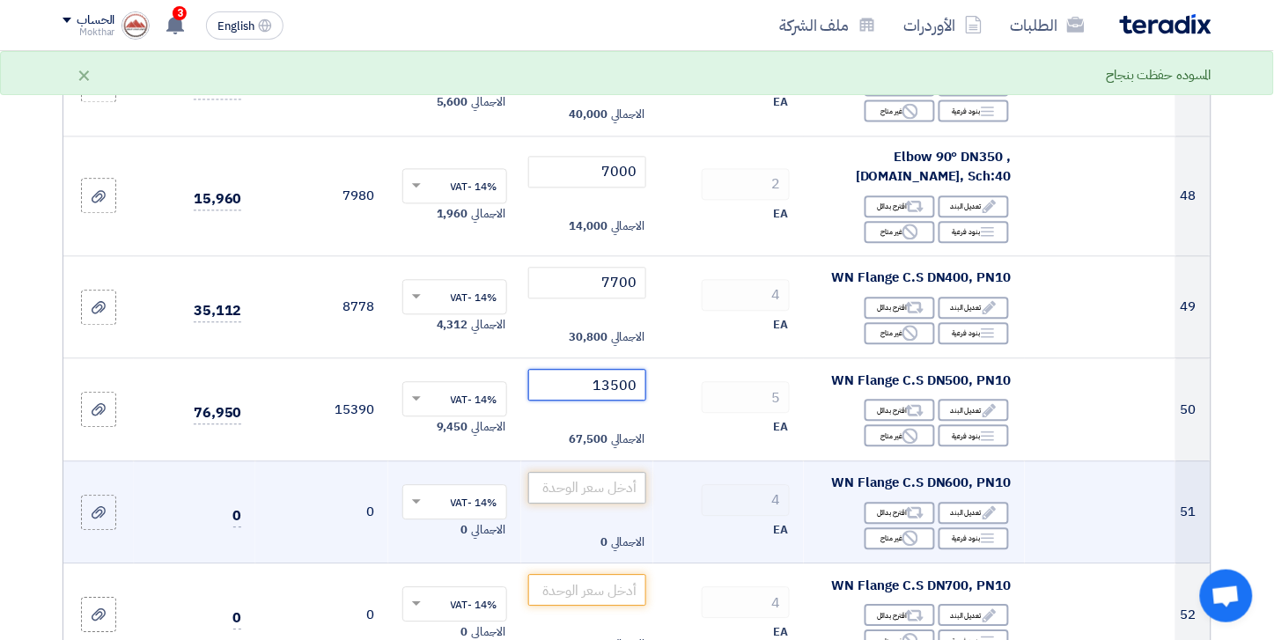
type input "13500"
click at [607, 472] on input "number" at bounding box center [587, 488] width 119 height 32
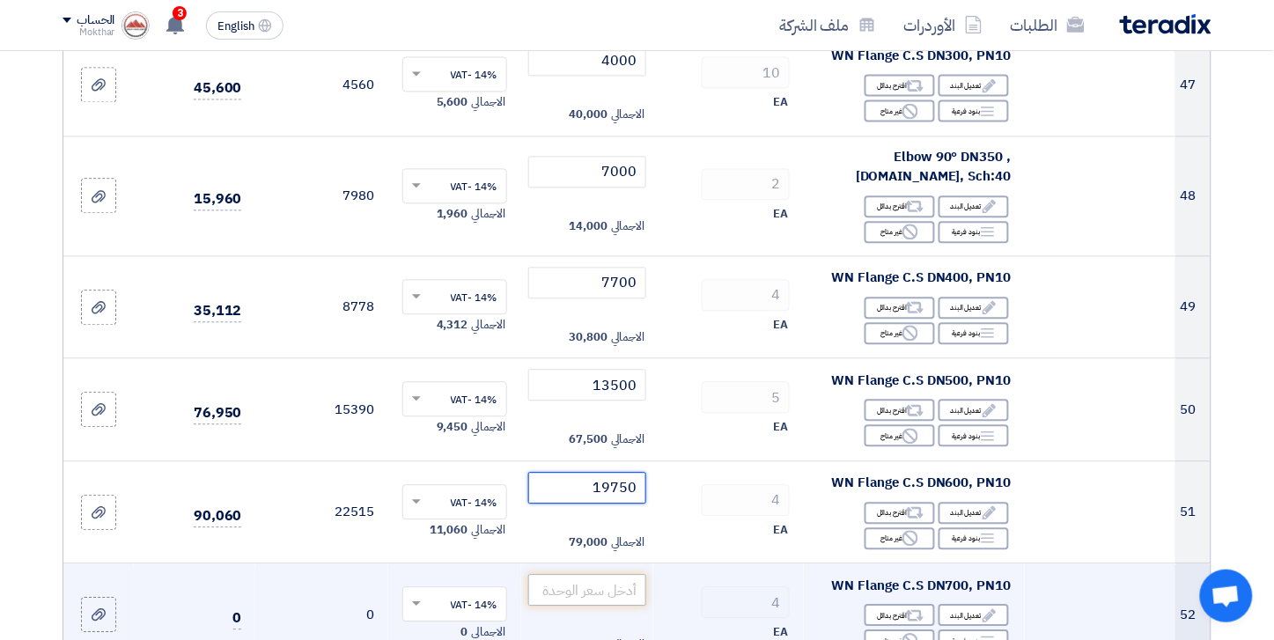
type input "19750"
click at [621, 574] on input "number" at bounding box center [587, 590] width 119 height 32
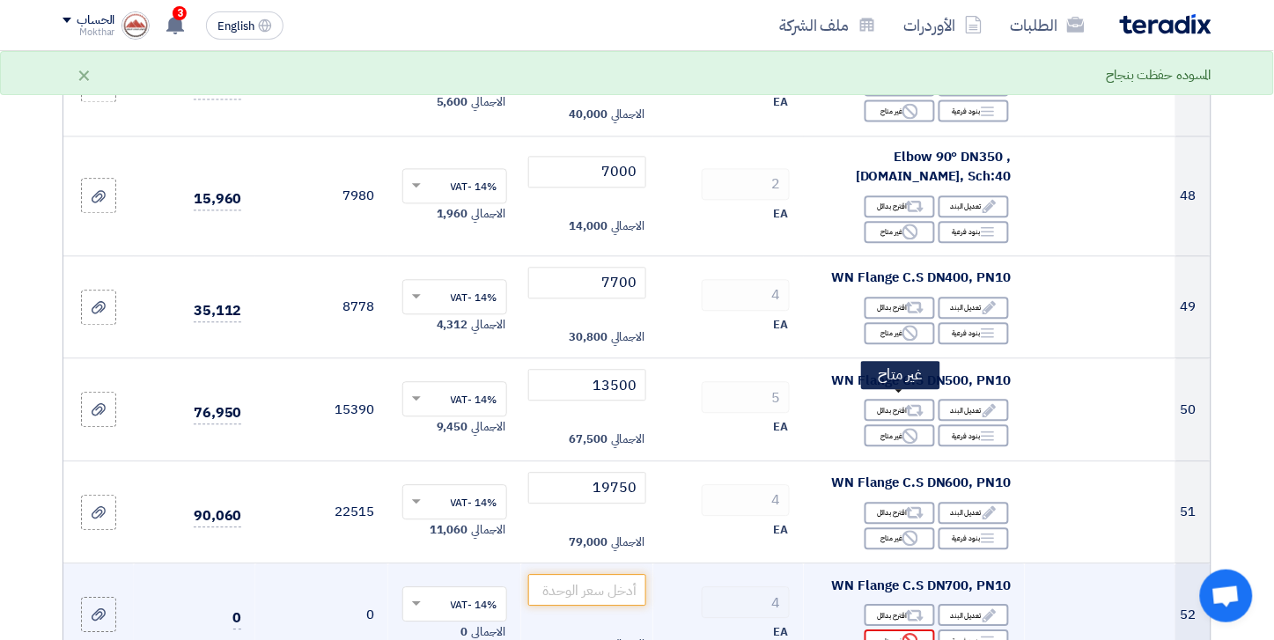
click at [879, 629] on div "Reject غير متاح" at bounding box center [899, 640] width 70 height 22
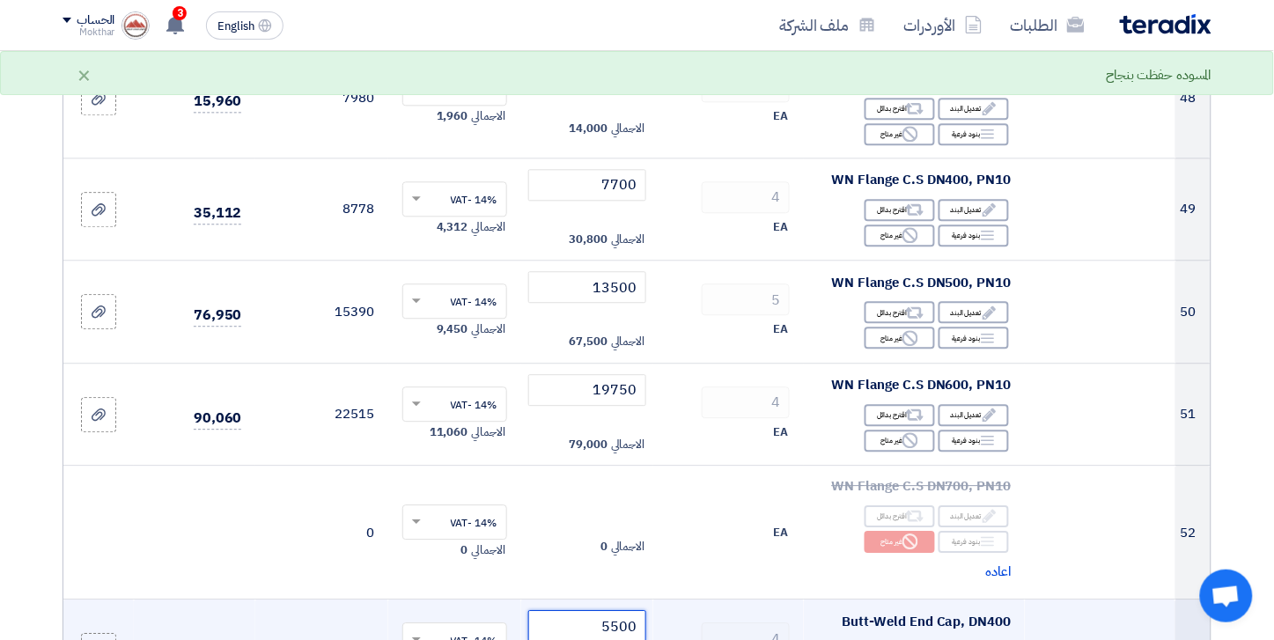
scroll to position [6063, 0]
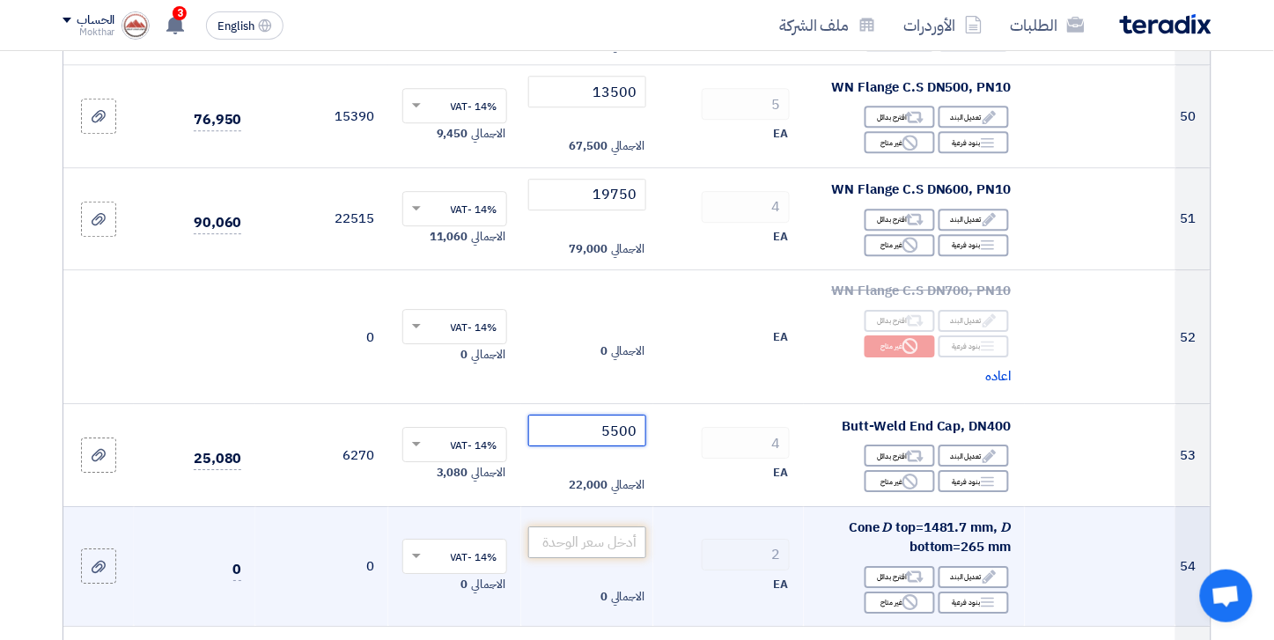
type input "5500"
click at [587, 526] on input "number" at bounding box center [587, 542] width 119 height 32
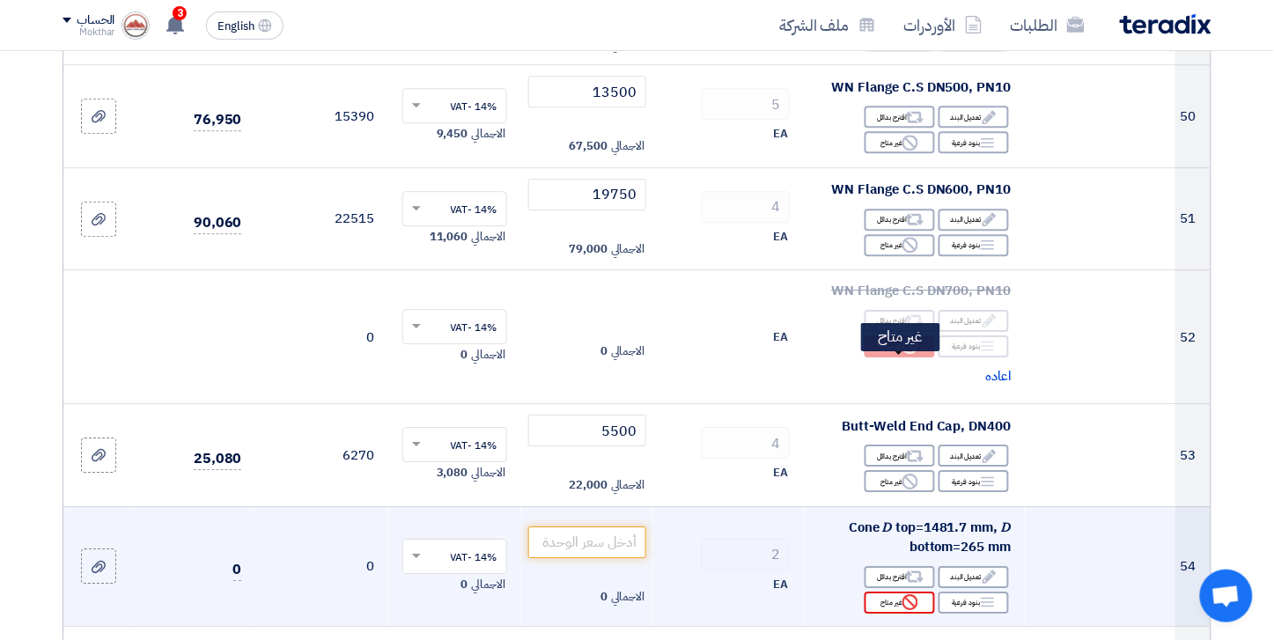
click at [889, 592] on div "Reject غير متاح" at bounding box center [899, 603] width 70 height 22
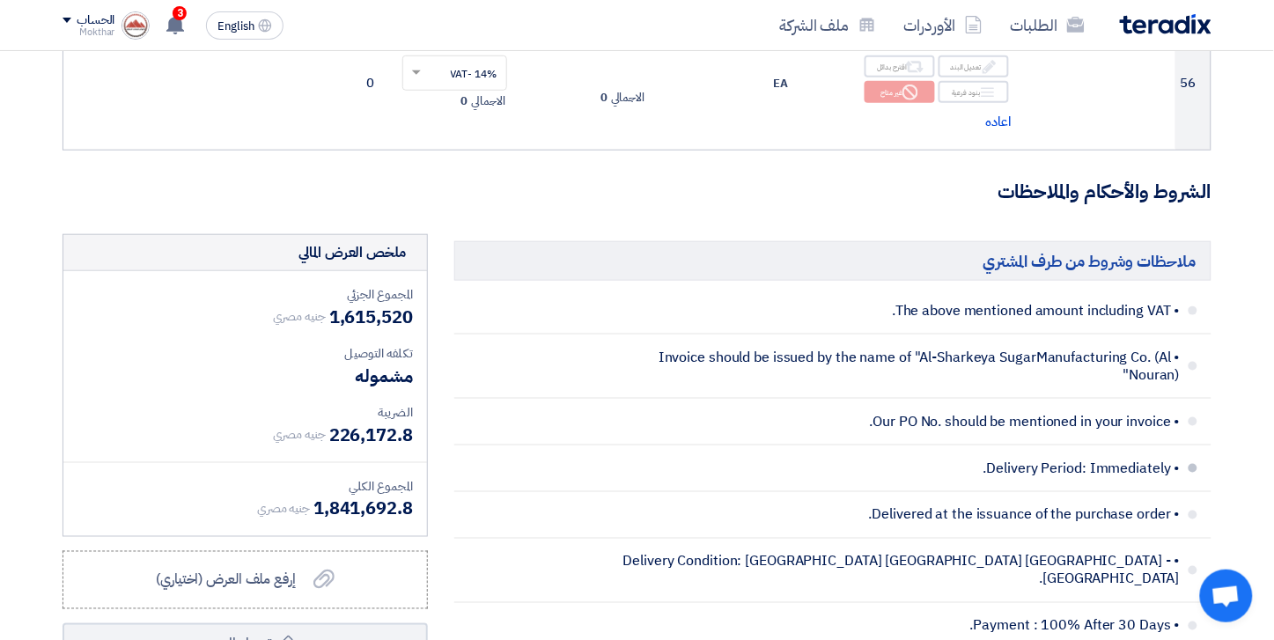
scroll to position [6916, 0]
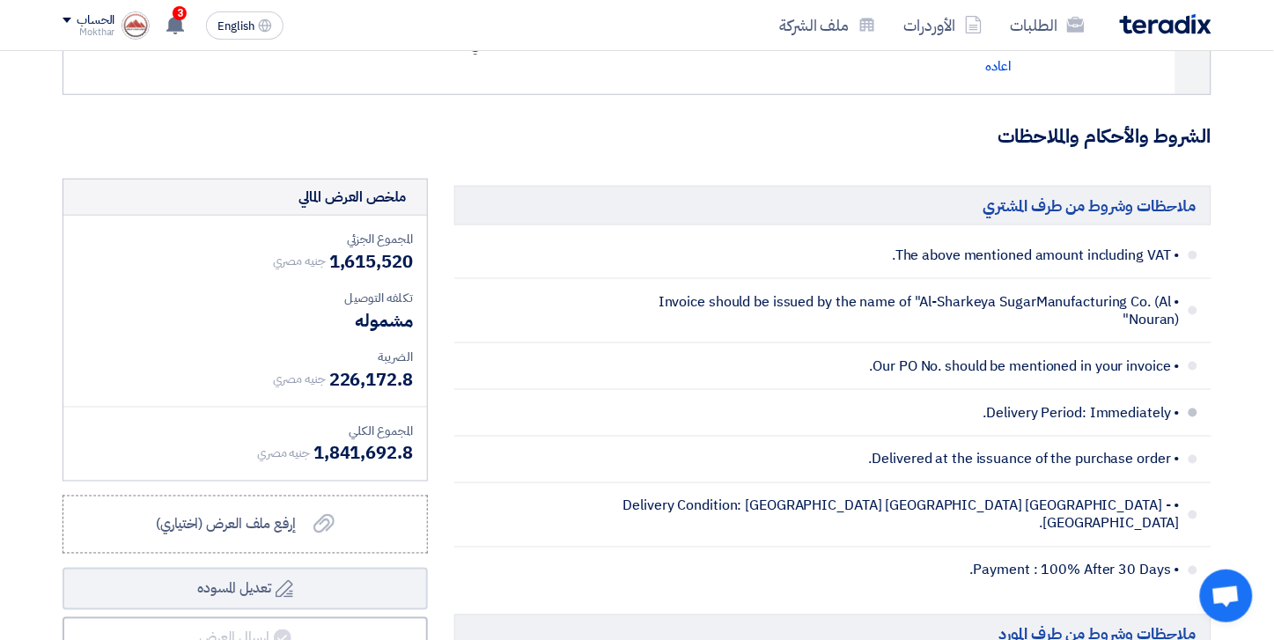
click at [1199, 390] on li "• Delivery Period: Immediately." at bounding box center [832, 413] width 757 height 47
click at [1144, 404] on span "• Delivery Period: Immediately." at bounding box center [889, 413] width 579 height 18
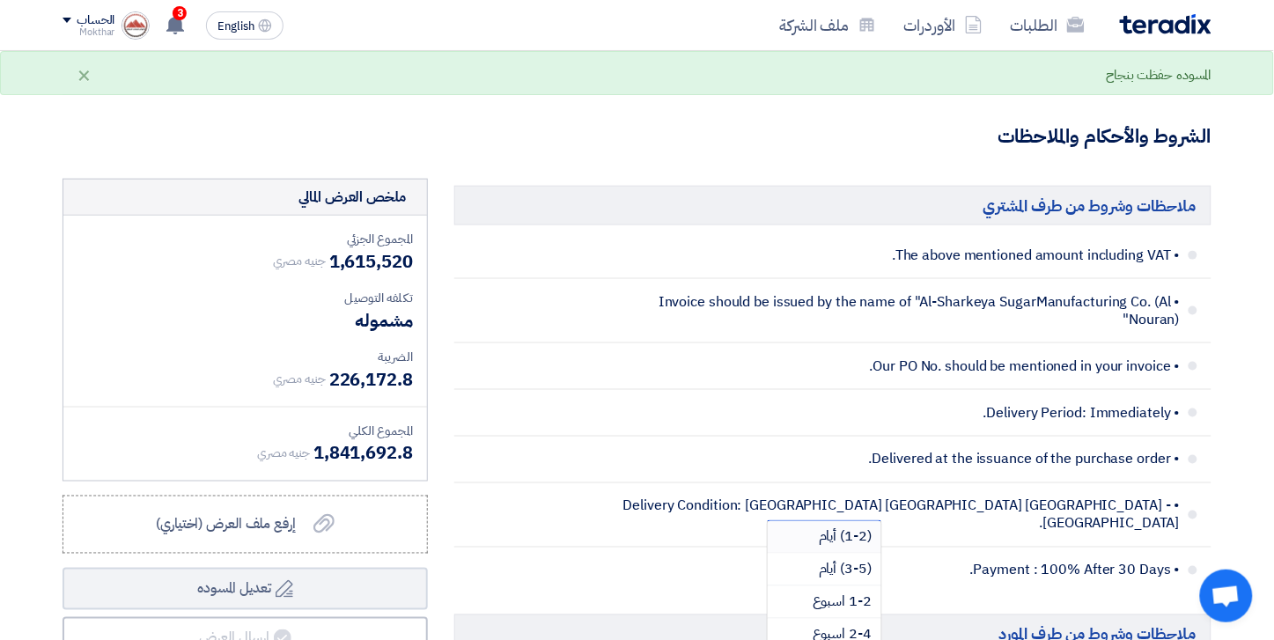
click at [828, 526] on span "(1-2) أيام" at bounding box center [846, 536] width 54 height 21
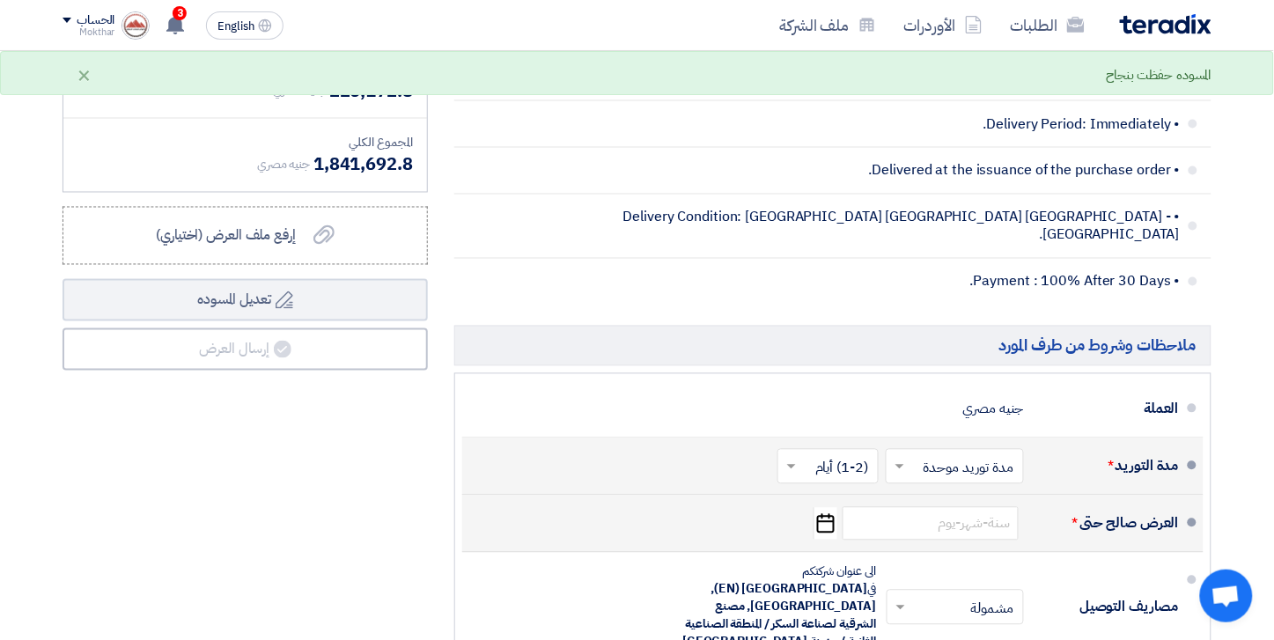
scroll to position [7210, 0]
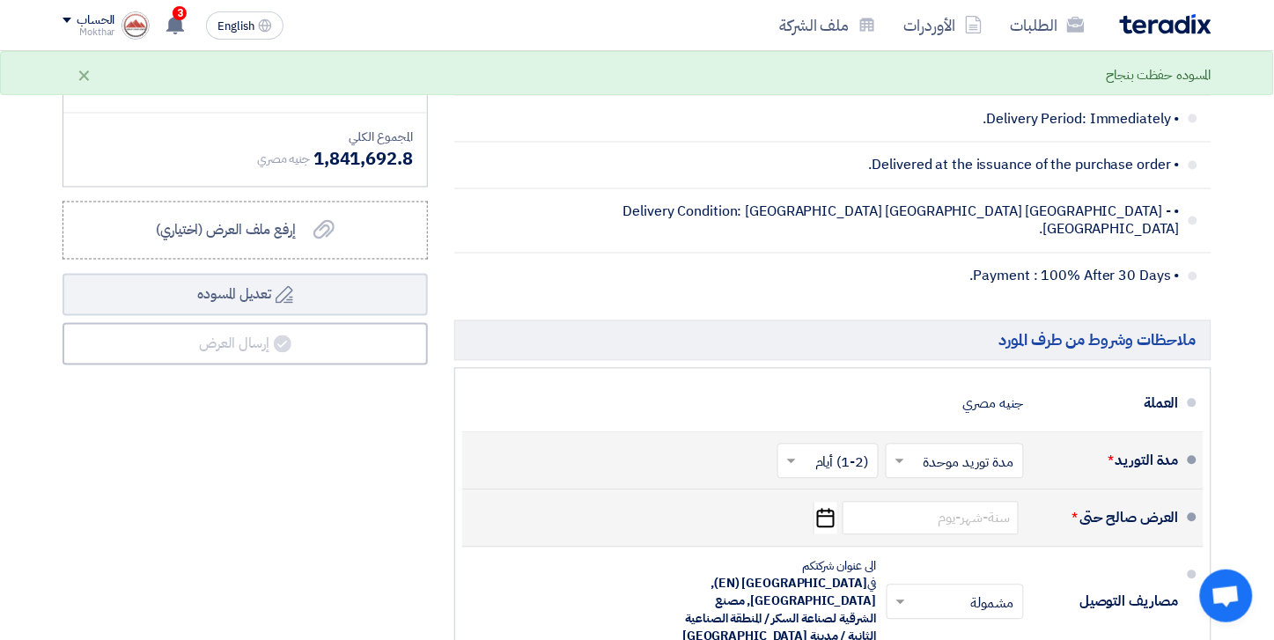
click at [820, 503] on icon "Pick a date" at bounding box center [825, 519] width 24 height 32
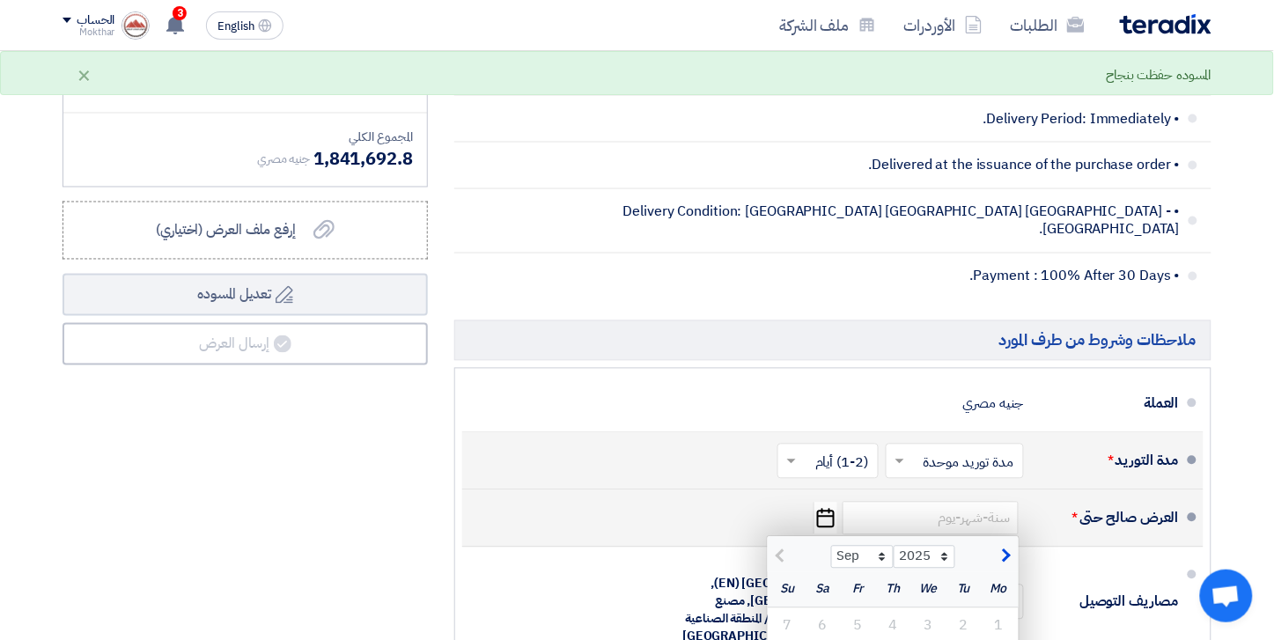
type input "[DATE]"
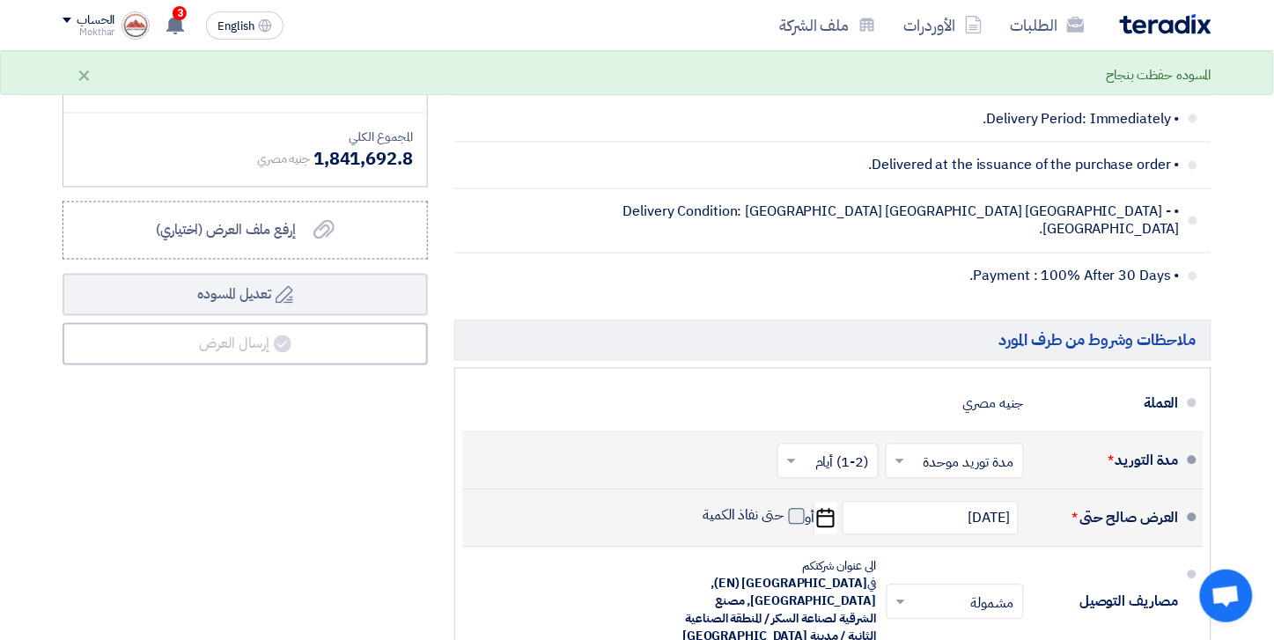
click at [798, 509] on span at bounding box center [797, 517] width 16 height 16
click at [784, 507] on input "حتى نفاذ الكمية" at bounding box center [742, 523] width 85 height 33
checkbox input "true"
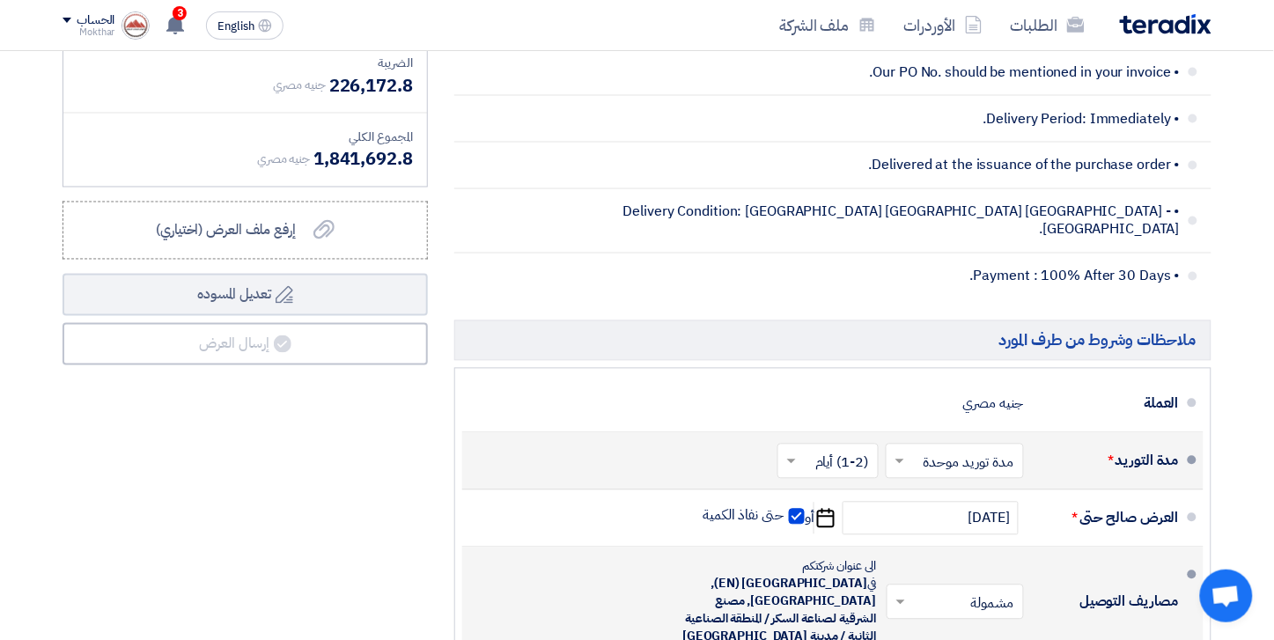
click at [901, 593] on span at bounding box center [898, 602] width 22 height 18
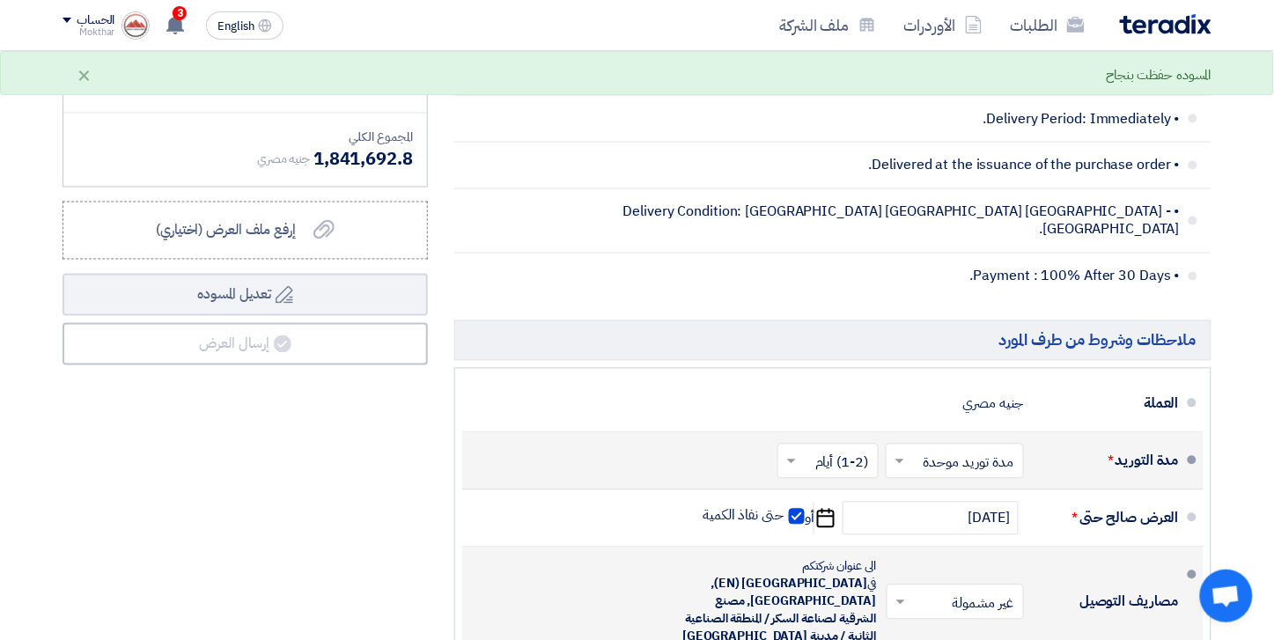
checkbox input "true"
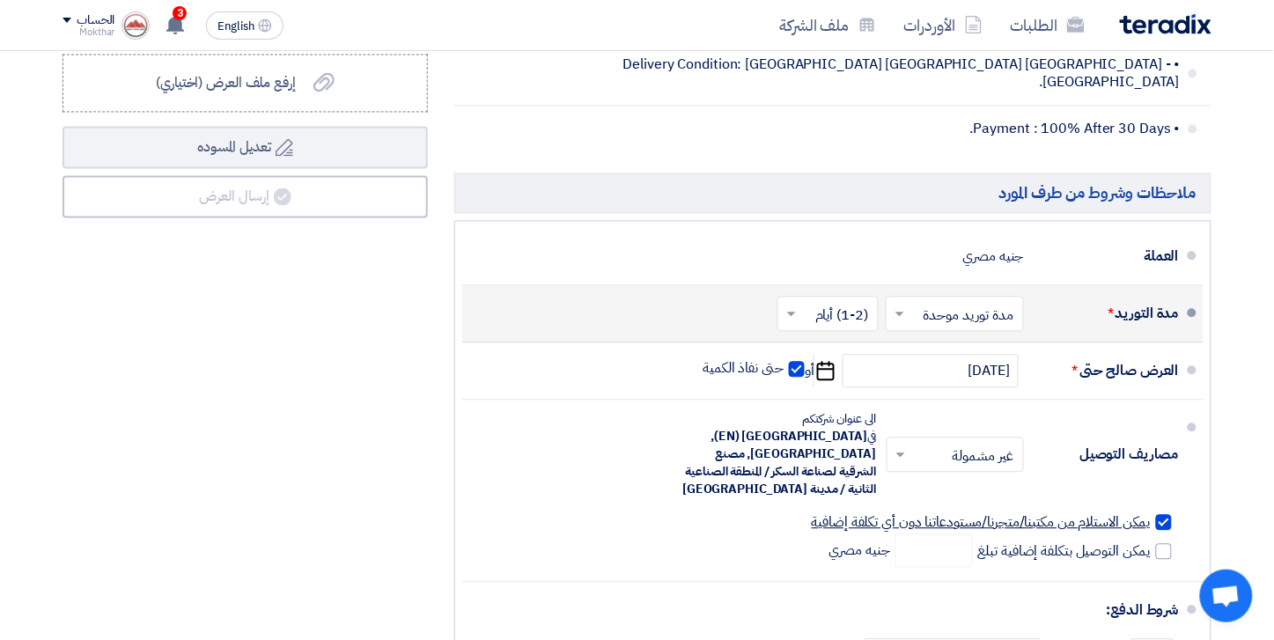
scroll to position [7406, 0]
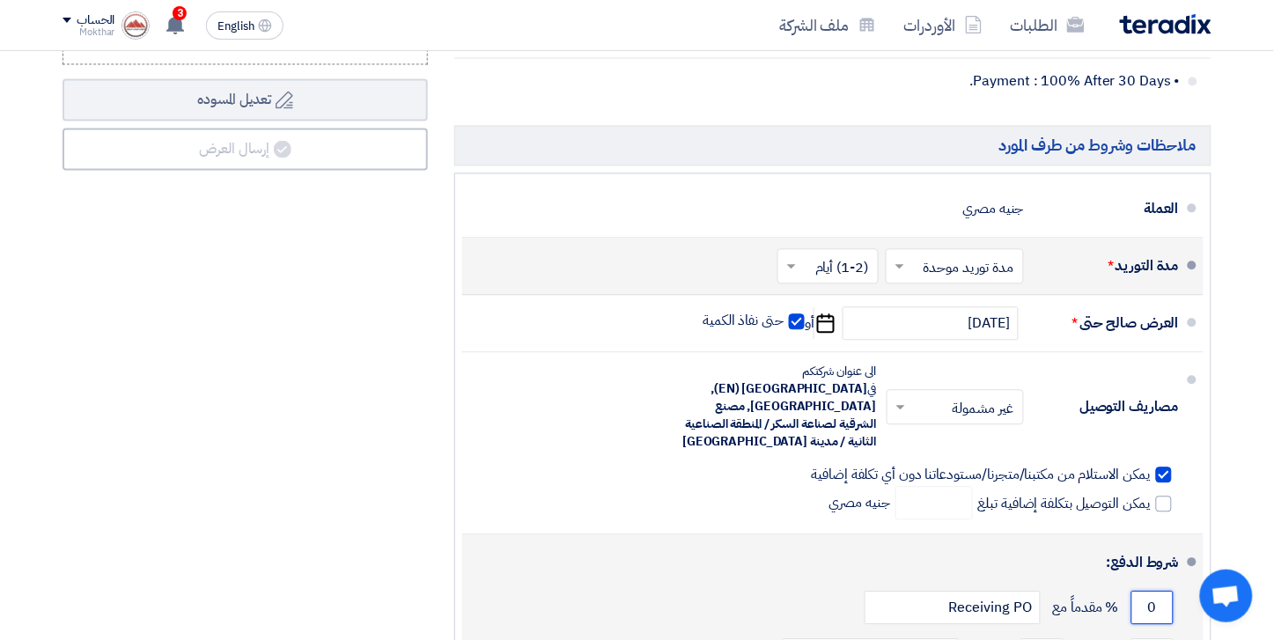
click at [1151, 591] on input "0" at bounding box center [1152, 607] width 42 height 33
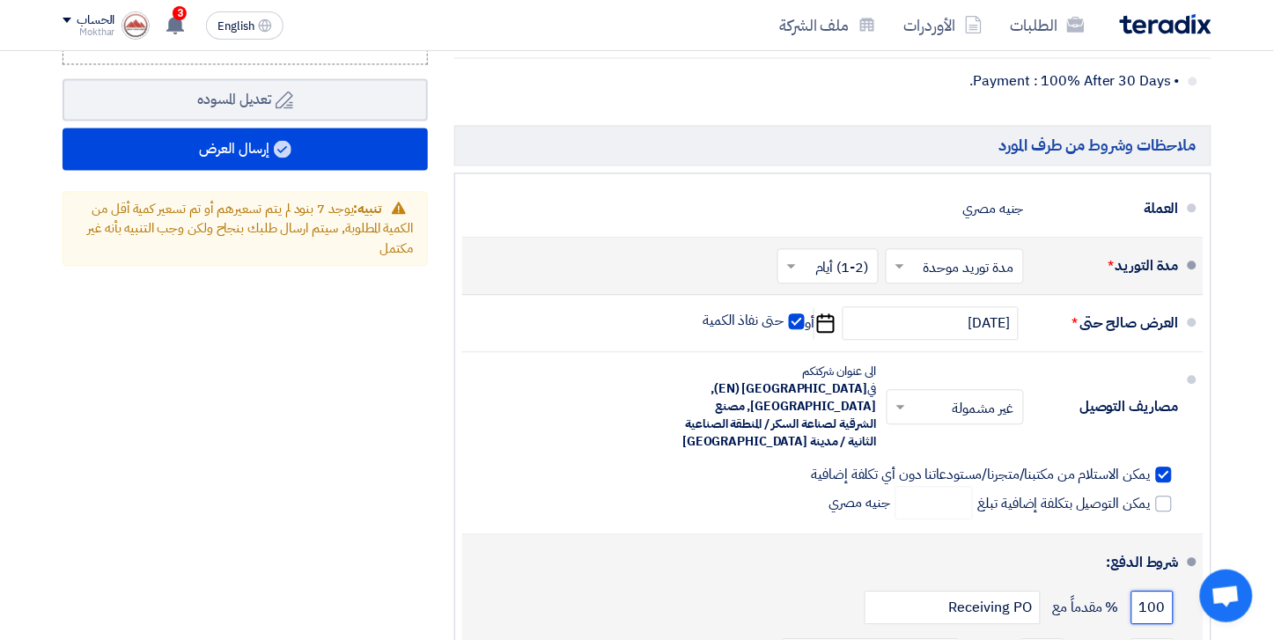
scroll to position [0, -6]
click at [1151, 591] on input "0100" at bounding box center [1152, 607] width 42 height 33
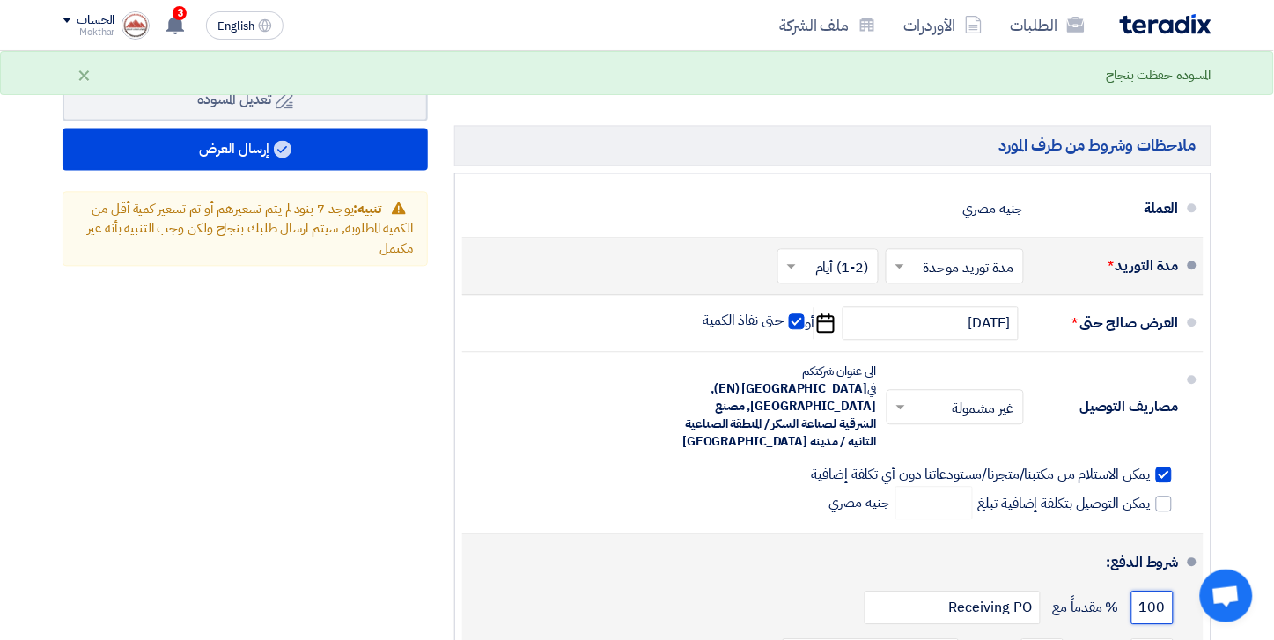
scroll to position [0, 0]
type input "100"
click at [1008, 591] on input "Receiving PO" at bounding box center [952, 607] width 176 height 33
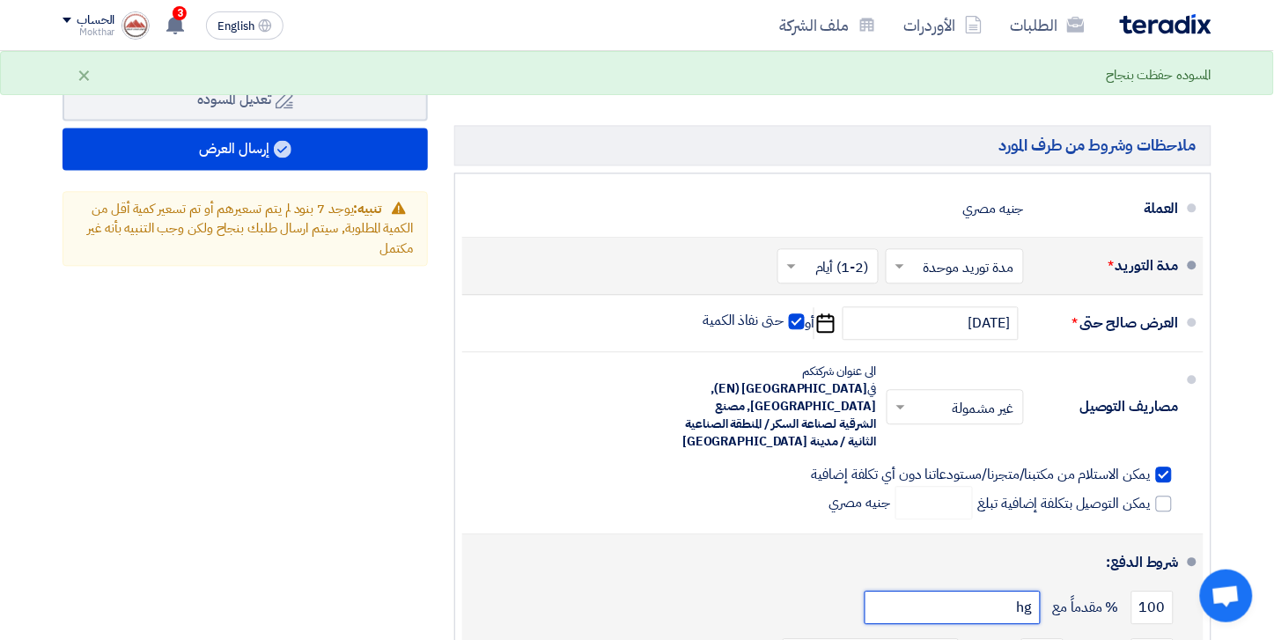
type input "h"
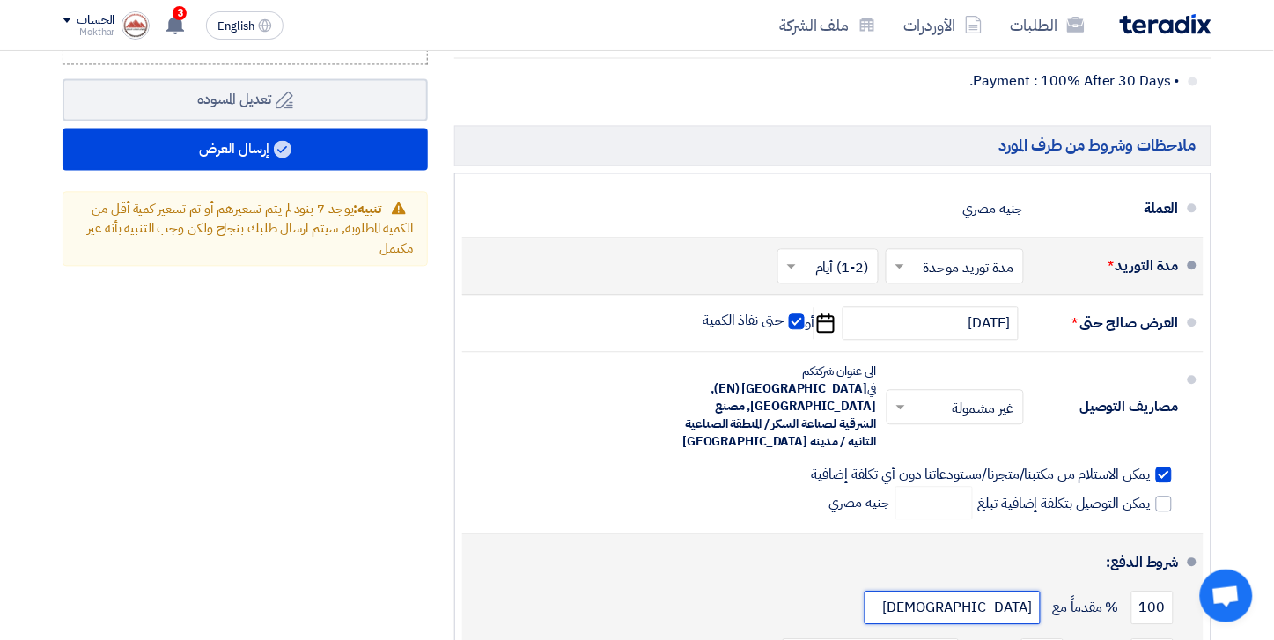
type input "[DEMOGRAPHIC_DATA]"
click at [567, 584] on div "100 % مقدماً مع [DEMOGRAPHIC_DATA]" at bounding box center [827, 608] width 702 height 48
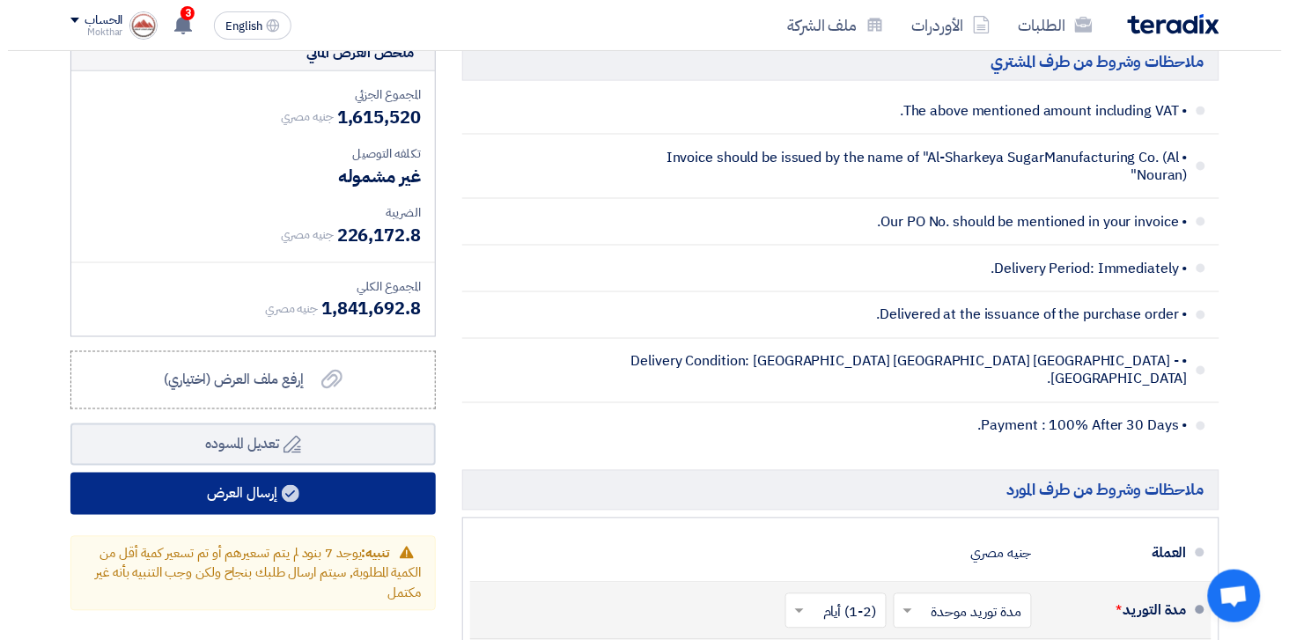
scroll to position [7056, 0]
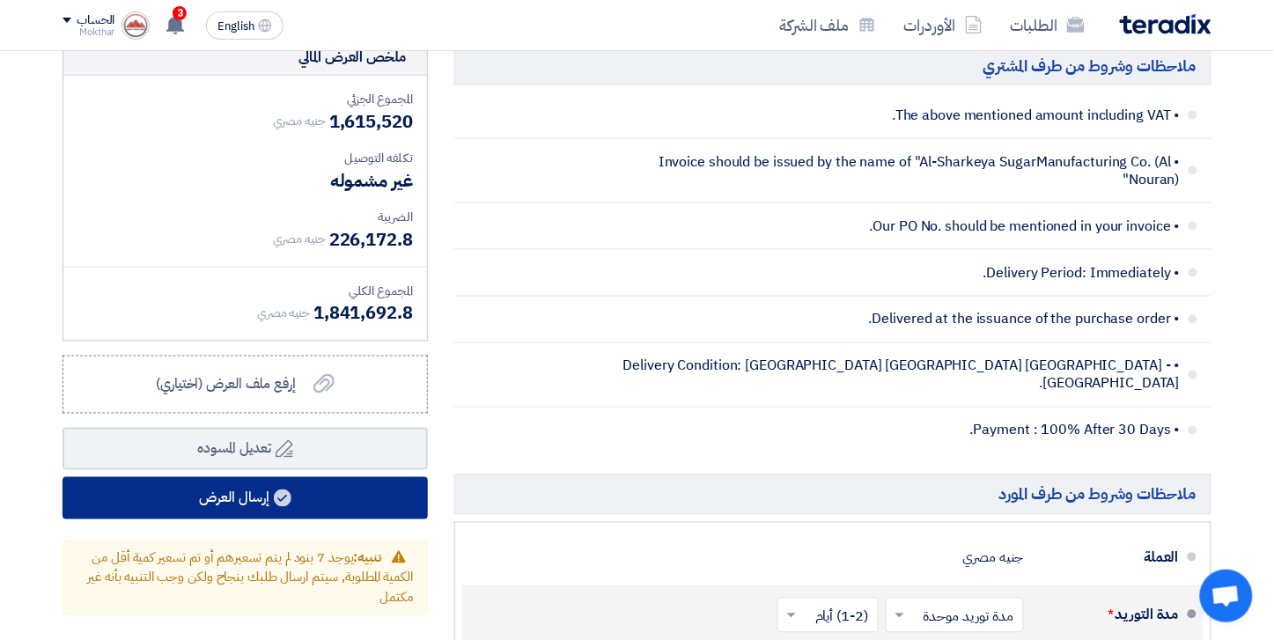
click at [292, 477] on button "إرسال العرض" at bounding box center [245, 498] width 365 height 42
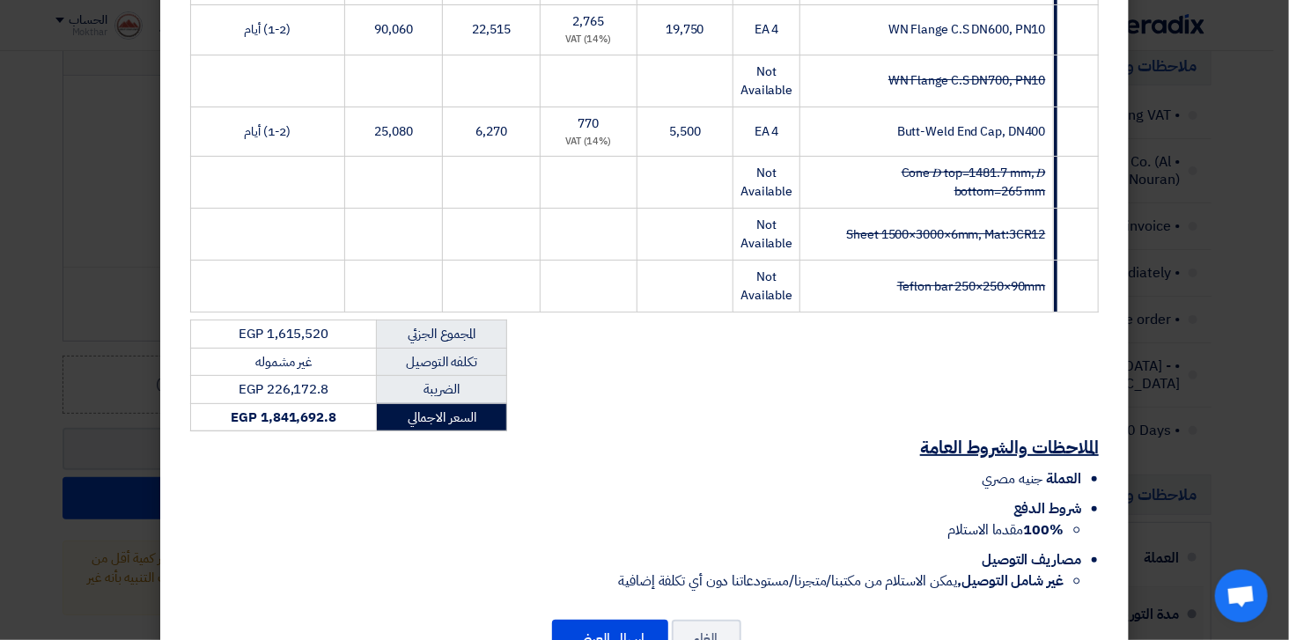
scroll to position [2940, 0]
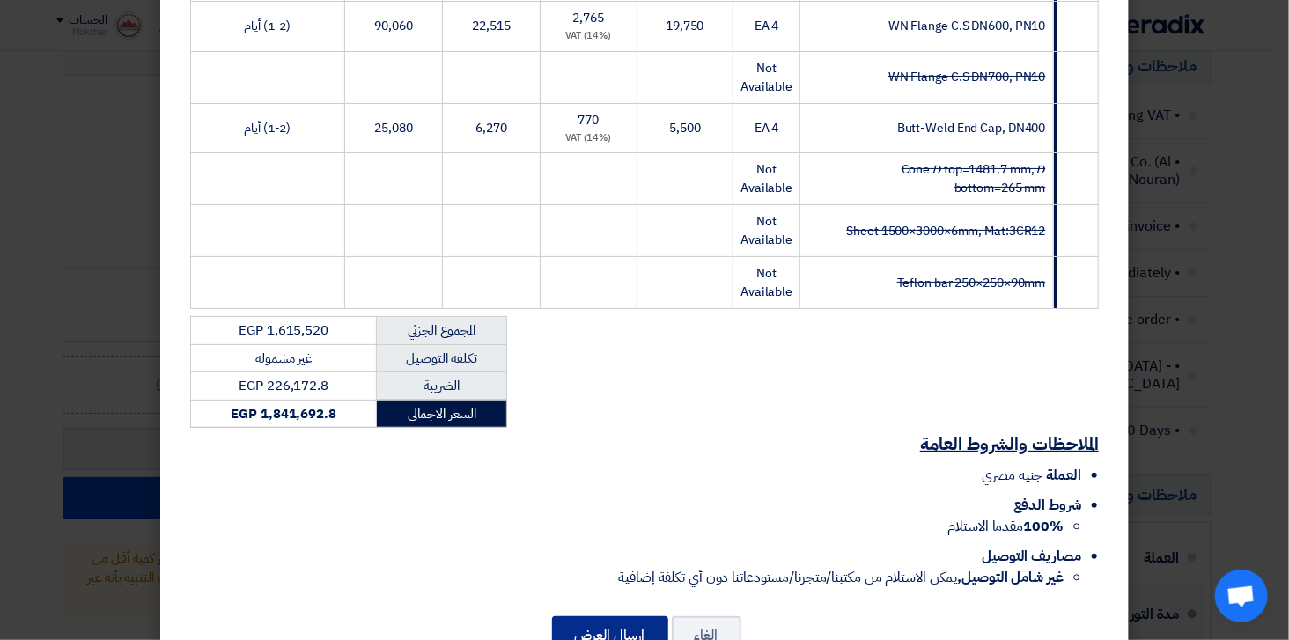
click at [651, 616] on button "إرسال العرض" at bounding box center [610, 635] width 116 height 39
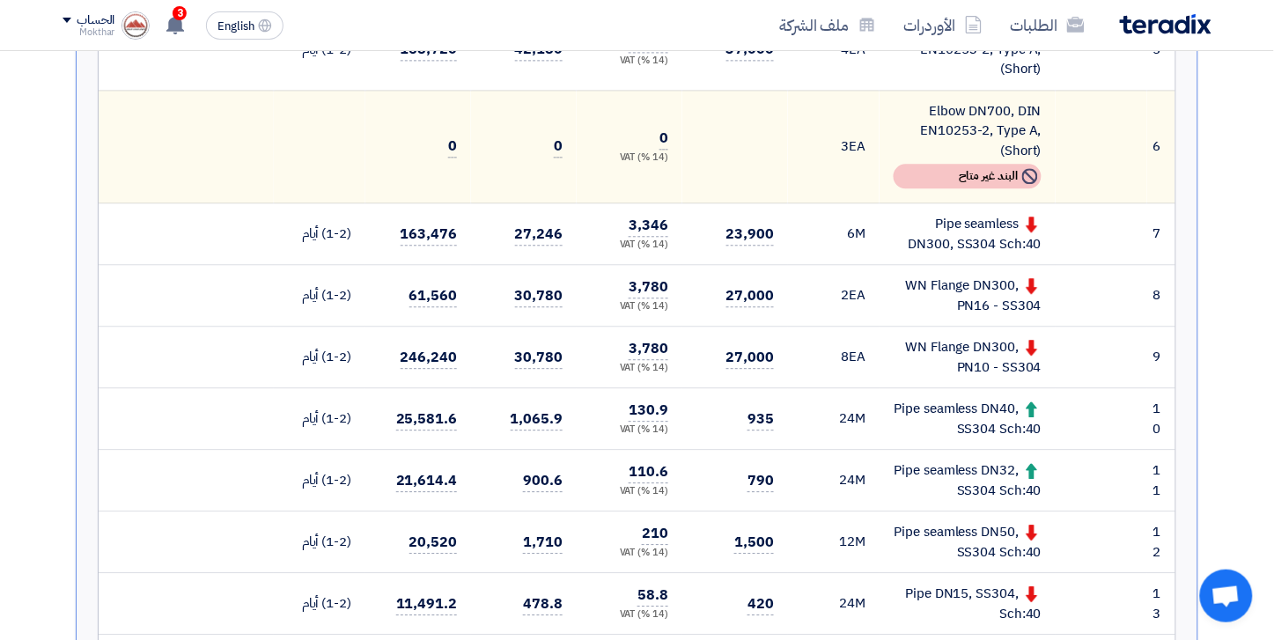
scroll to position [908, 0]
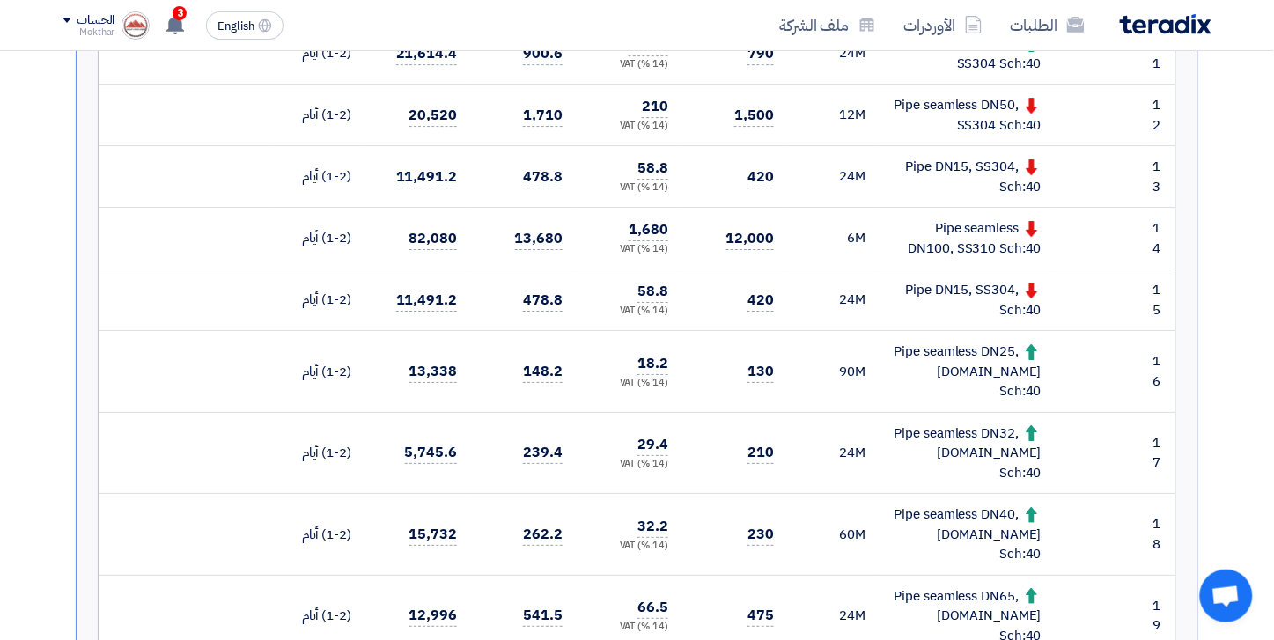
scroll to position [1397, 0]
